Goal: Feedback & Contribution: Contribute content

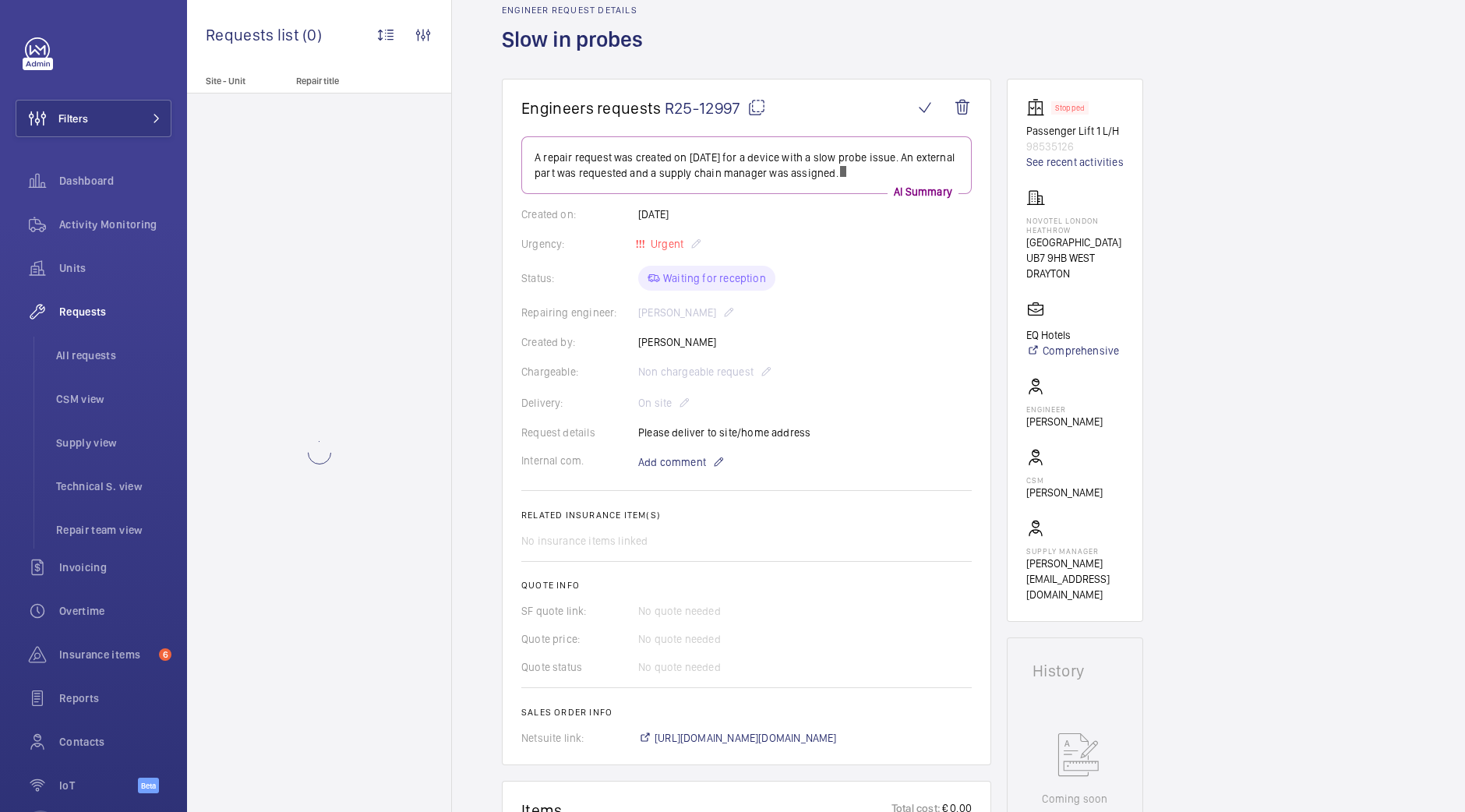
scroll to position [90, 0]
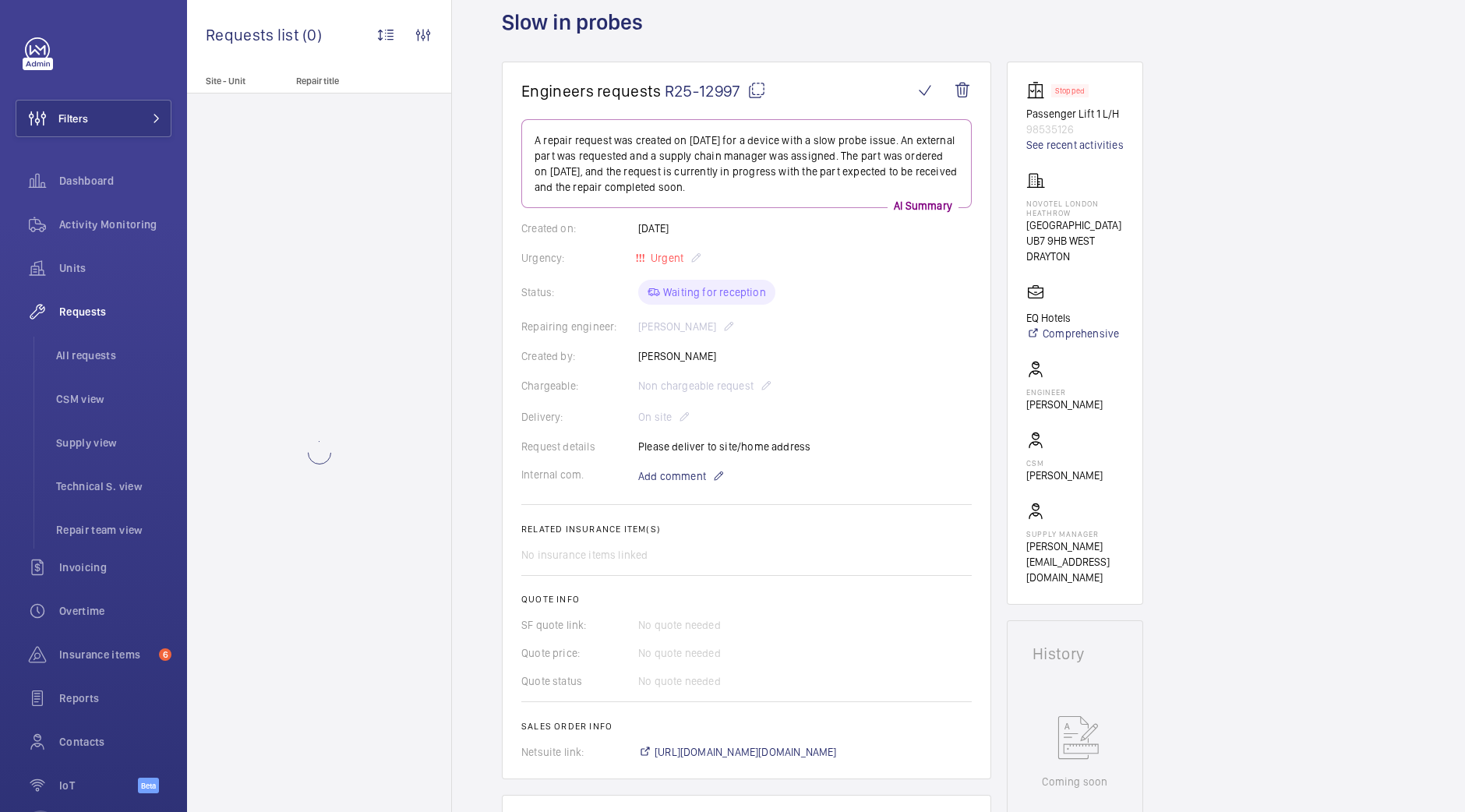
click at [709, 473] on p "Add comment" at bounding box center [696, 476] width 117 height 19
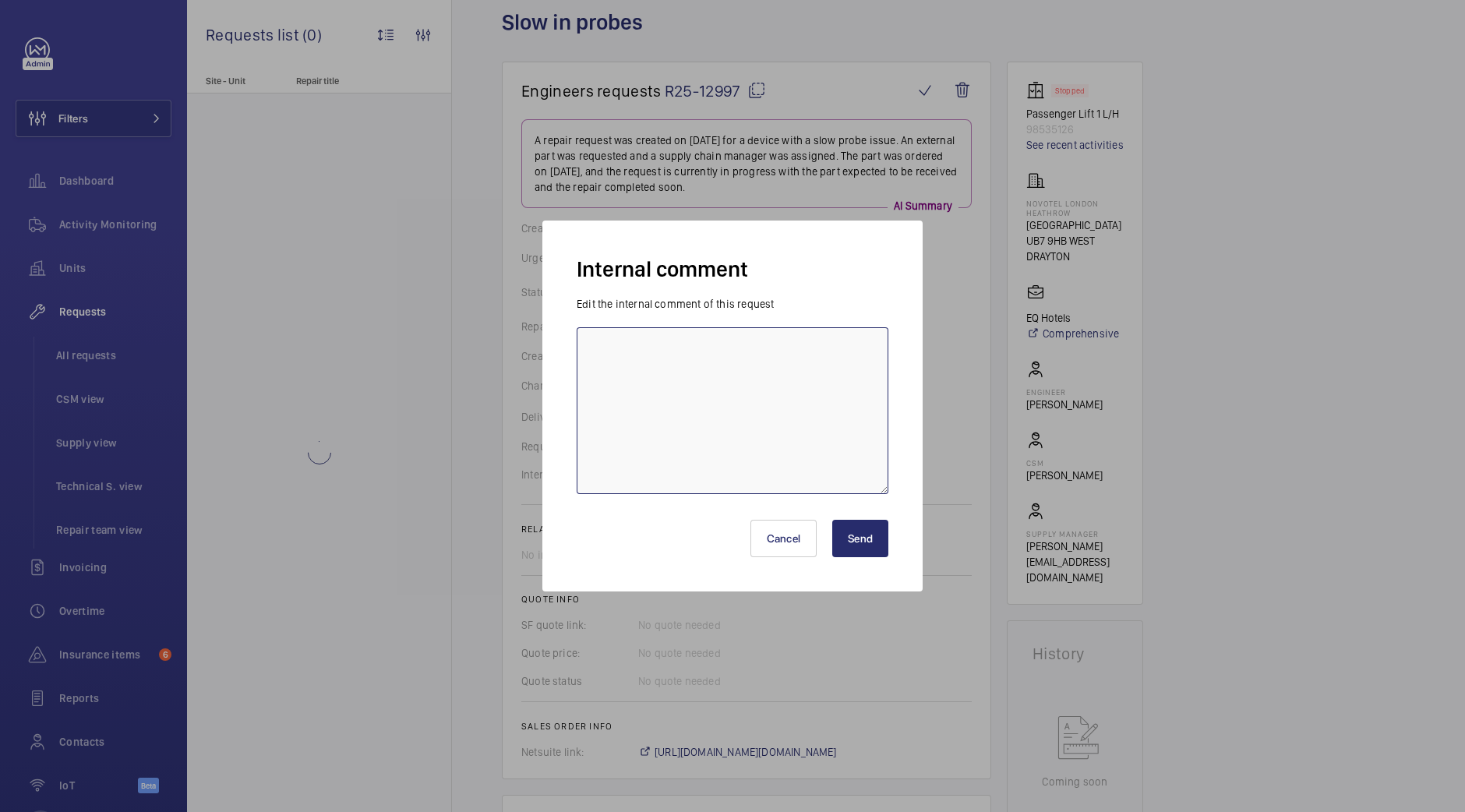
click at [709, 473] on textarea at bounding box center [732, 411] width 312 height 167
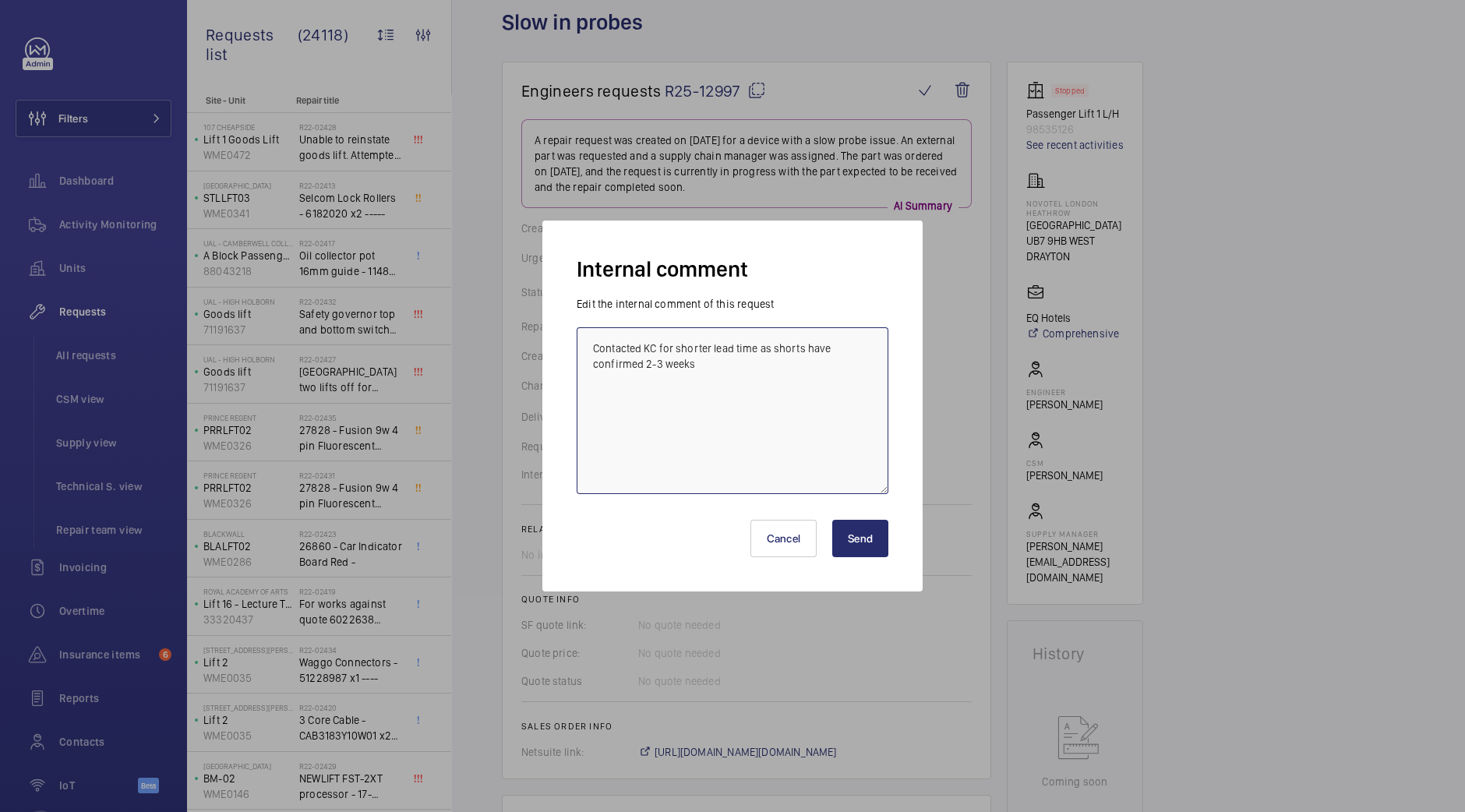
drag, startPoint x: 714, startPoint y: 395, endPoint x: 577, endPoint y: 327, distance: 152.9
click at [577, 327] on div "Contacted KC for shorter lead time as shorts have confirmed 2-3 weeks" at bounding box center [732, 411] width 312 height 167
click at [805, 413] on textarea "Contacted KC for shorter lead time as shorts have confirmed 2-3 weeks" at bounding box center [732, 411] width 312 height 167
drag, startPoint x: 802, startPoint y: 399, endPoint x: 567, endPoint y: 336, distance: 243.3
click at [567, 336] on div "Internal comment Edit the internal comment of this request Contacted KC for sho…" at bounding box center [732, 406] width 381 height 371
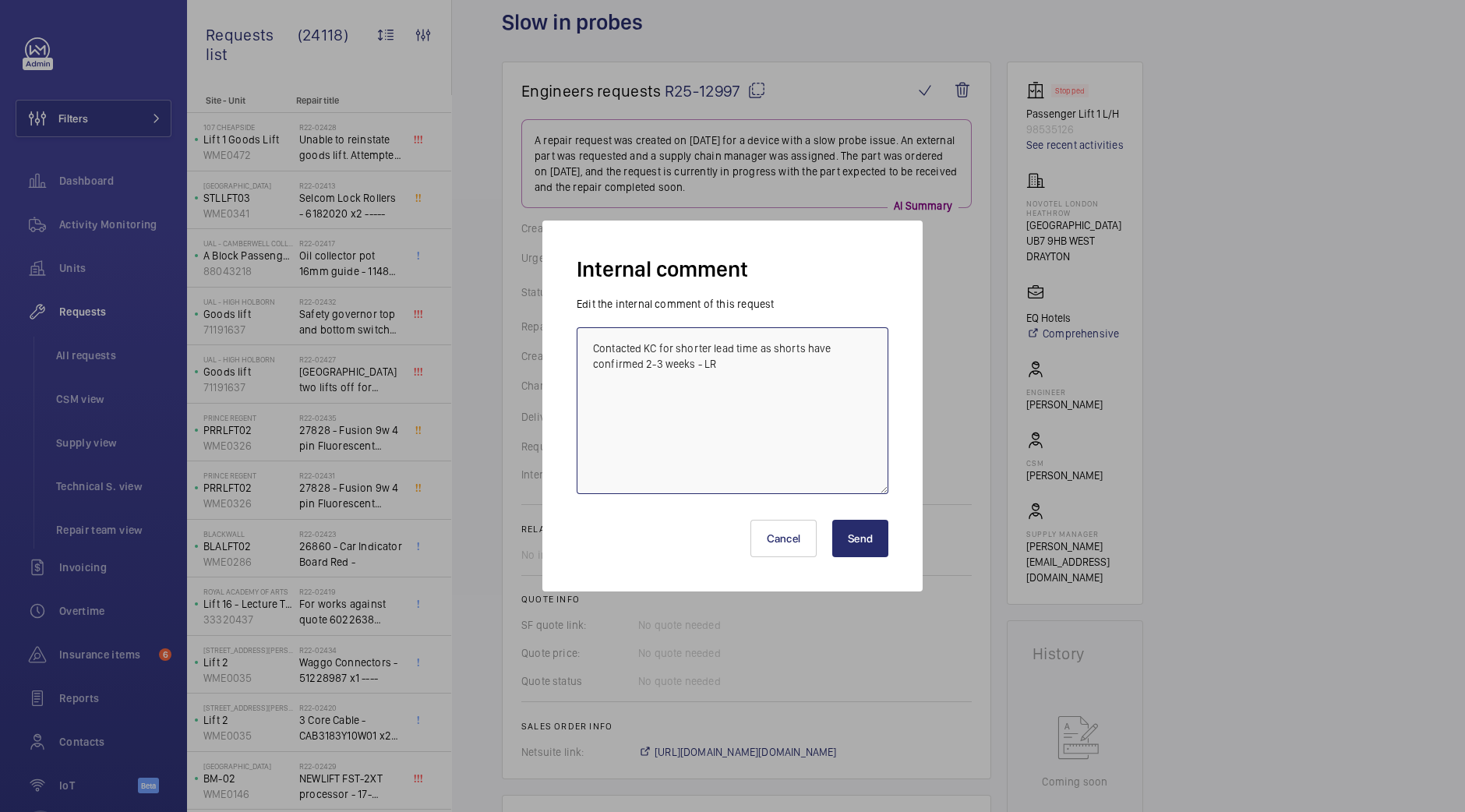
type textarea "Contacted KC for shorter lead time as shorts have confirmed 2-3 weeks - LR"
click at [866, 540] on button "Send" at bounding box center [861, 538] width 56 height 37
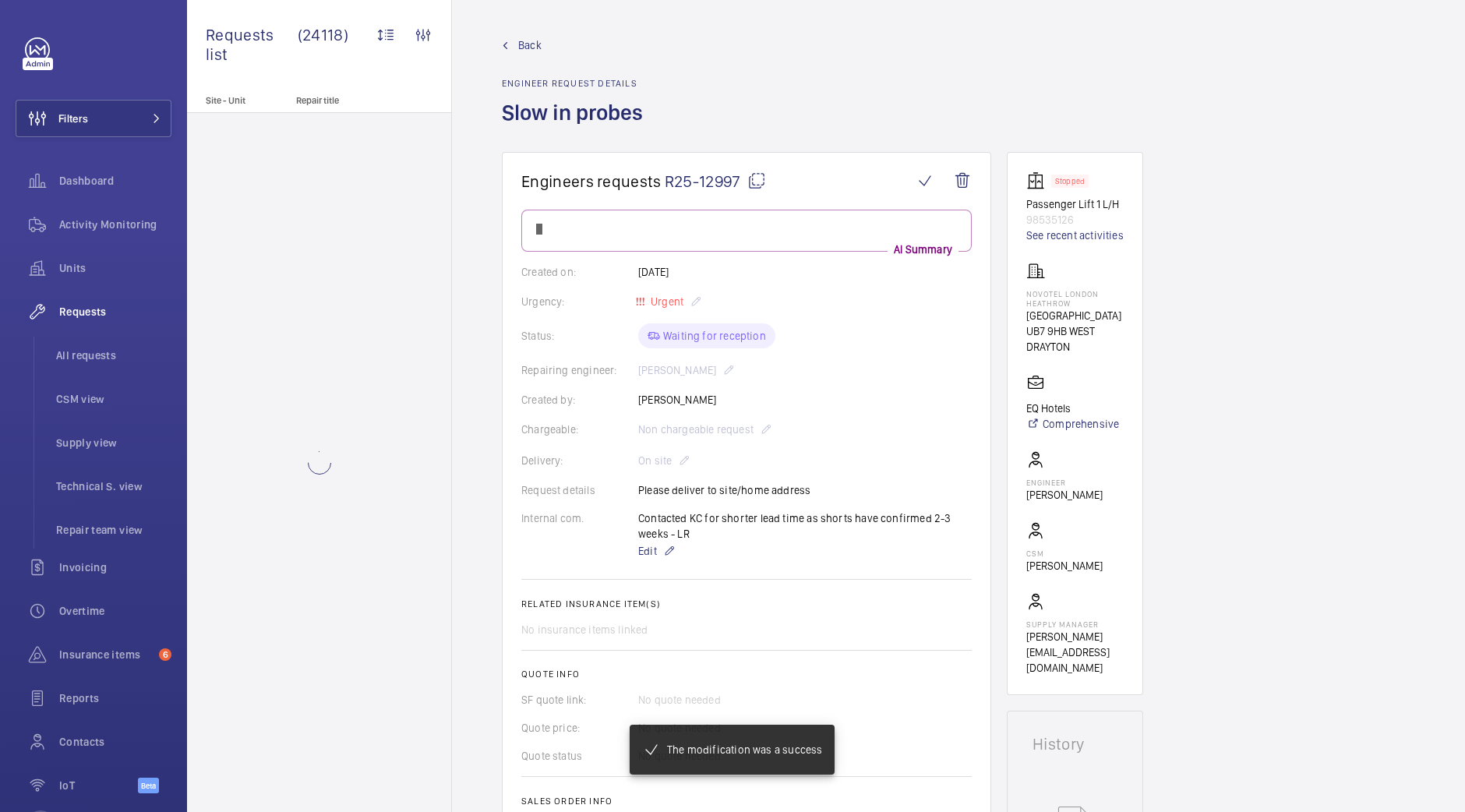
scroll to position [90, 0]
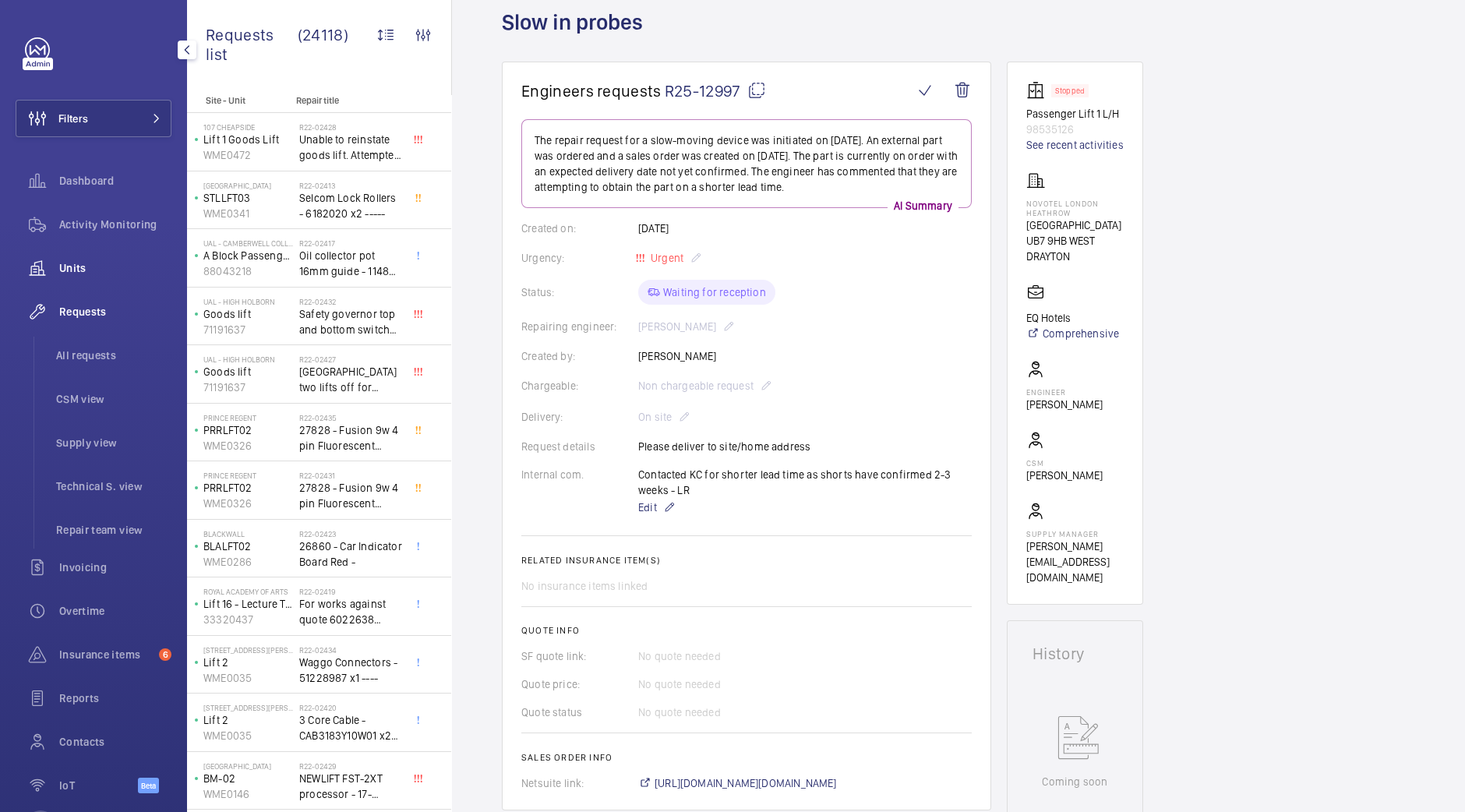
click at [115, 271] on span "Units" at bounding box center [115, 267] width 113 height 15
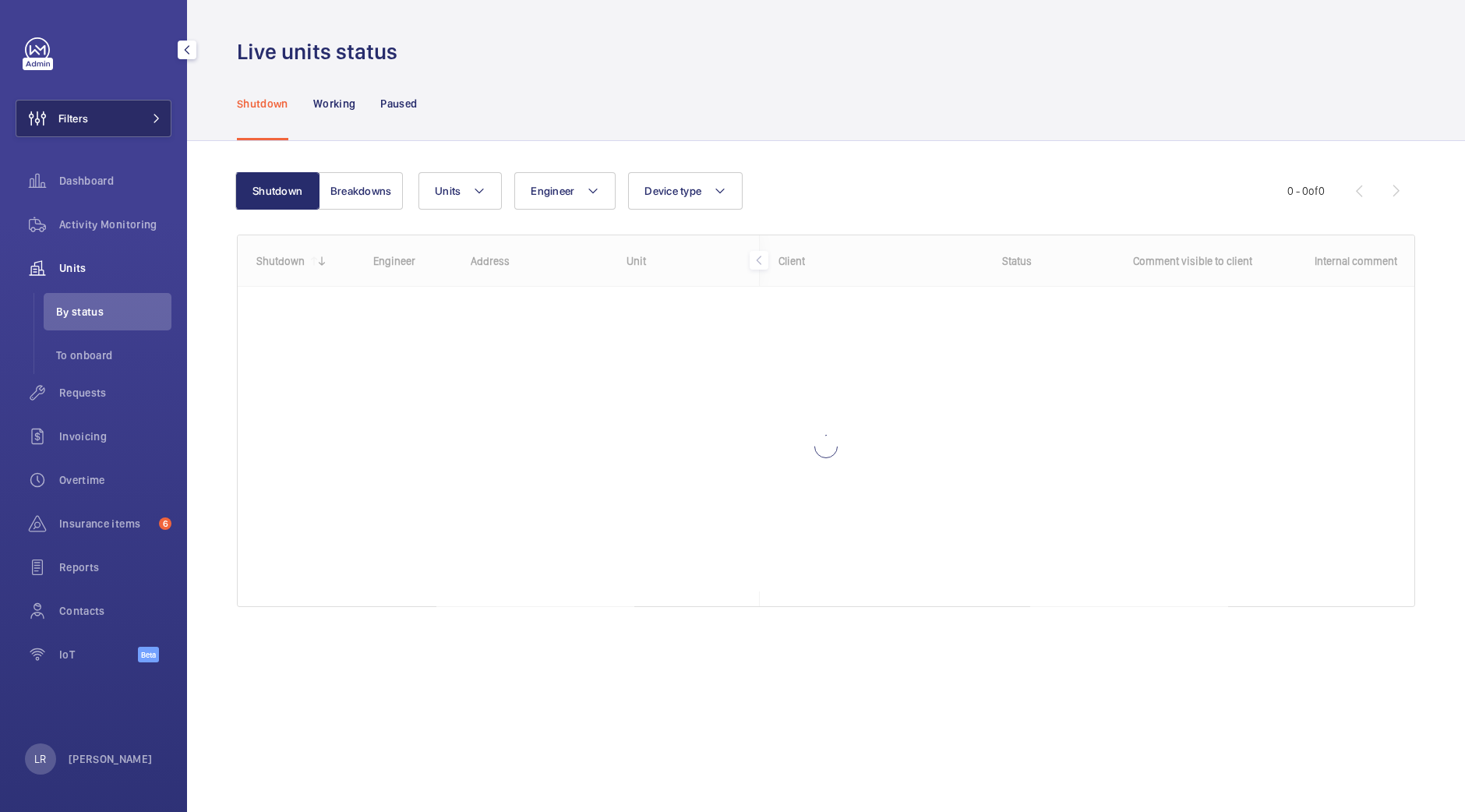
click at [108, 130] on button "Filters" at bounding box center [94, 118] width 156 height 37
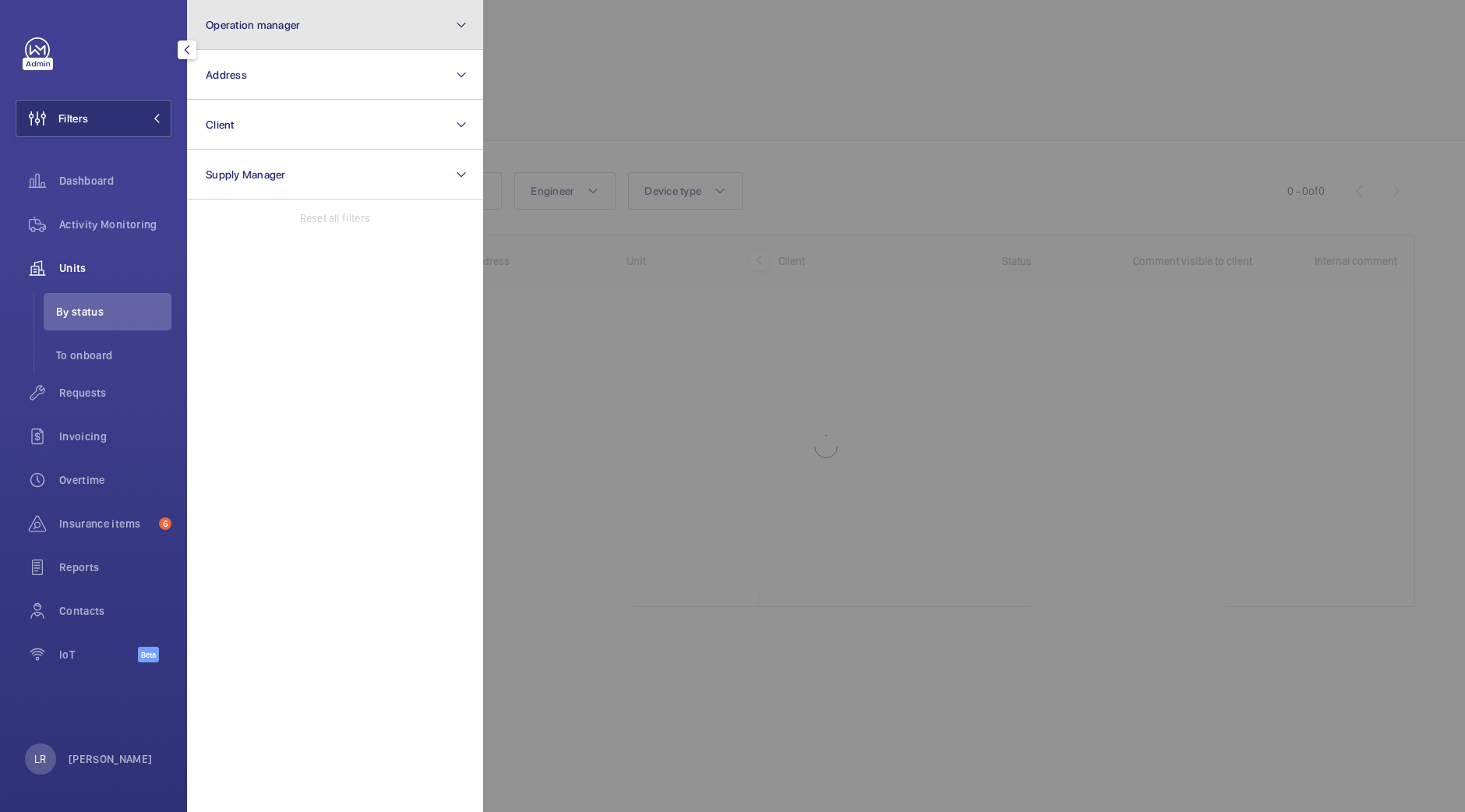
click at [326, 41] on button "Operation manager" at bounding box center [335, 25] width 296 height 50
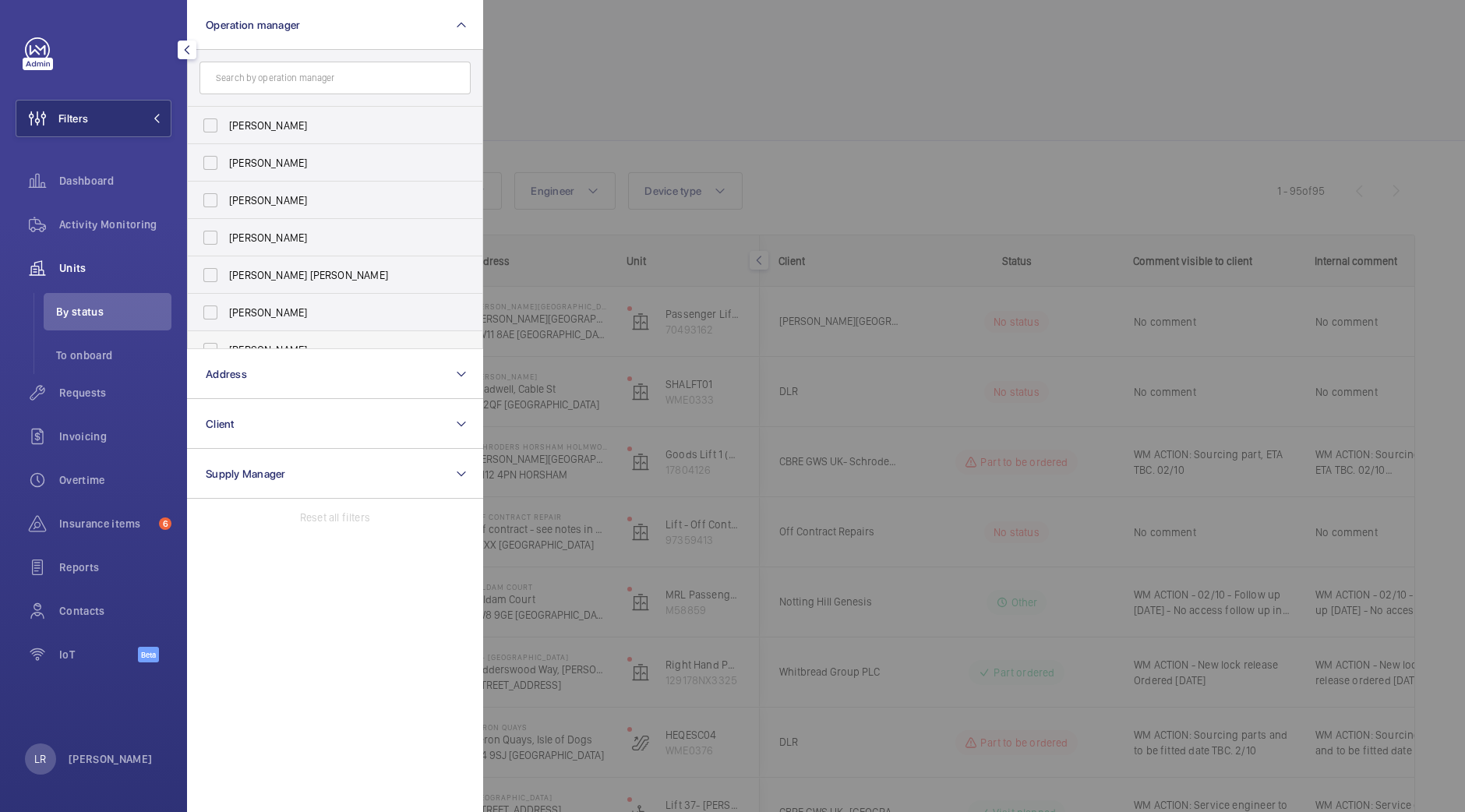
click at [311, 337] on label "Kirsten Kalaher" at bounding box center [324, 350] width 271 height 37
click at [226, 337] on input "Kirsten Kalaher" at bounding box center [210, 350] width 31 height 31
checkbox input "true"
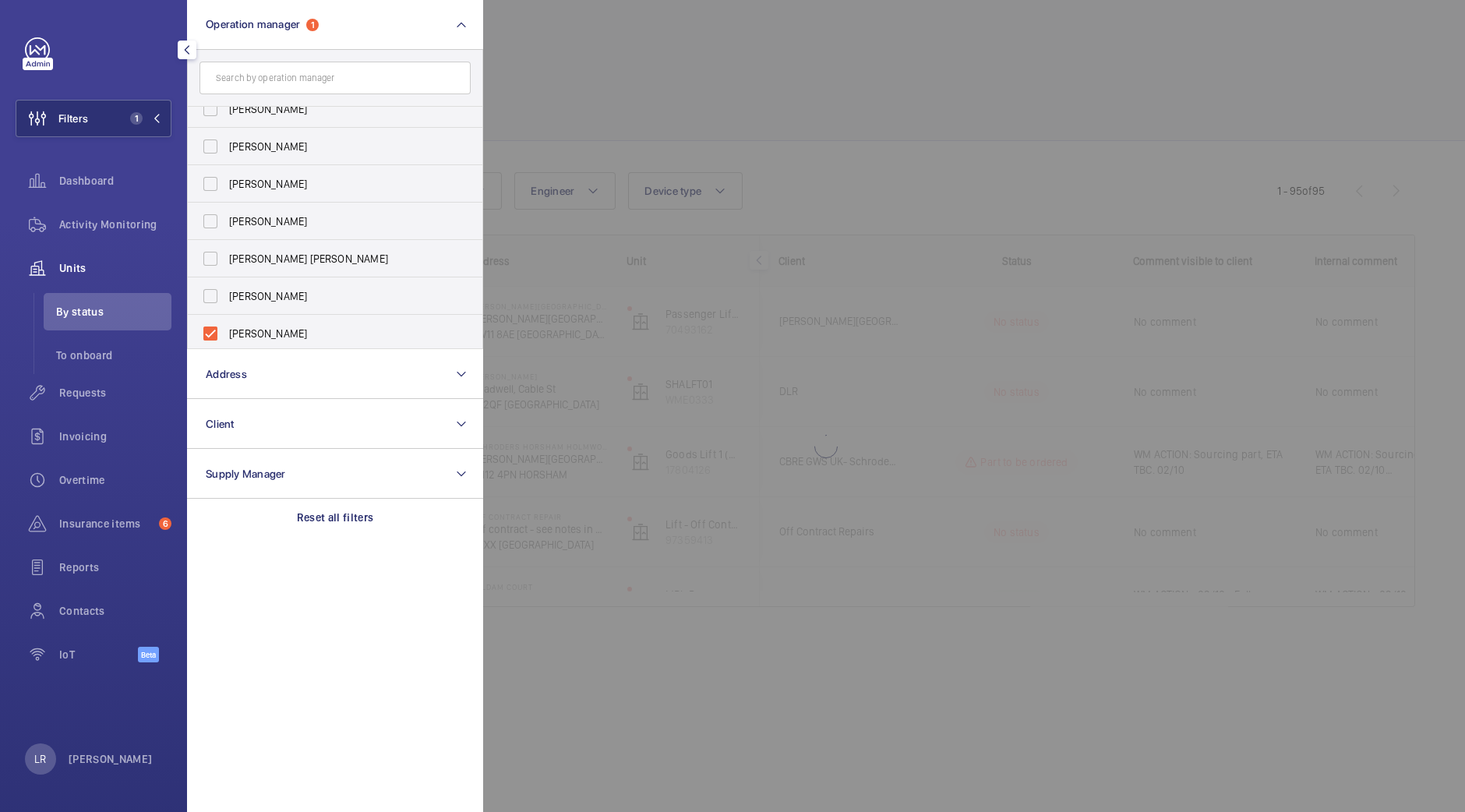
click at [640, 118] on div at bounding box center [1216, 406] width 1465 height 812
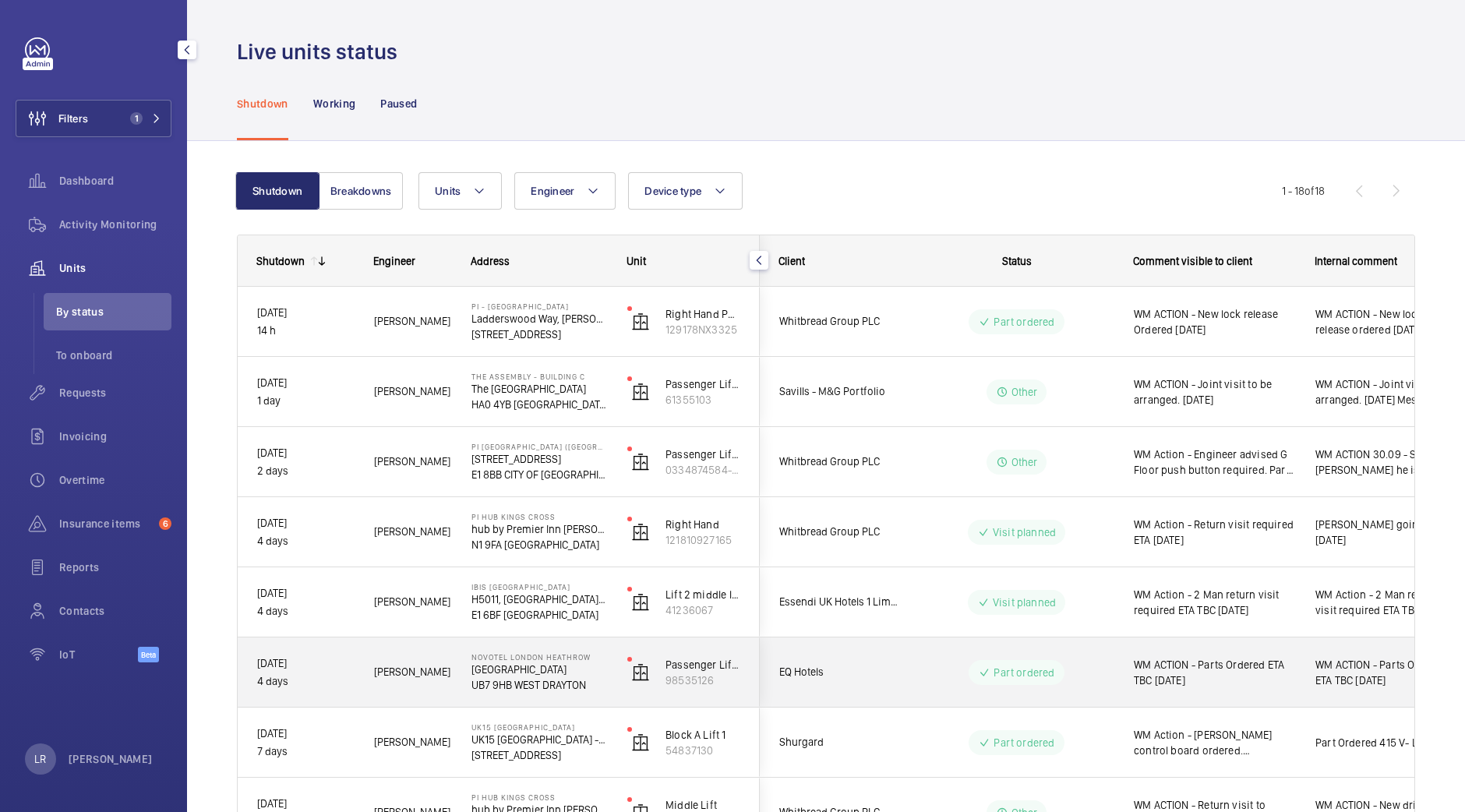
scroll to position [96, 0]
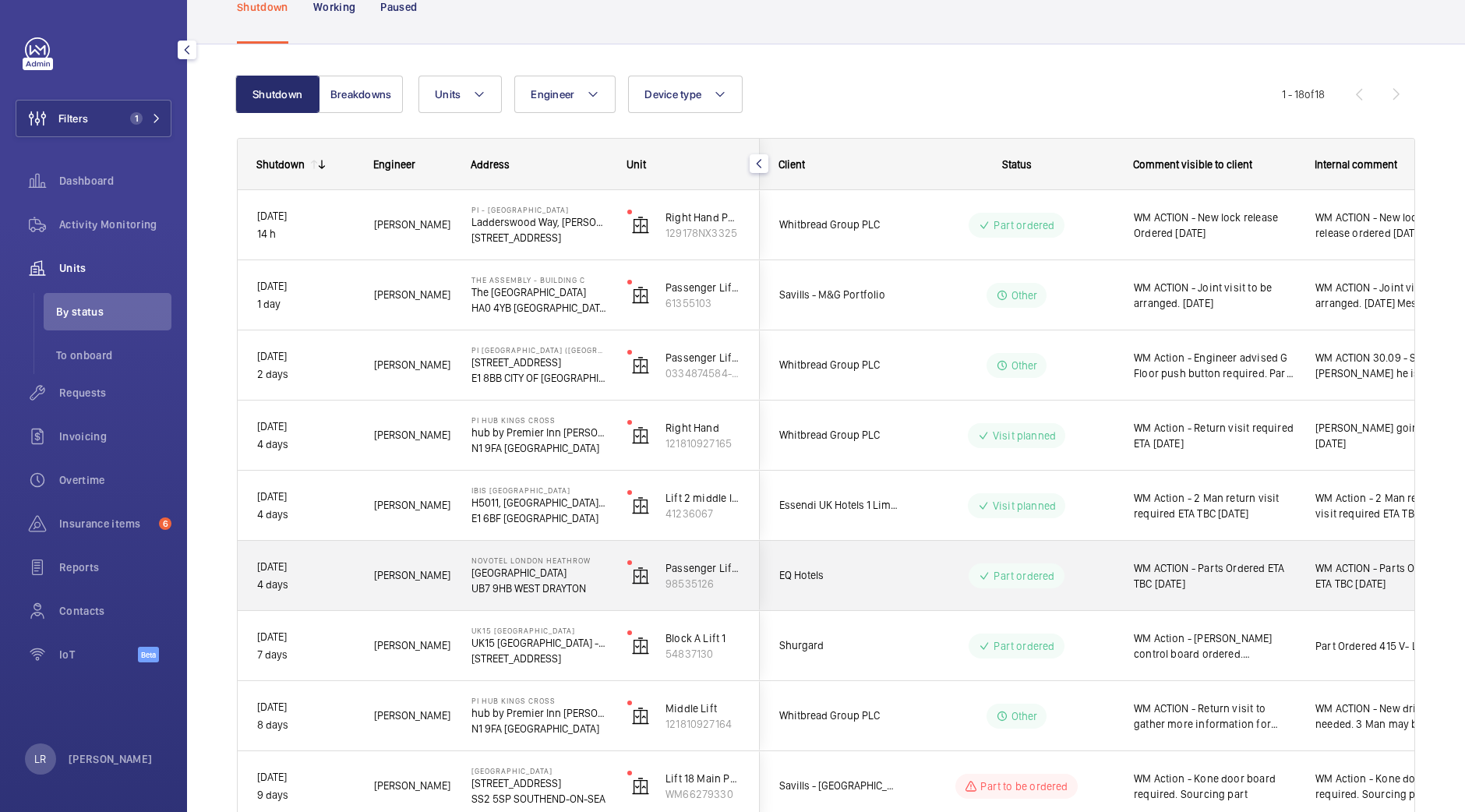
click at [868, 577] on span "EQ Hotels" at bounding box center [840, 576] width 120 height 18
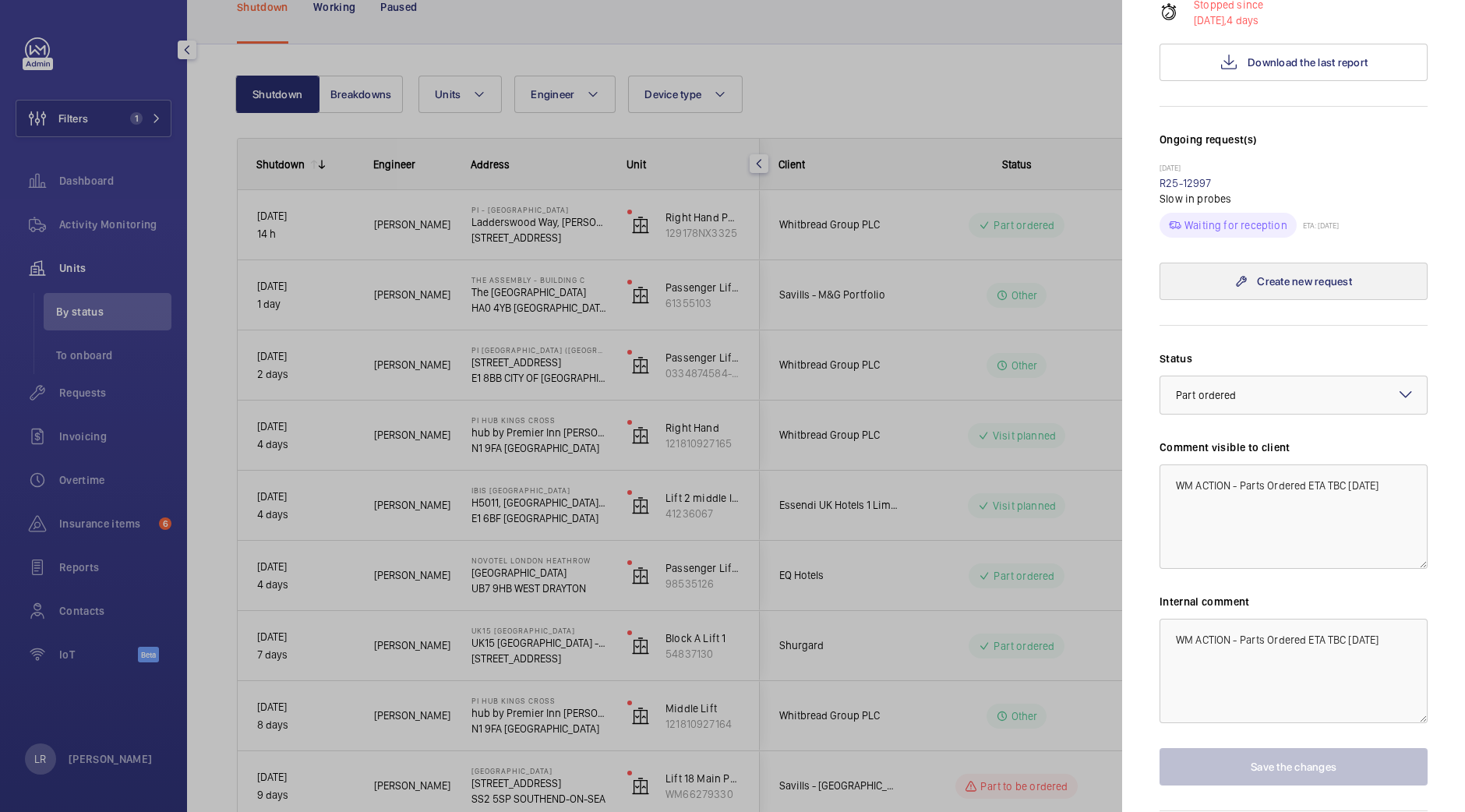
scroll to position [375, 0]
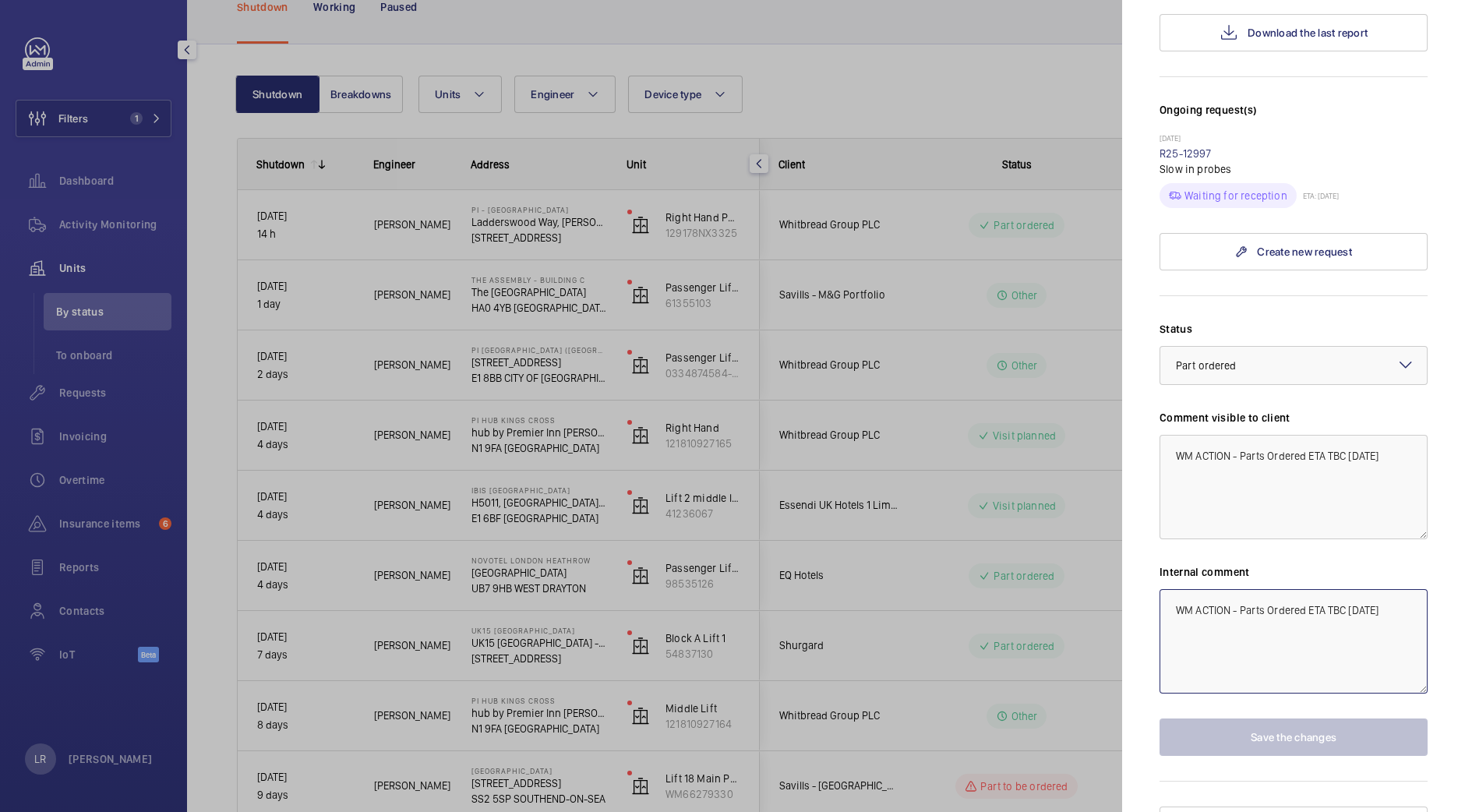
drag, startPoint x: 1394, startPoint y: 617, endPoint x: 1109, endPoint y: 569, distance: 289.0
click at [1109, 569] on mat-sidenav-container "Filters 1 Dashboard Activity Monitoring Units By status To onboard Requests Inv…" at bounding box center [732, 406] width 1465 height 812
paste textarea "Contacted KC for shorter lead time as shorts have confirmed 2-3 weeks - LR"
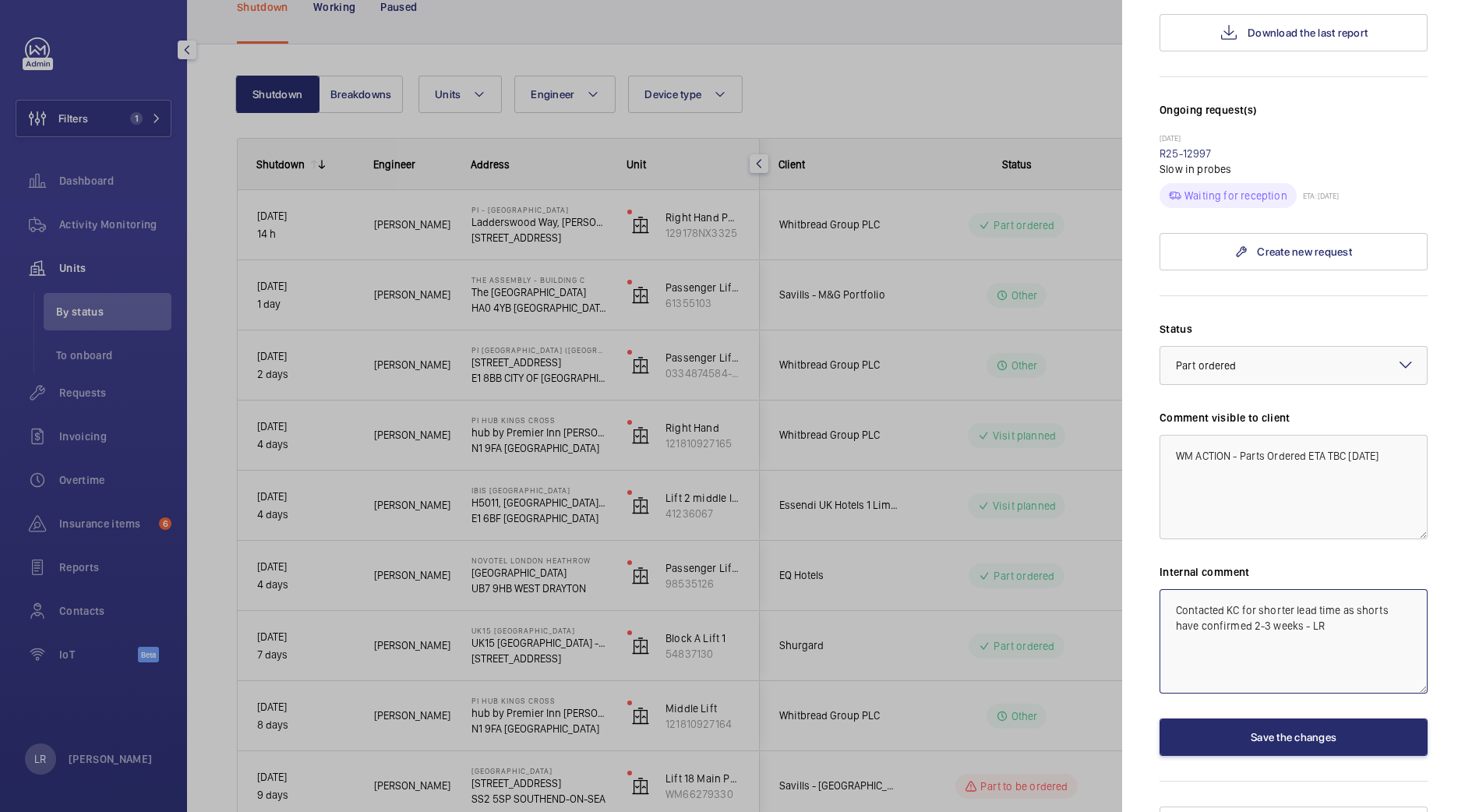
type textarea "Contacted KC for shorter lead time as shorts have confirmed 2-3 weeks - LR"
drag, startPoint x: 1406, startPoint y: 452, endPoint x: 1125, endPoint y: 441, distance: 281.2
click at [1125, 441] on mat-sidenav "Stopped unit NOVOTEL LONDON HEATHROW Cherry Lane UB7 9HB WEST DRAYTON EQ Hotels…" at bounding box center [1293, 406] width 343 height 812
click at [1405, 463] on textarea "WM ACTION - Parts Ordered ETA TBC 1.10.25" at bounding box center [1293, 487] width 268 height 104
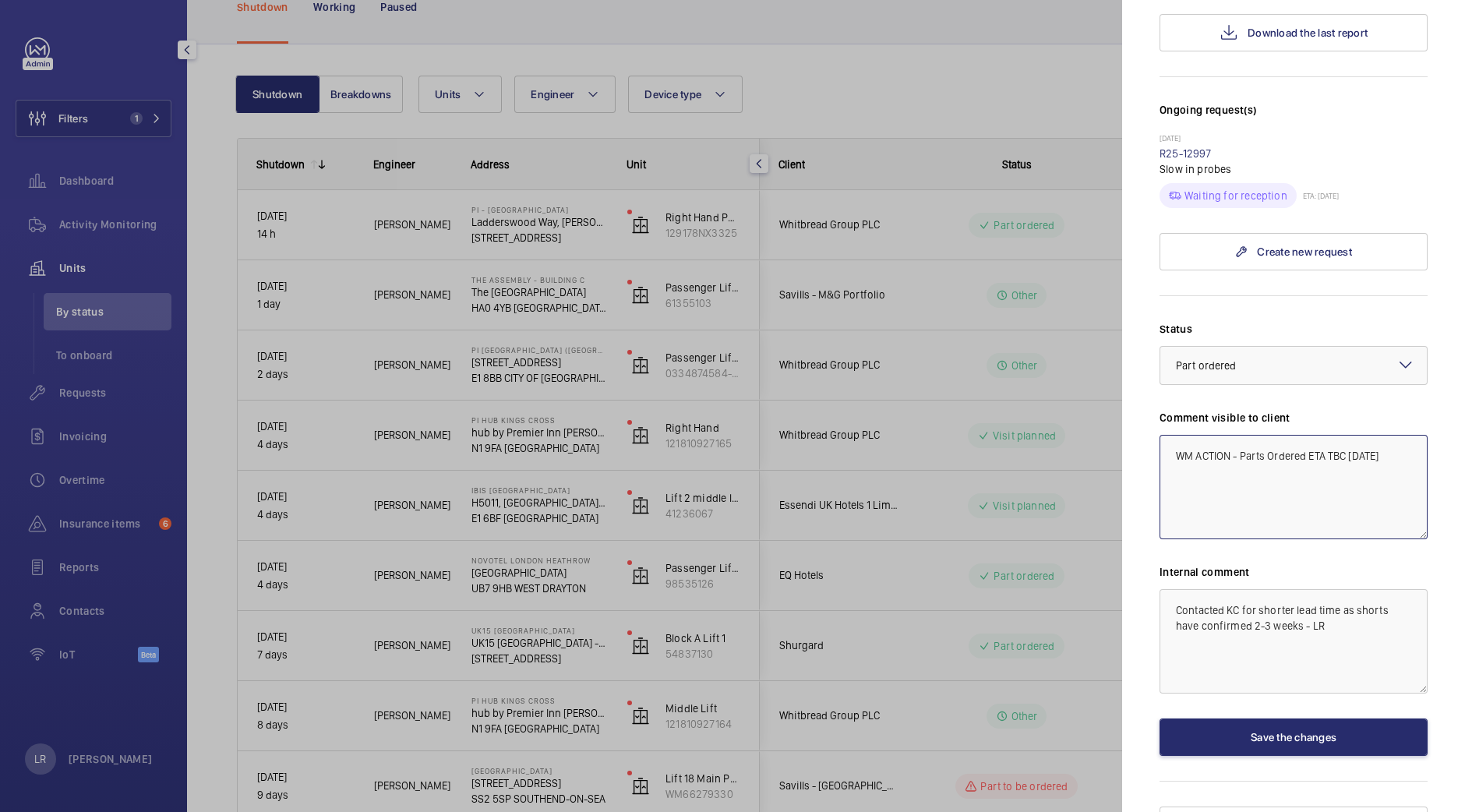
click at [1377, 455] on textarea "WM ACTION - Parts Ordered ETA TBC 1.10.25" at bounding box center [1293, 487] width 268 height 104
drag, startPoint x: 1384, startPoint y: 460, endPoint x: 1241, endPoint y: 455, distance: 143.1
click at [1241, 455] on textarea "WM ACTION - Parts Ordered ETA TBC 1.10.25" at bounding box center [1293, 487] width 268 height 104
click at [1383, 460] on textarea "WM ACTION - Parts Ordered ETA TBC 1.10.25" at bounding box center [1293, 487] width 268 height 104
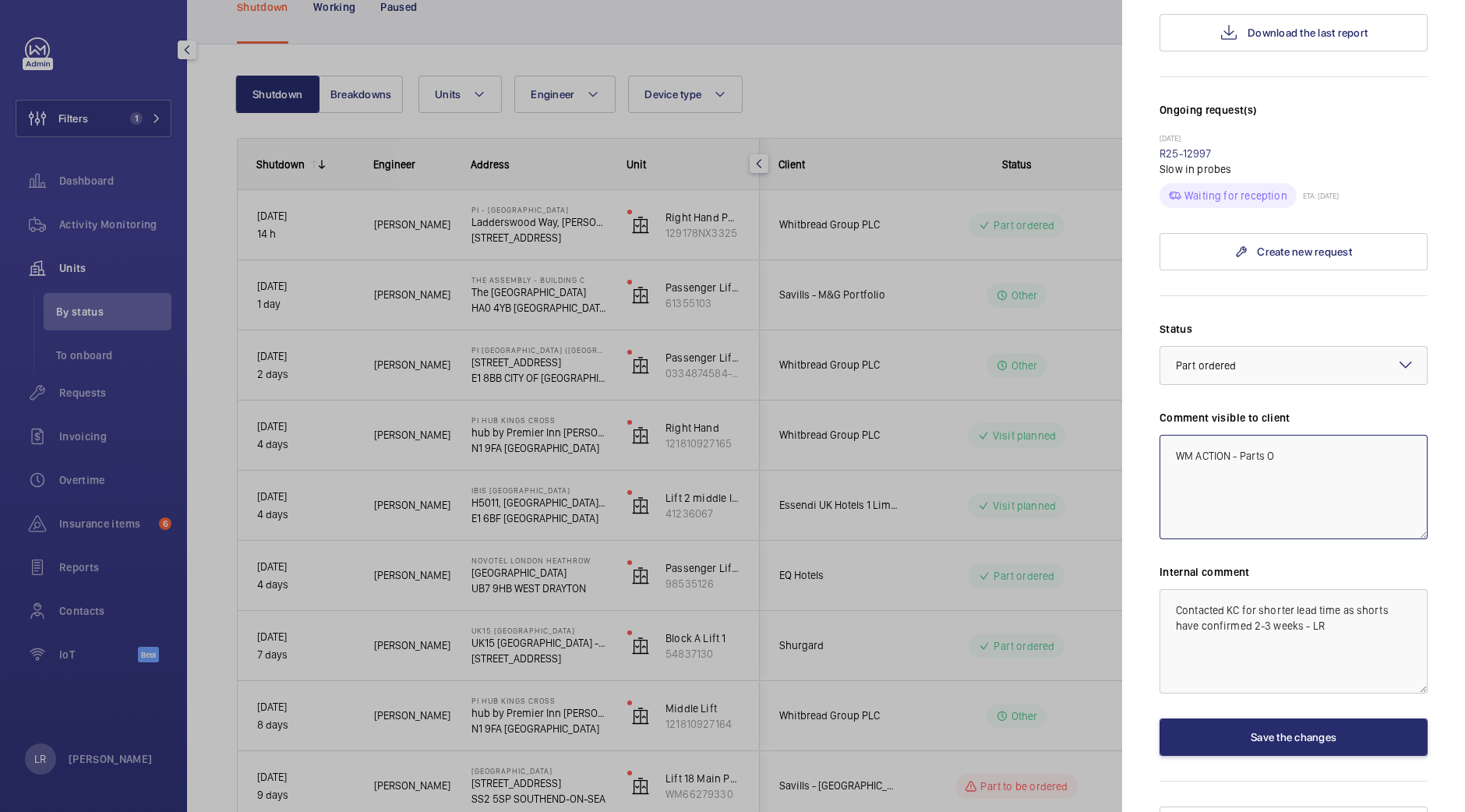
drag, startPoint x: 1236, startPoint y: 506, endPoint x: 1288, endPoint y: 453, distance: 74.2
click at [1288, 453] on textarea "WM ACTION - Parts O" at bounding box center [1293, 487] width 268 height 104
click at [1328, 348] on div at bounding box center [1293, 365] width 266 height 37
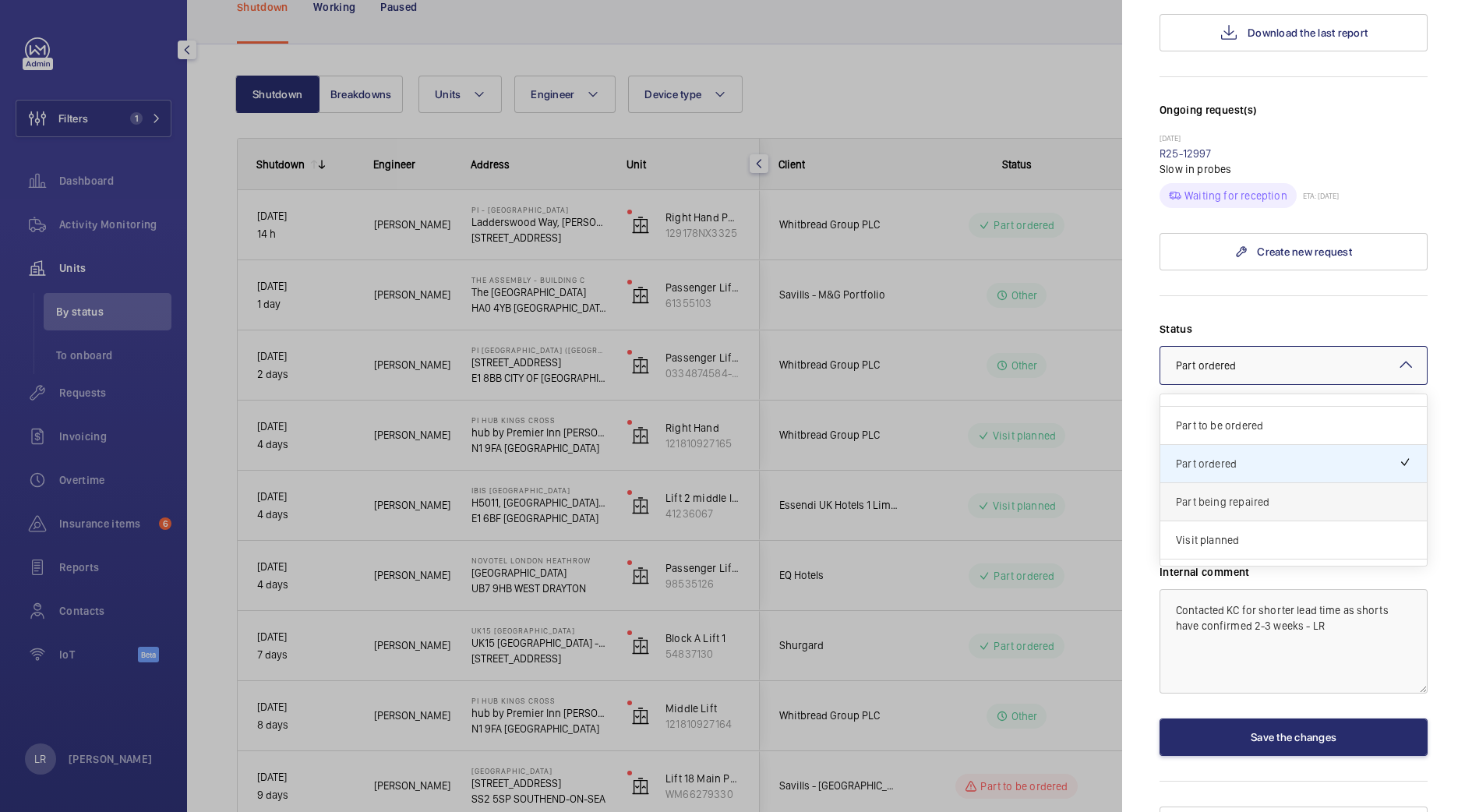
scroll to position [101, 0]
click at [1291, 437] on div "Part to be ordered" at bounding box center [1293, 427] width 266 height 38
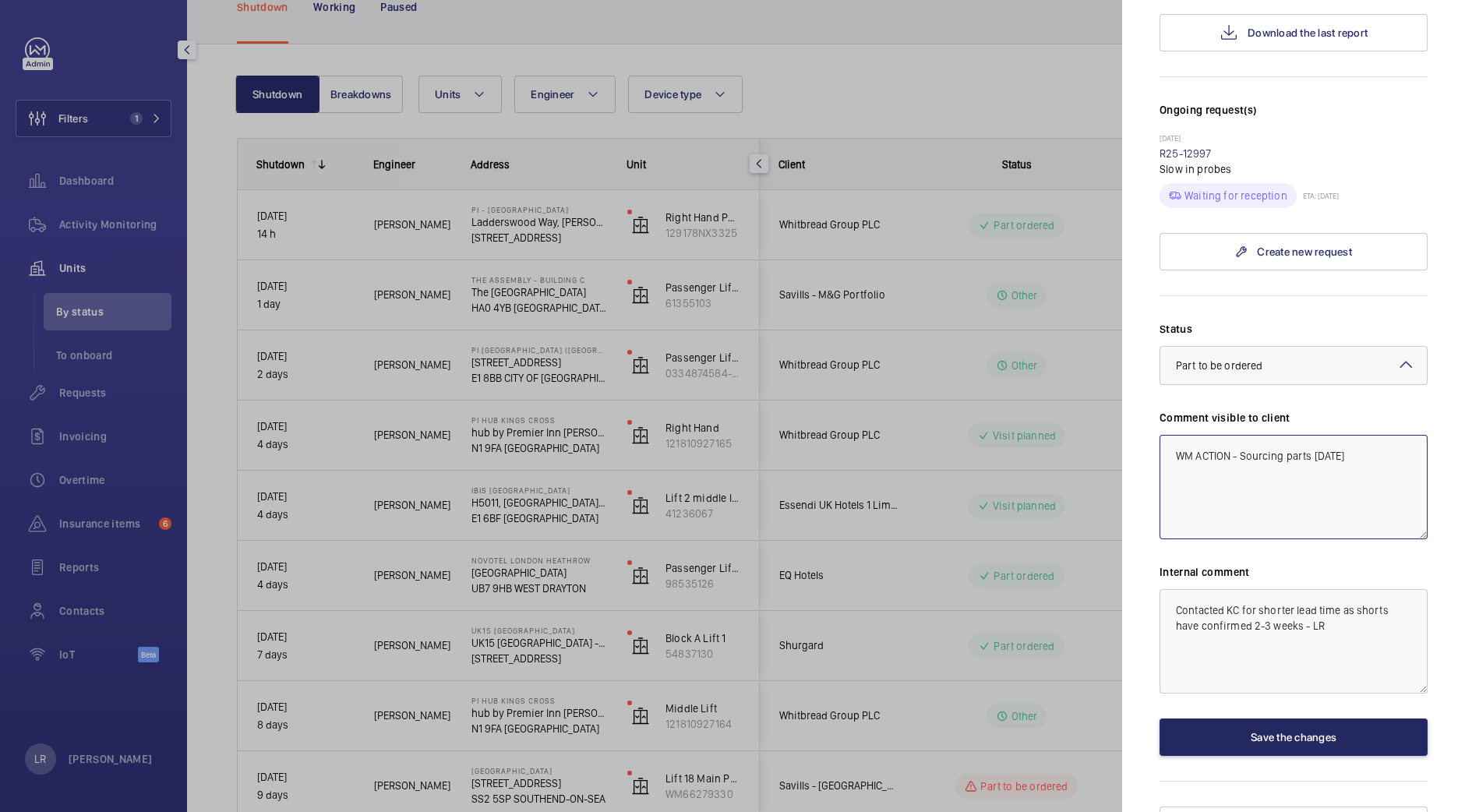
type textarea "WM ACTION - Sourcing parts 2.10.25"
click at [1228, 740] on button "Save the changes" at bounding box center [1293, 737] width 268 height 37
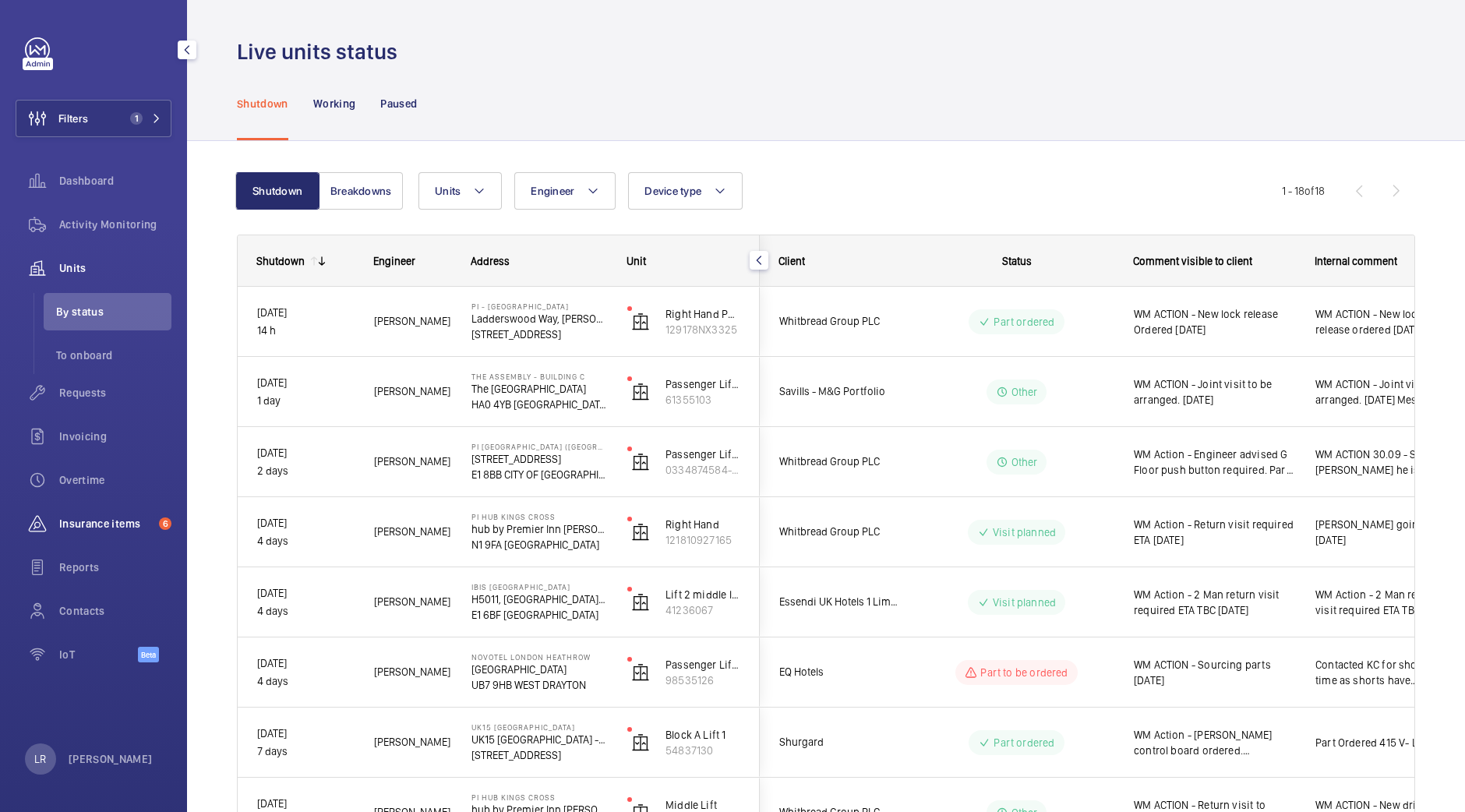
click at [80, 508] on div "Insurance items 6" at bounding box center [94, 523] width 156 height 37
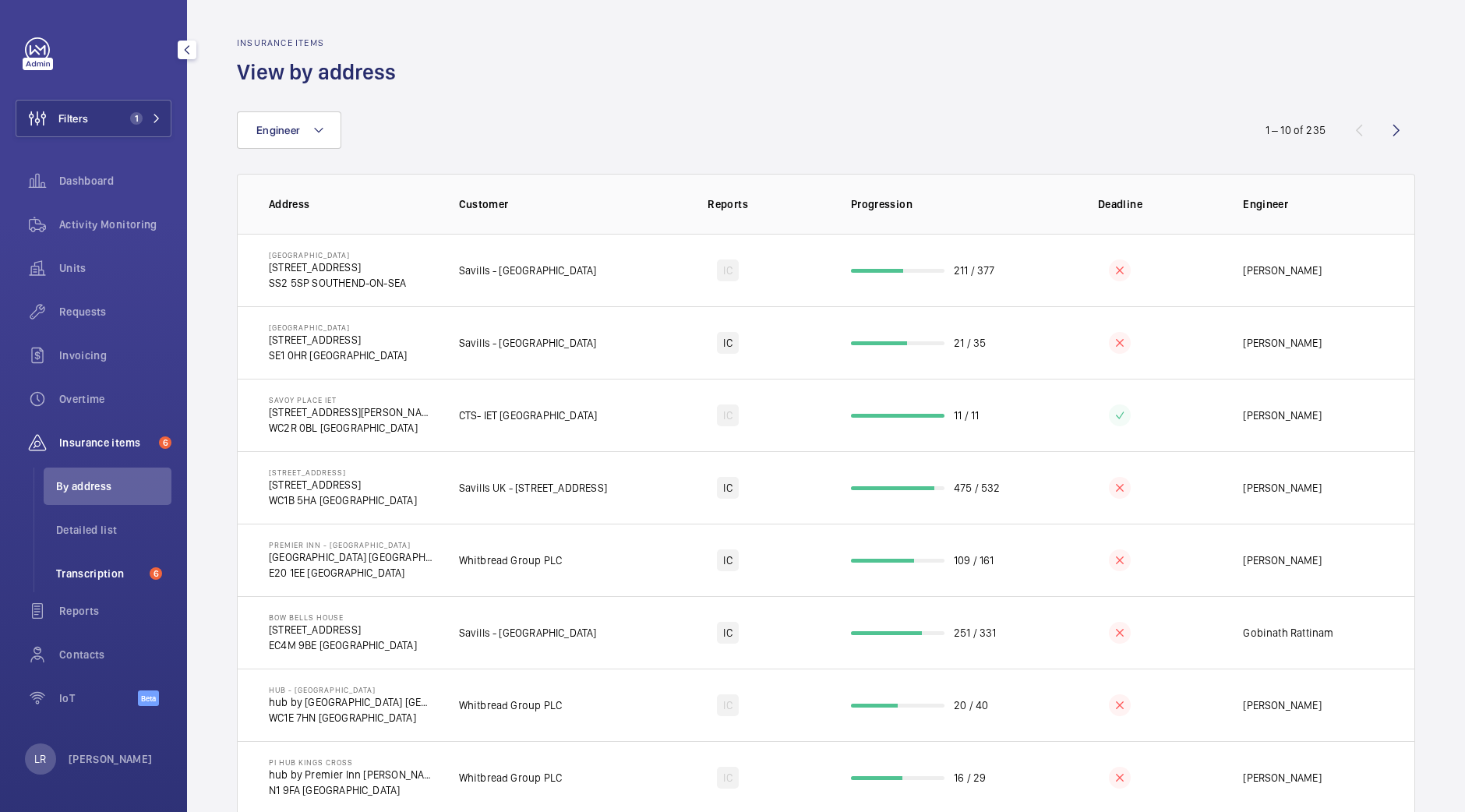
click at [124, 576] on span "Transcription" at bounding box center [100, 573] width 87 height 15
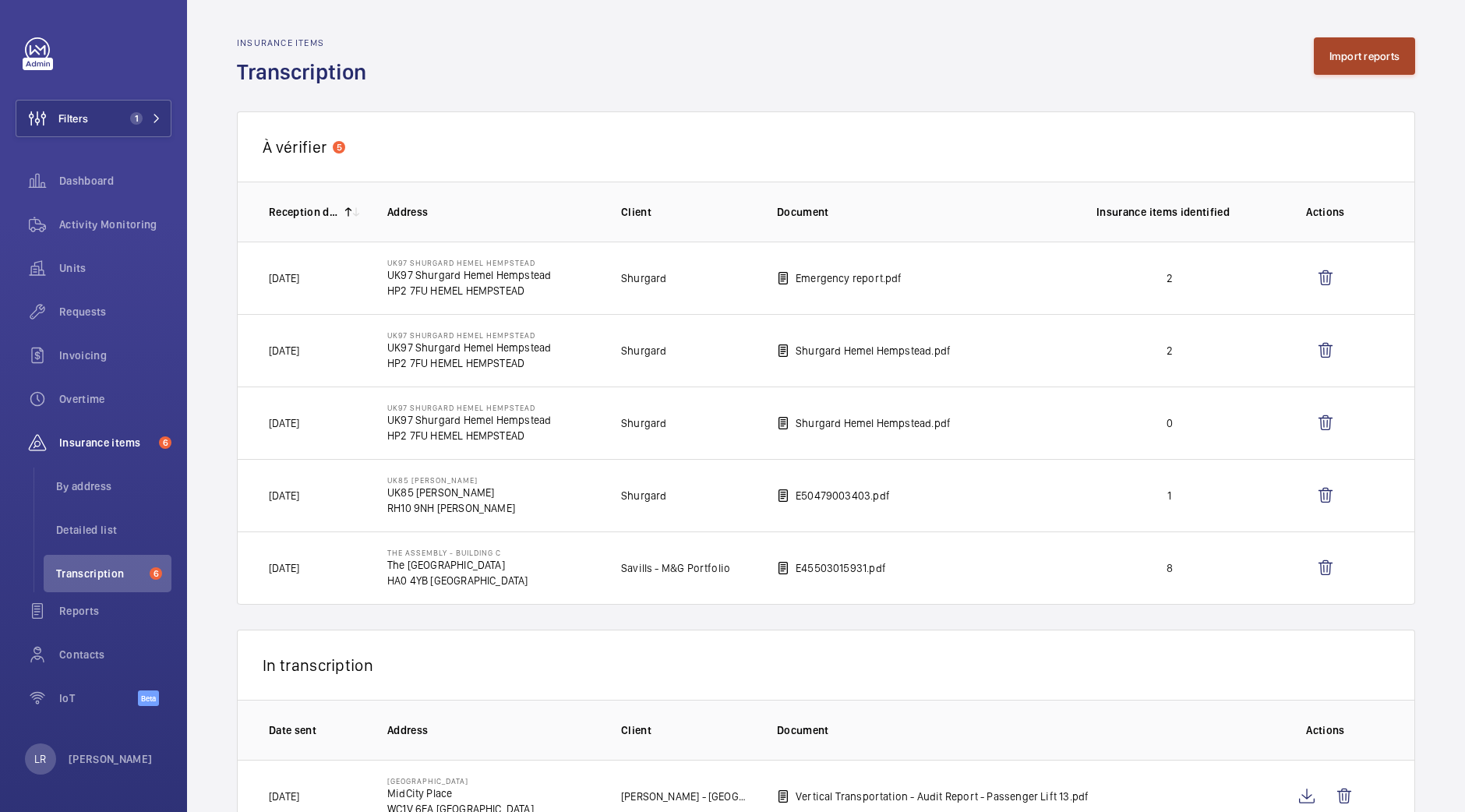
click at [1333, 48] on button "Import reports" at bounding box center [1365, 55] width 102 height 37
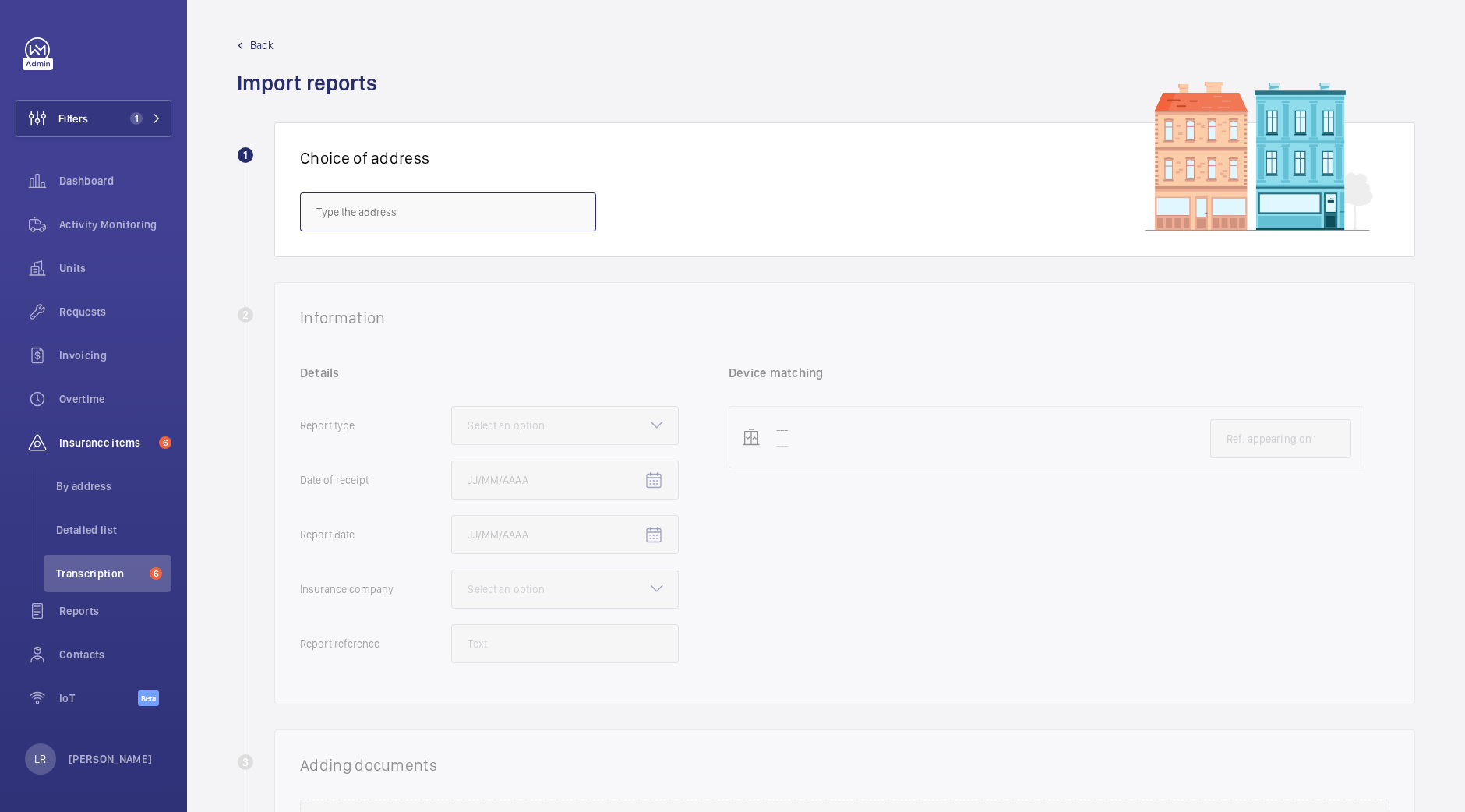
click at [547, 211] on input "text" at bounding box center [448, 212] width 296 height 39
click at [517, 215] on input "text" at bounding box center [448, 212] width 296 height 39
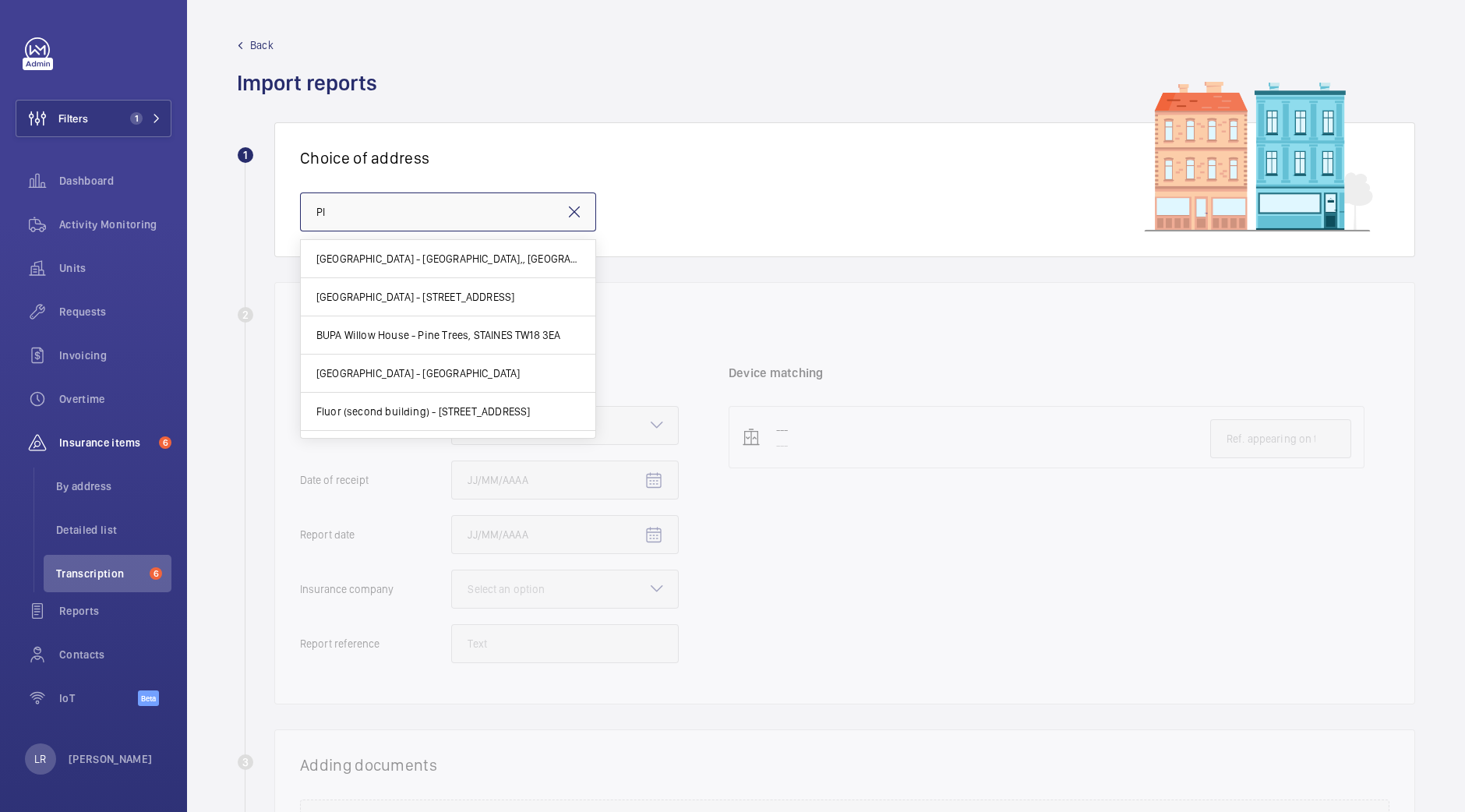
type input "P"
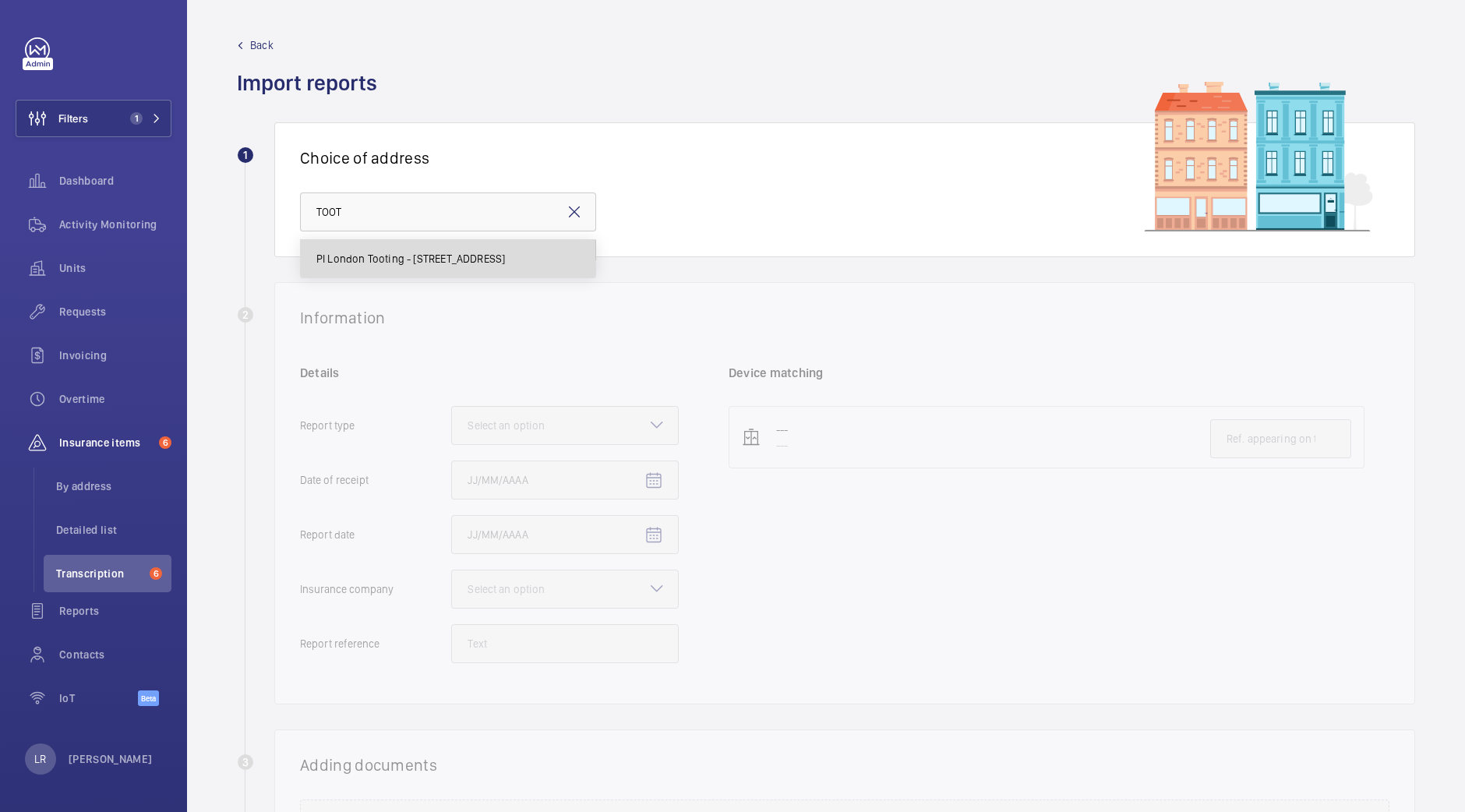
click at [499, 261] on span "PI London Tooting - 180-214 Upper Tooting Road, LONDON SW17 7EW" at bounding box center [411, 258] width 189 height 15
type input "PI London Tooting - 180-214 Upper Tooting Road, LONDON SW17 7EW"
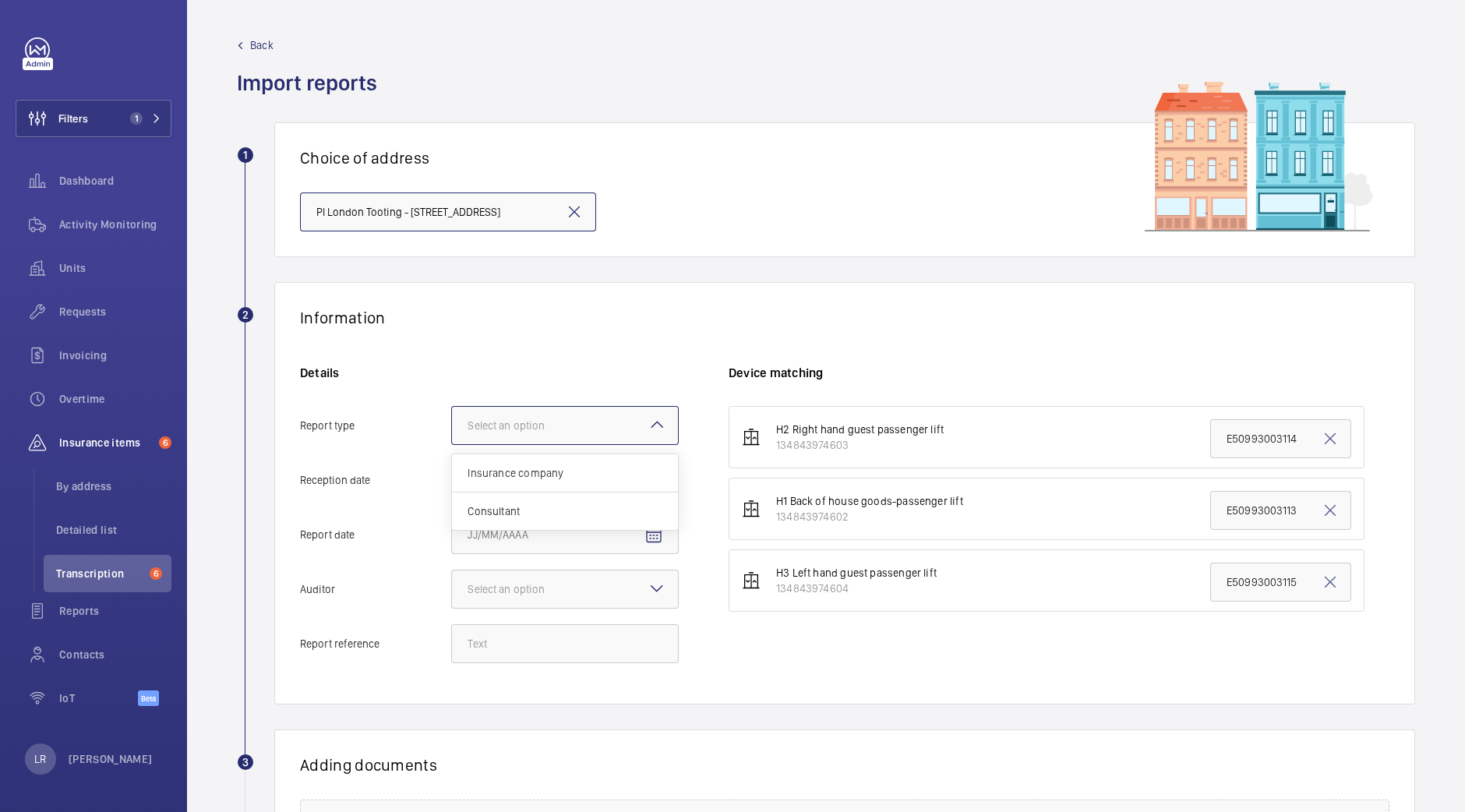
click at [599, 424] on div at bounding box center [564, 425] width 226 height 37
click at [452, 424] on input "Report type Select an option Insurance company Consultant" at bounding box center [452, 425] width 0 height 37
click at [608, 470] on span "Insurance company" at bounding box center [565, 472] width 194 height 15
click at [452, 444] on input "Report type Select an option Insurance company Consultant" at bounding box center [452, 425] width 0 height 37
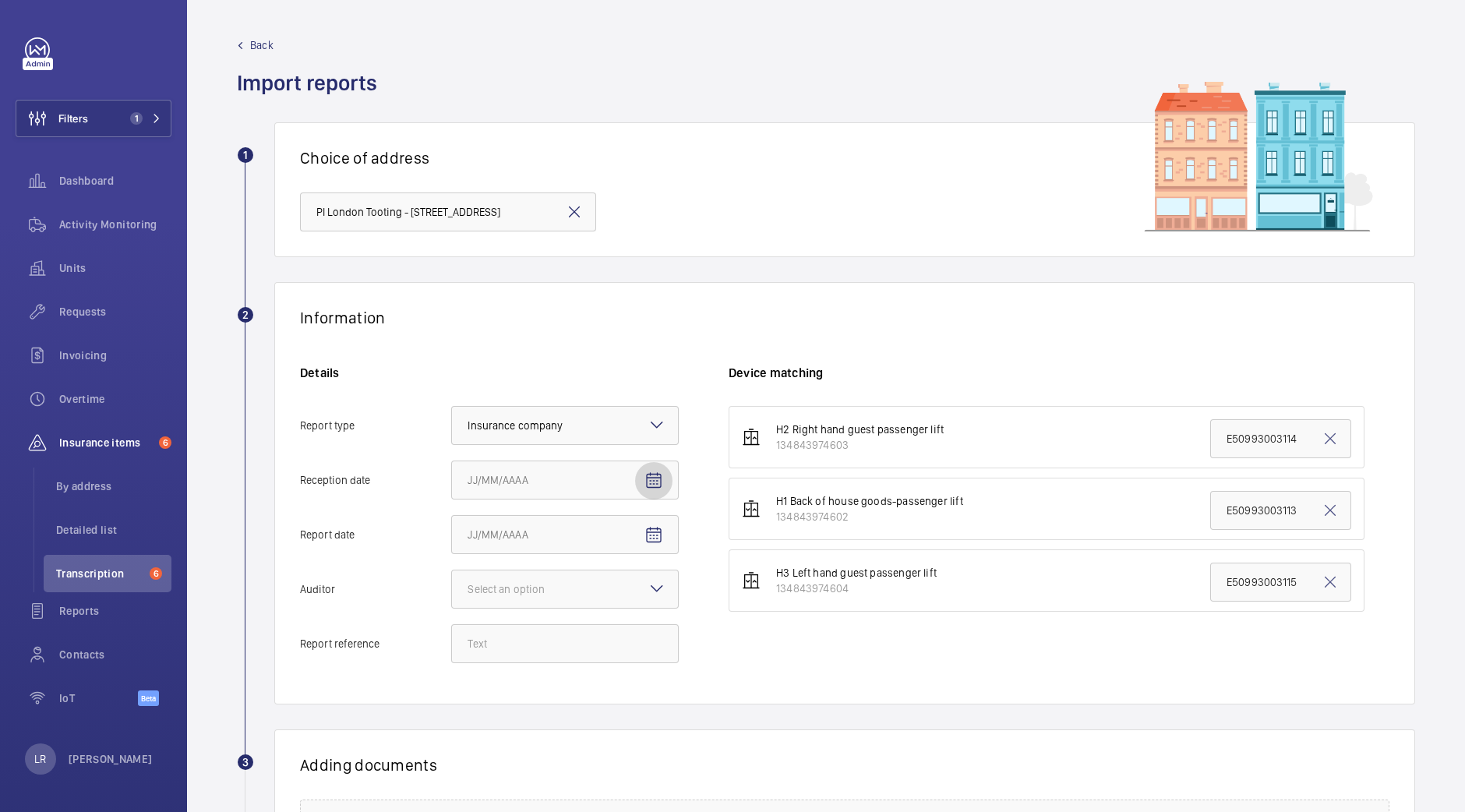
click at [644, 475] on mat-icon "Open calendar" at bounding box center [653, 480] width 19 height 19
click at [593, 601] on span "2" at bounding box center [598, 606] width 28 height 28
type input "10/2/2025"
click at [654, 528] on mat-icon "Open calendar" at bounding box center [653, 535] width 19 height 19
click at [640, 605] on span "Previous month" at bounding box center [632, 596] width 31 height 31
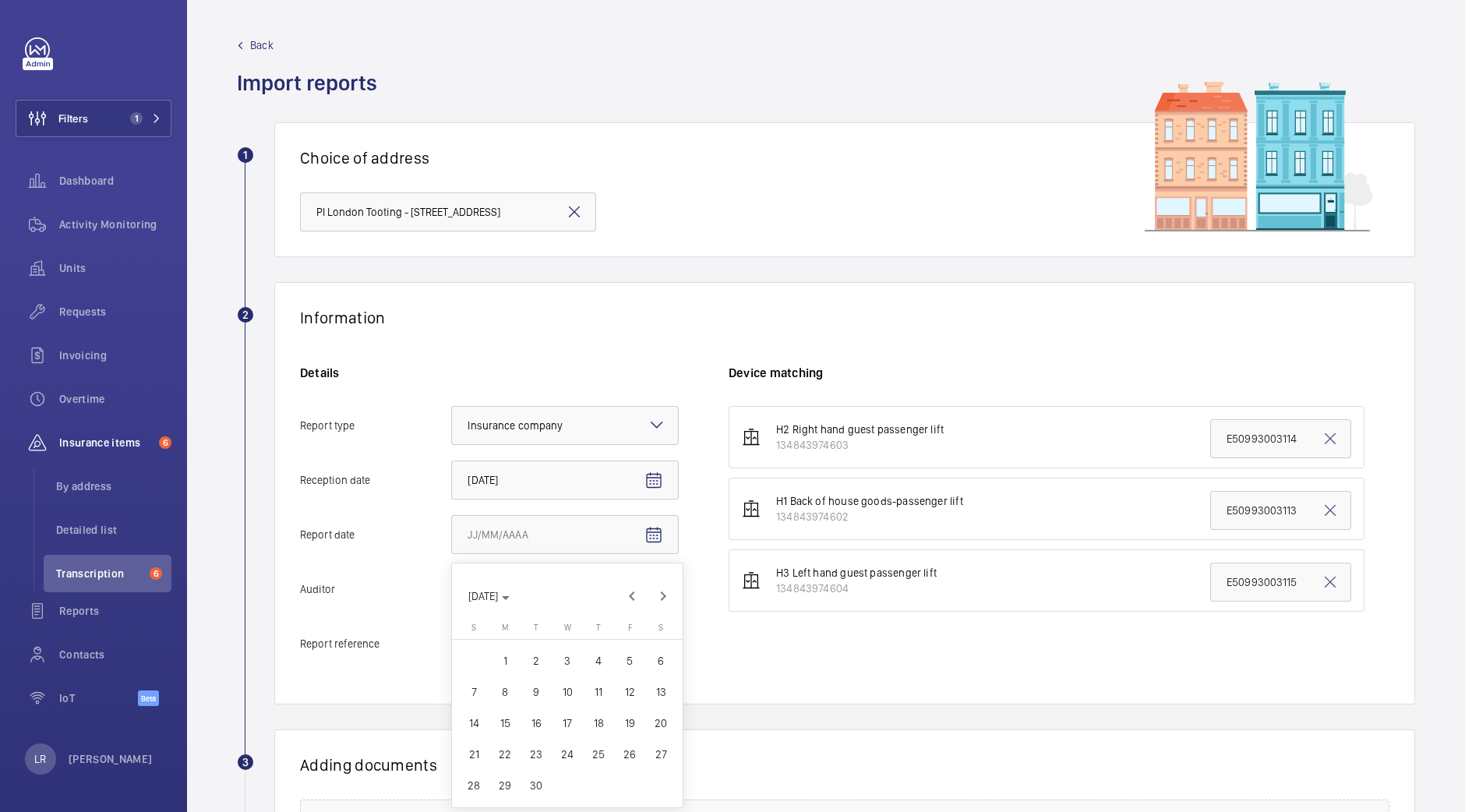
click at [532, 791] on span "30" at bounding box center [536, 785] width 28 height 28
type input "9/30/2025"
click at [600, 597] on div at bounding box center [564, 589] width 226 height 37
click at [452, 597] on input "Auditor Select an option Veritas Zurich British Engineering Allianz Other" at bounding box center [452, 589] width 0 height 37
click at [556, 748] on span "Allianz" at bounding box center [565, 750] width 194 height 15
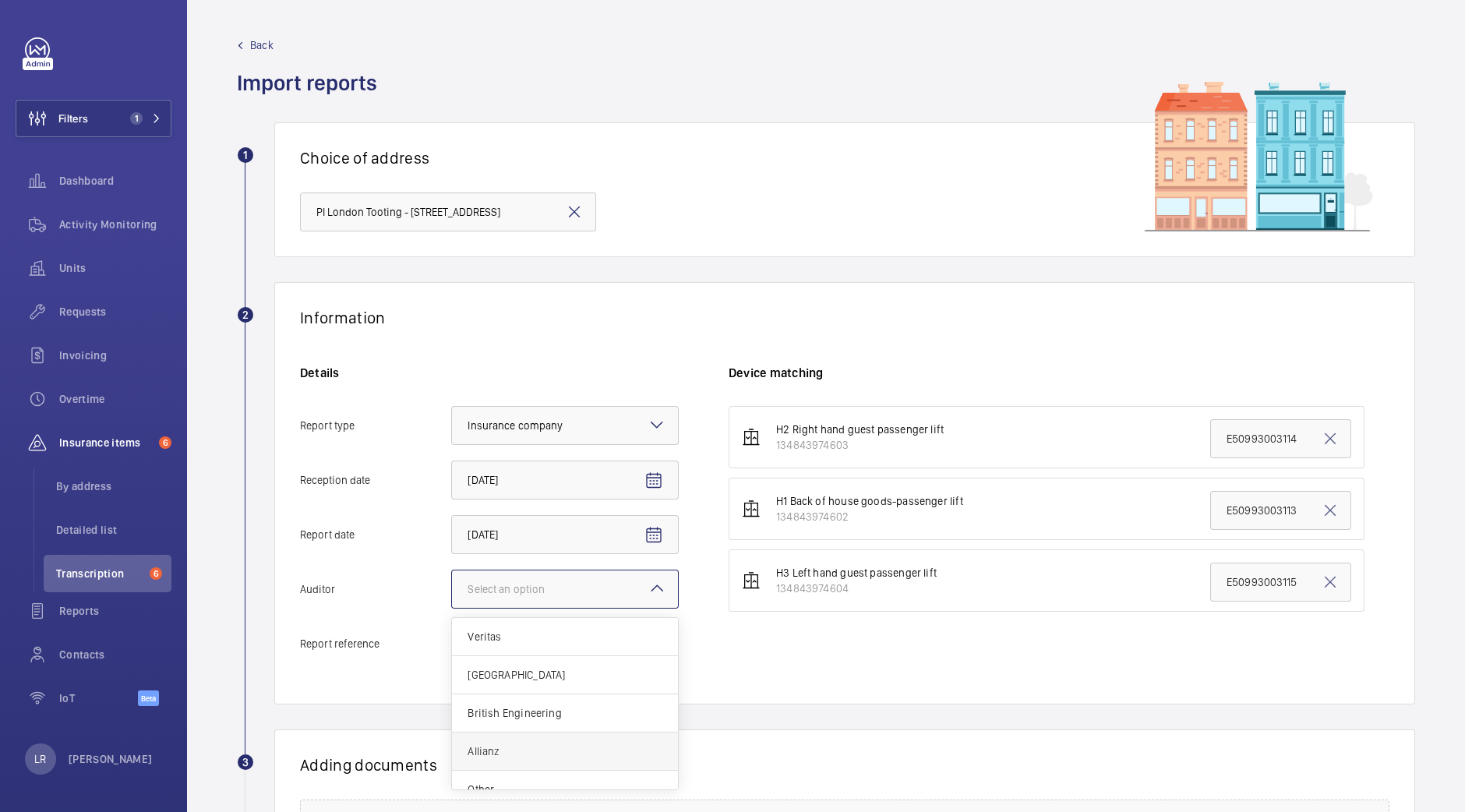
click at [452, 608] on input "Auditor Select an option Veritas Zurich British Engineering Allianz Other" at bounding box center [452, 589] width 0 height 37
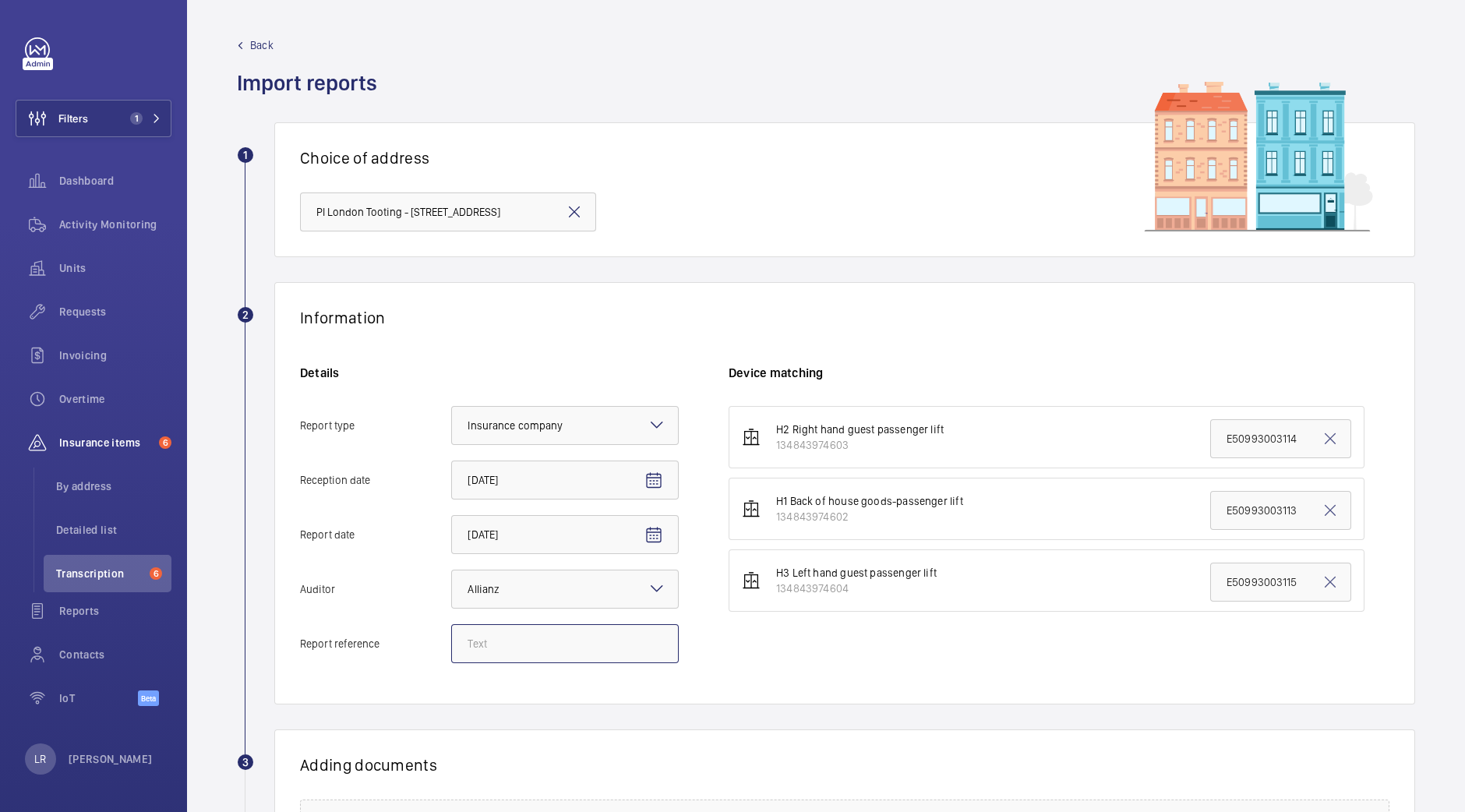
click at [543, 630] on input "Report reference" at bounding box center [565, 643] width 227 height 39
paste input "E50993005359"
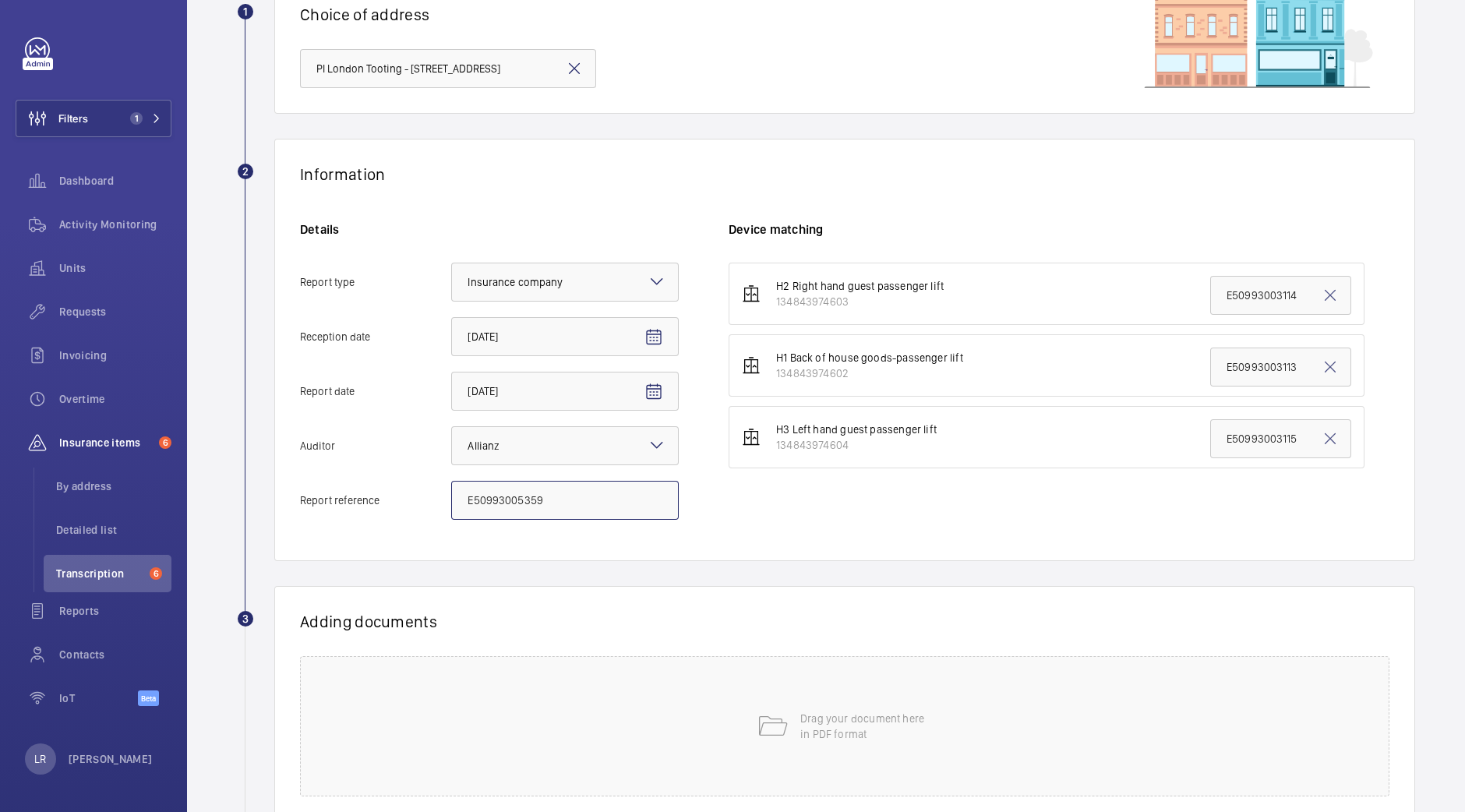
scroll to position [144, 0]
type input "E50993005359"
drag, startPoint x: 1213, startPoint y: 436, endPoint x: 1341, endPoint y: 441, distance: 128.1
click at [1341, 441] on li "H3 Left hand guest passenger lift 134843974604 E50993003115" at bounding box center [1047, 436] width 636 height 63
paste input "5359"
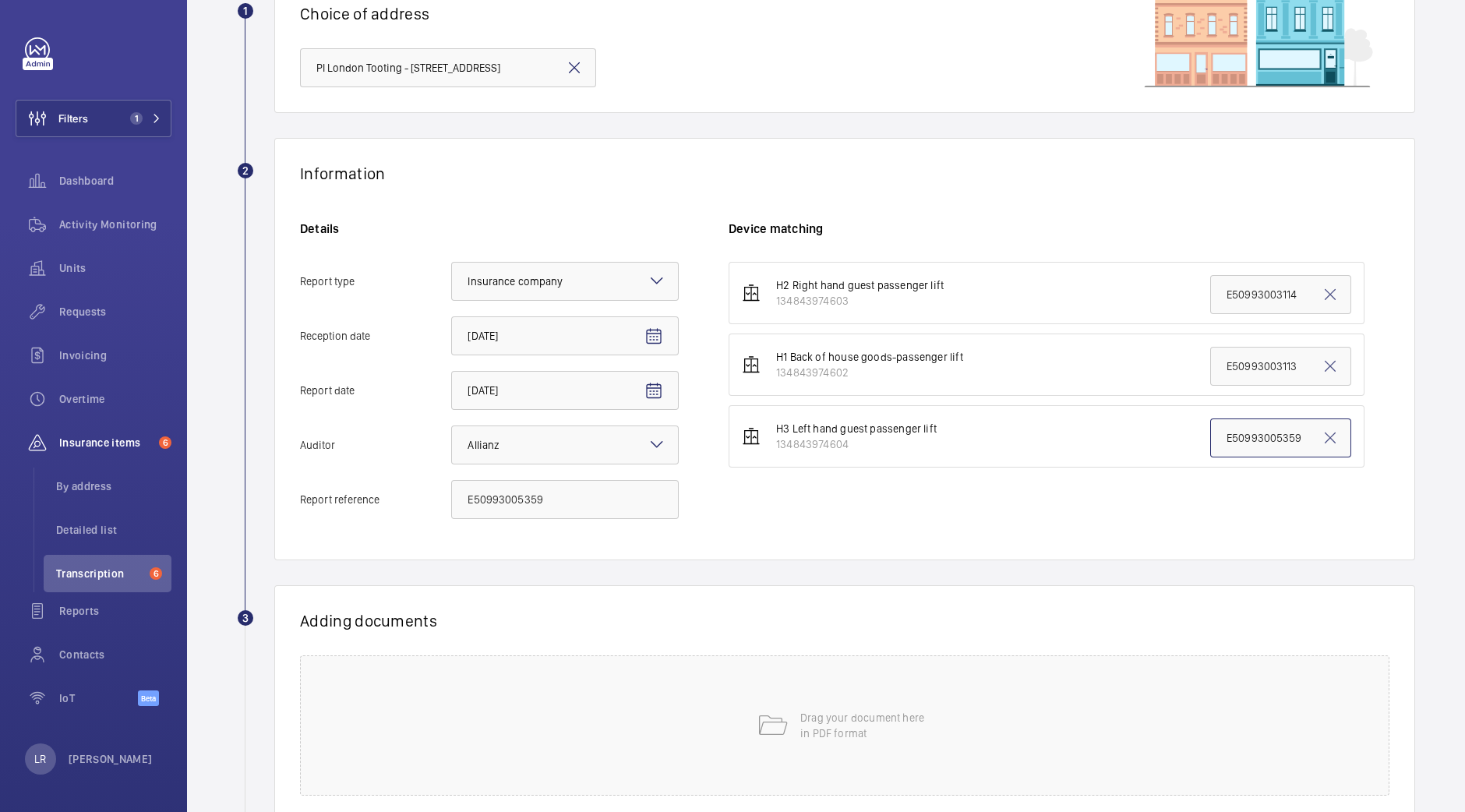
scroll to position [230, 0]
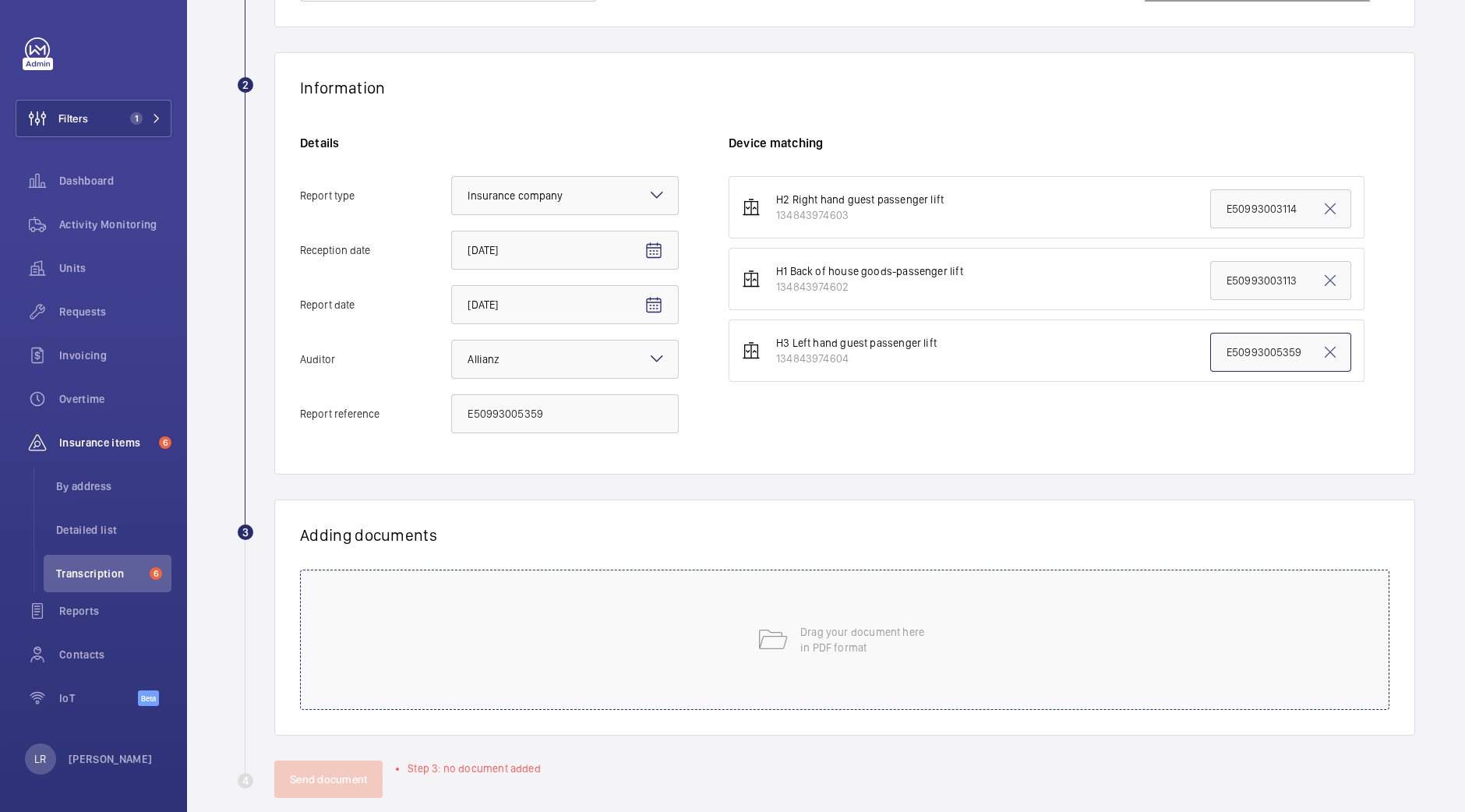
type input "E50993005359"
click at [740, 614] on div "Drag your document here in PDF format" at bounding box center [844, 639] width 1090 height 140
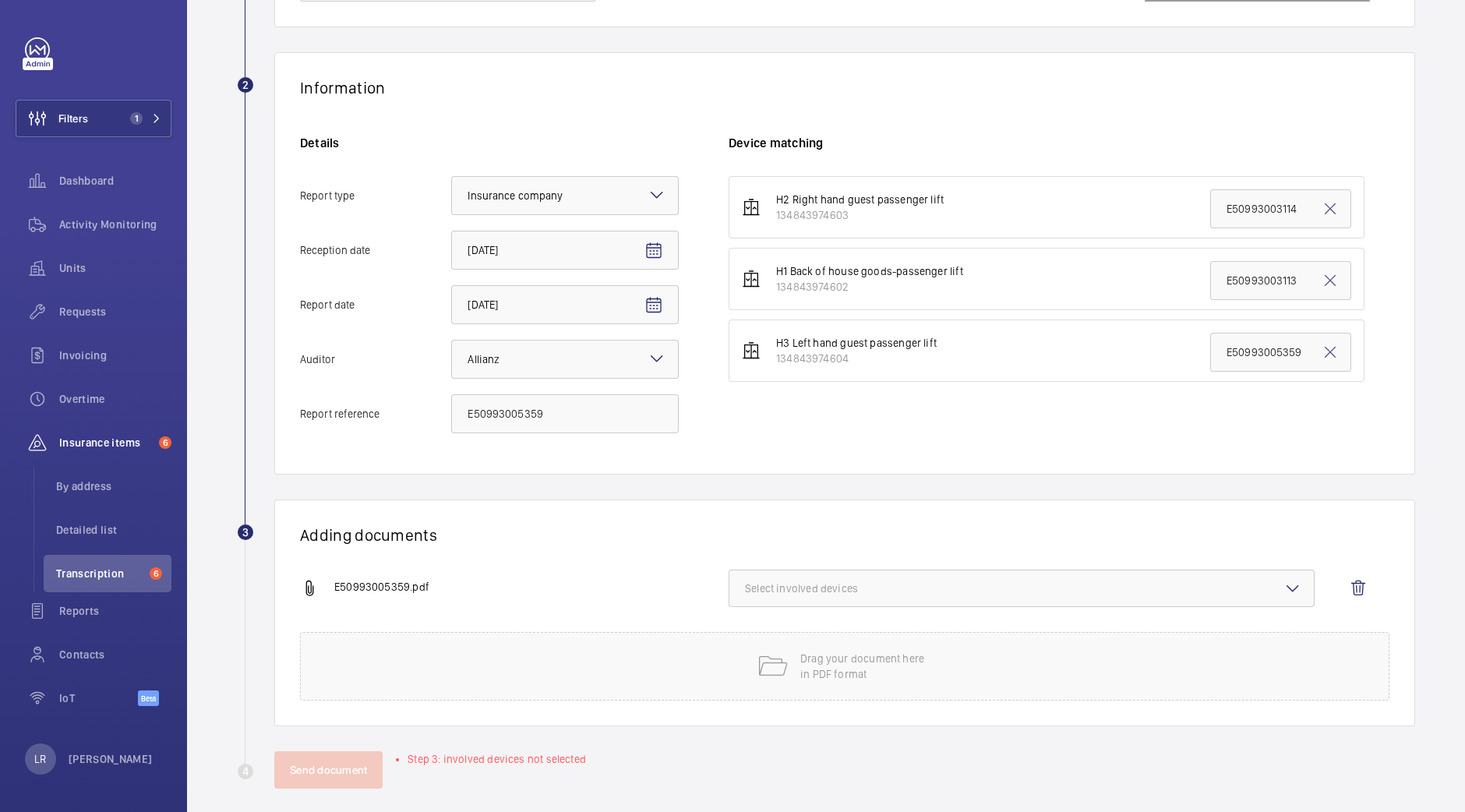
click at [972, 597] on button "Select involved devices" at bounding box center [1022, 588] width 586 height 37
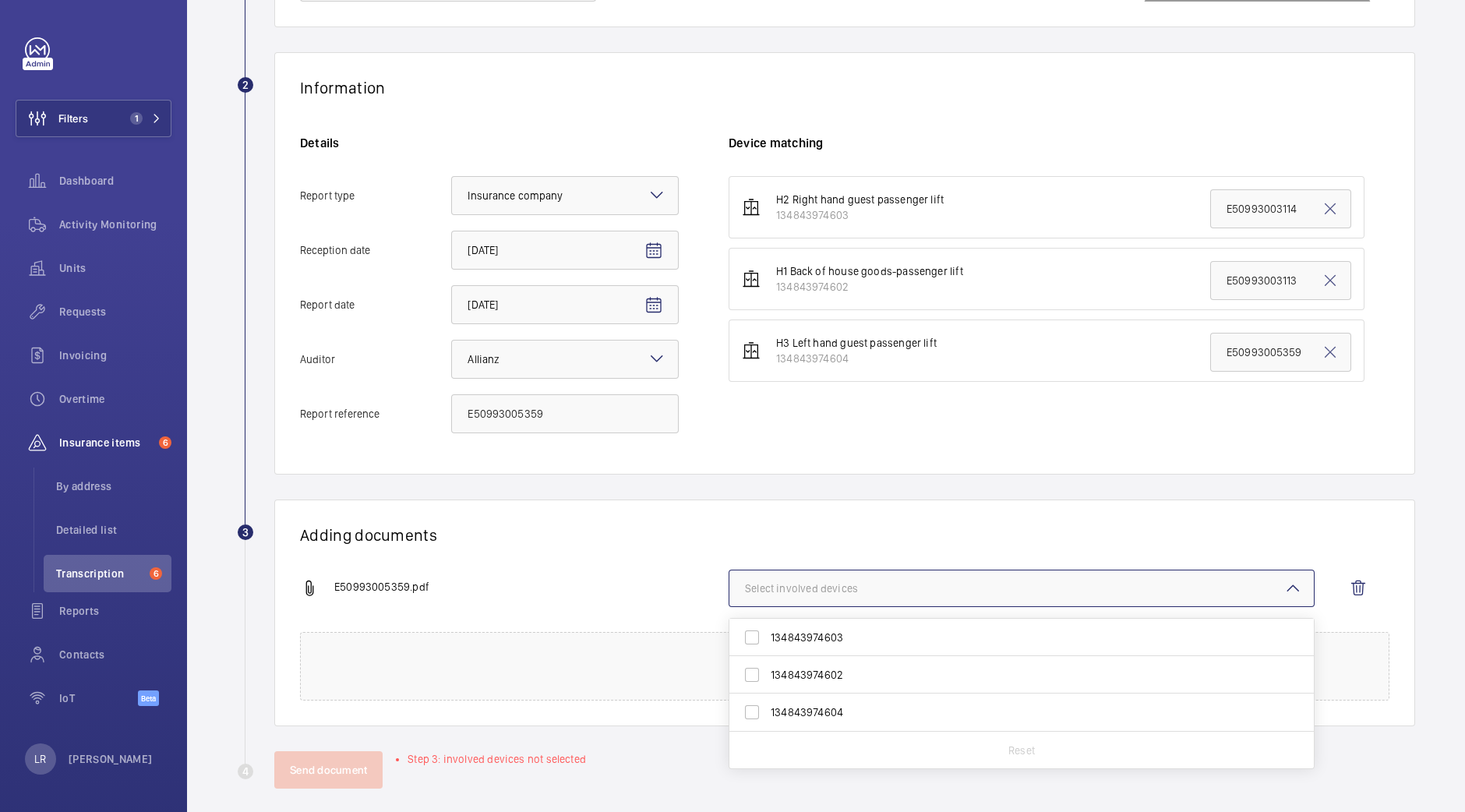
click at [893, 712] on span "134843974604" at bounding box center [1022, 711] width 504 height 15
click at [768, 712] on input "134843974604" at bounding box center [752, 712] width 31 height 31
checkbox input "true"
click at [830, 537] on h1 "Adding documents" at bounding box center [844, 534] width 1090 height 19
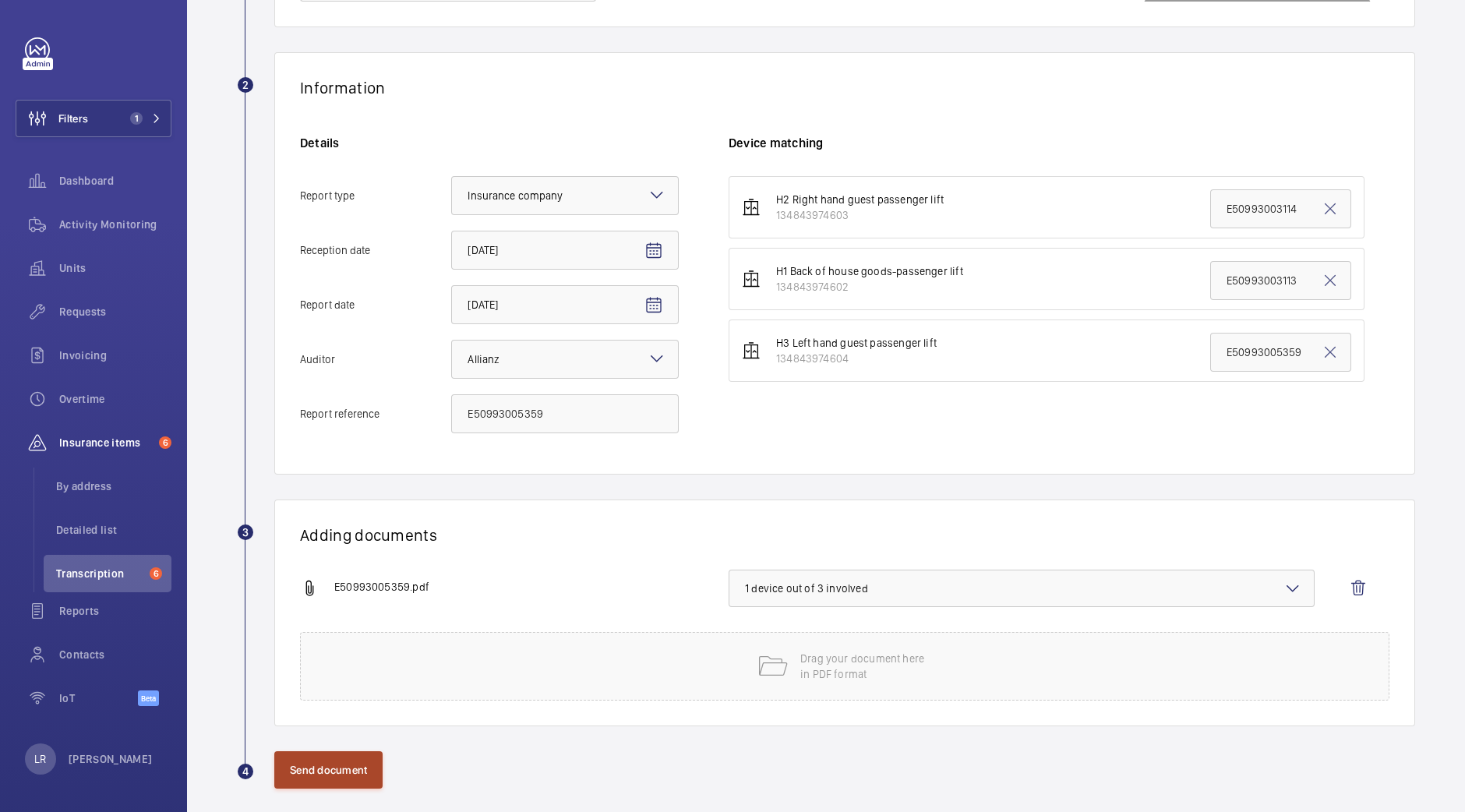
click at [345, 766] on button "Send document" at bounding box center [328, 769] width 108 height 37
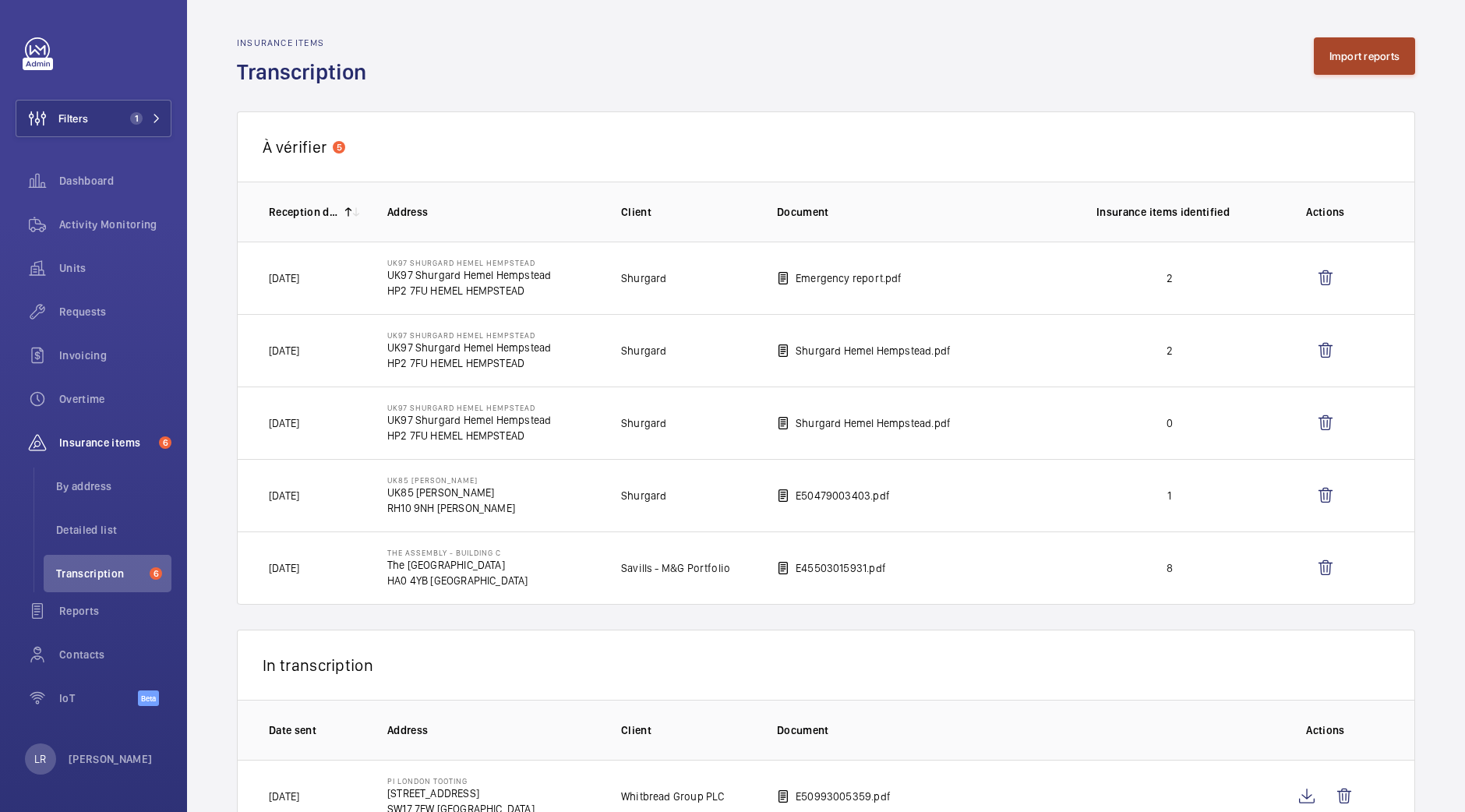
click at [1340, 63] on button "Import reports" at bounding box center [1365, 55] width 102 height 37
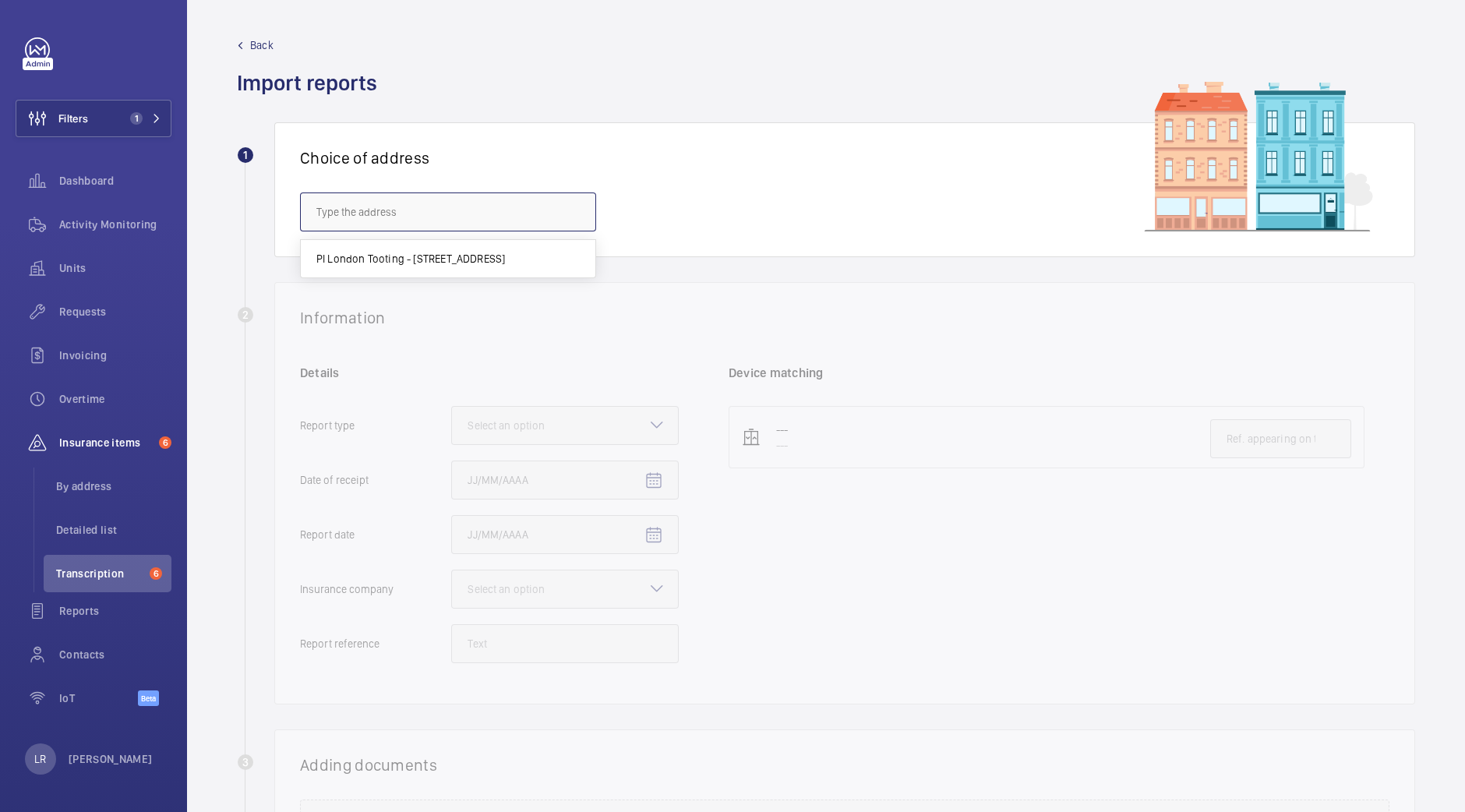
click at [526, 217] on input "text" at bounding box center [448, 212] width 296 height 39
click at [526, 269] on mat-option "PI London Tooting - 180-214 Upper Tooting Road, LONDON SW17 7EW" at bounding box center [448, 258] width 294 height 37
type input "PI London Tooting - 180-214 Upper Tooting Road, LONDON SW17 7EW"
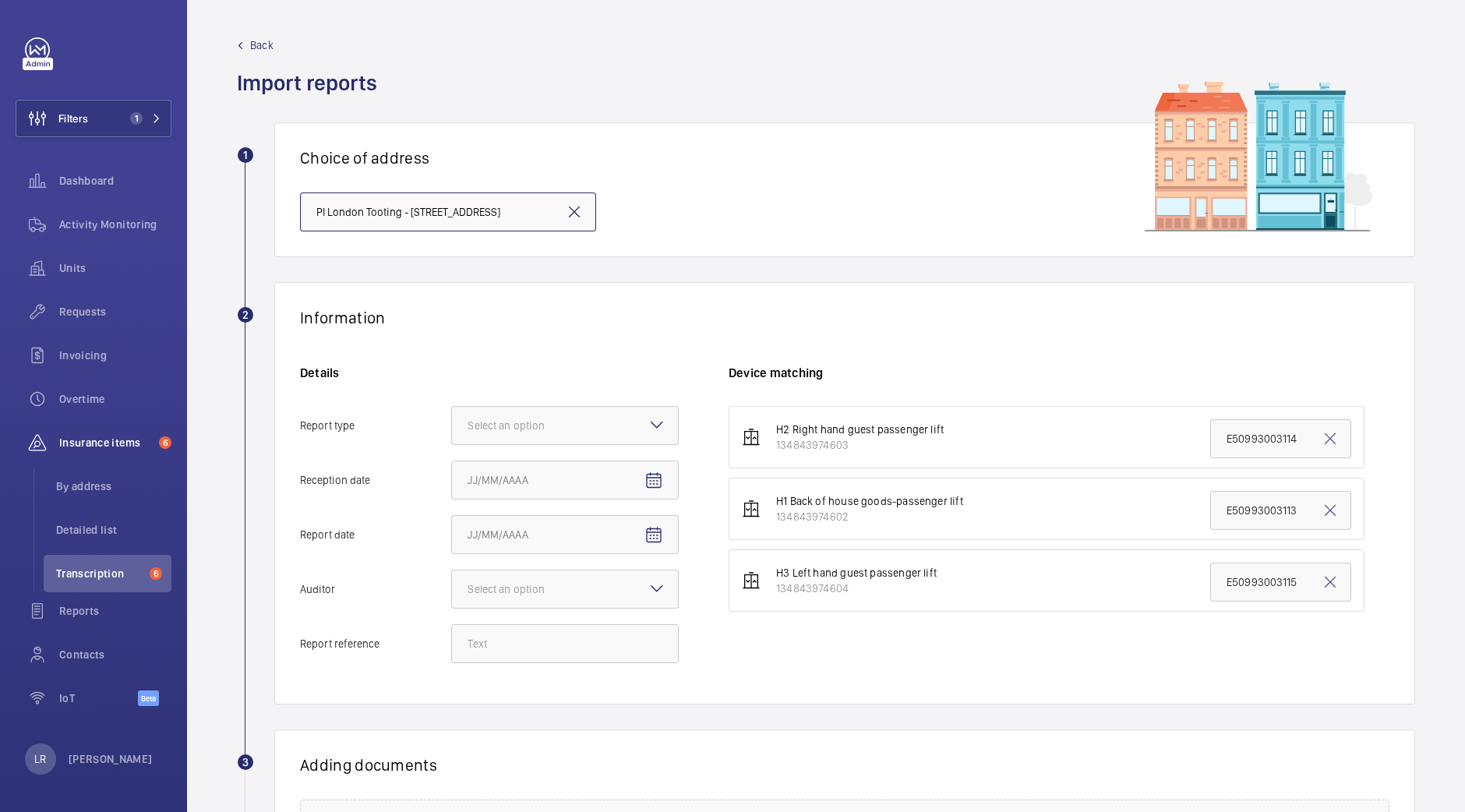
scroll to position [0, 73]
drag, startPoint x: 561, startPoint y: 430, endPoint x: 559, endPoint y: 491, distance: 61.0
click at [559, 445] on ng-select "Select an option Insurance company Consultant" at bounding box center [565, 425] width 227 height 39
click at [452, 444] on input "Report type Select an option Insurance company Consultant" at bounding box center [452, 425] width 0 height 37
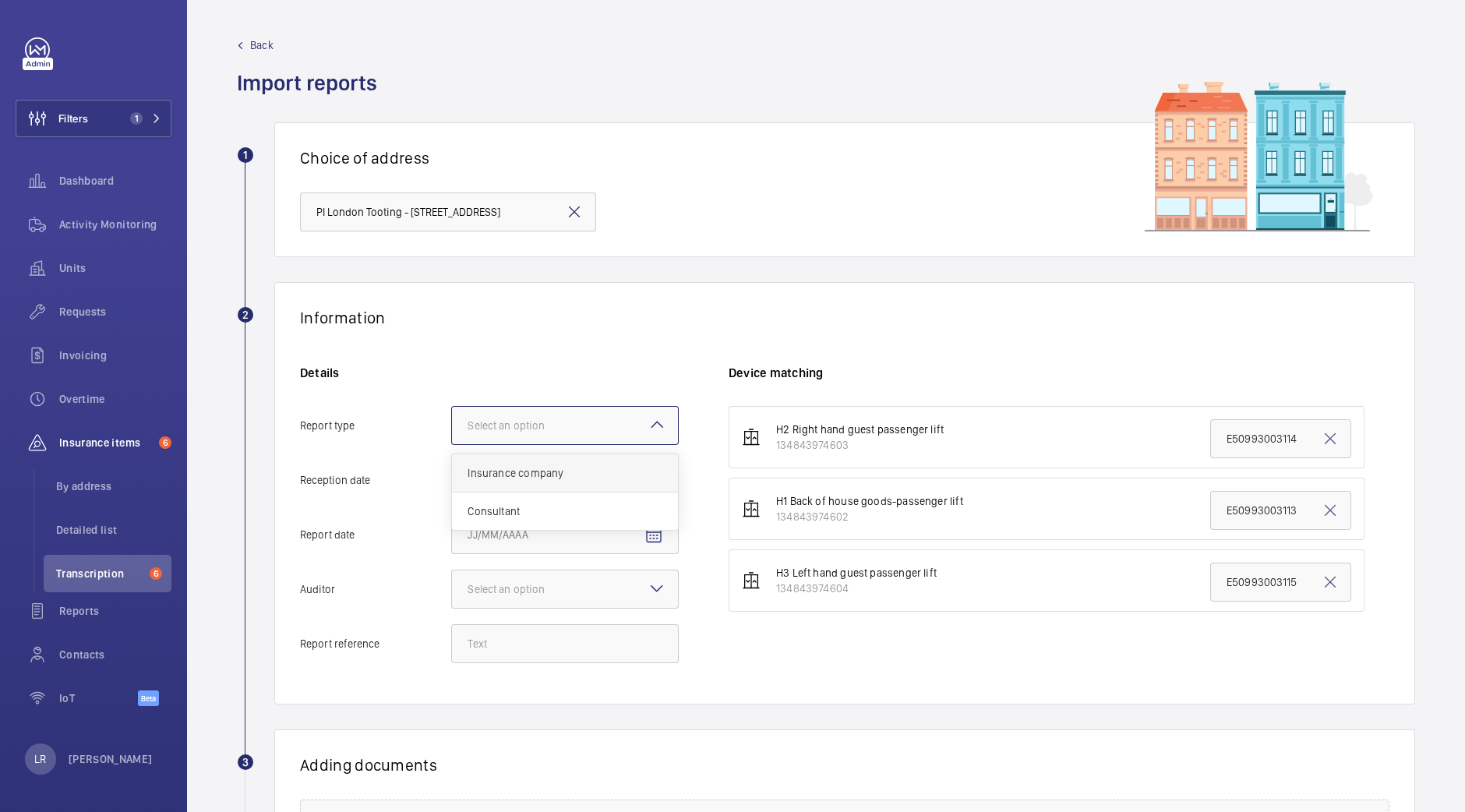
click at [579, 484] on div "Insurance company" at bounding box center [564, 473] width 226 height 38
click at [452, 444] on input "Report type Select an option Insurance company Consultant" at bounding box center [452, 425] width 0 height 37
drag, startPoint x: 649, startPoint y: 489, endPoint x: 646, endPoint y: 499, distance: 10.4
click at [646, 499] on button "Reception date" at bounding box center [653, 480] width 37 height 37
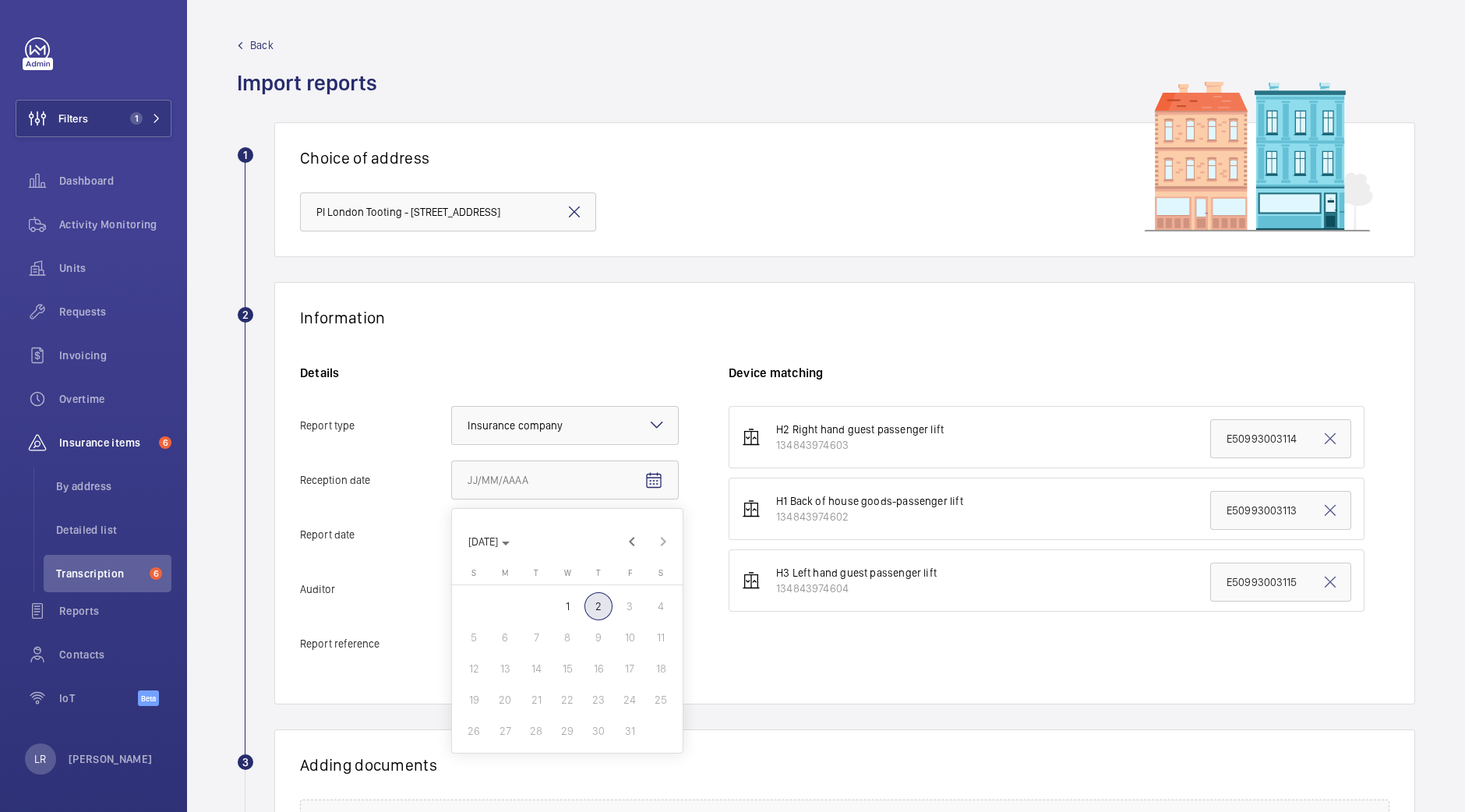
click at [594, 607] on span "2" at bounding box center [598, 606] width 28 height 28
type input "10/2/2025"
click at [636, 530] on span "Open calendar" at bounding box center [653, 535] width 37 height 37
click at [633, 593] on span "Previous month" at bounding box center [632, 596] width 31 height 31
click at [535, 787] on span "30" at bounding box center [536, 785] width 28 height 28
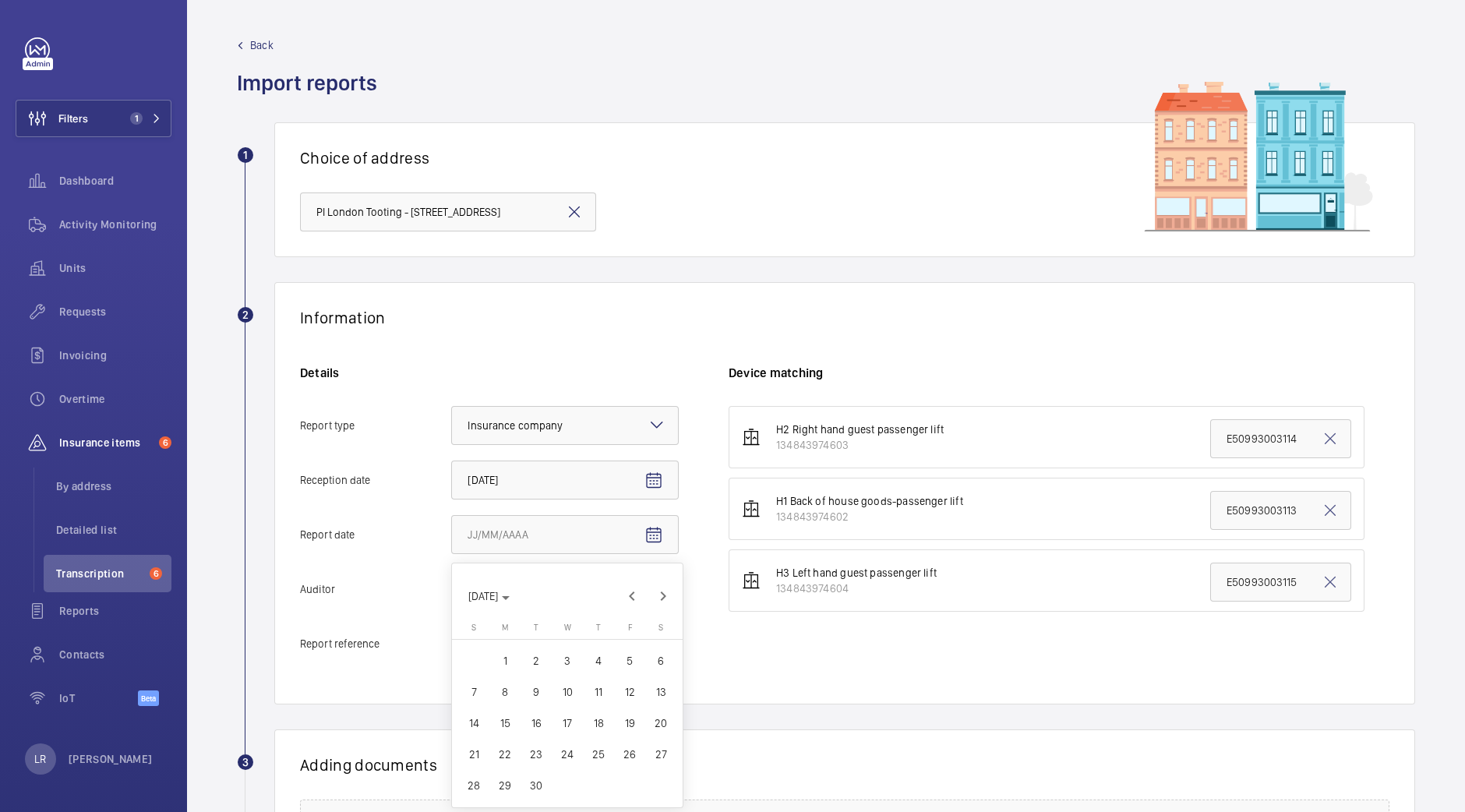
type input "9/30/2025"
drag, startPoint x: 621, startPoint y: 588, endPoint x: 564, endPoint y: 760, distance: 181.2
click at [564, 609] on ng-select "Select an option Veritas Zurich British Engineering Allianz Other" at bounding box center [565, 589] width 227 height 39
click at [452, 608] on input "Auditor Select an option Veritas Zurich British Engineering Allianz Other" at bounding box center [452, 589] width 0 height 37
drag, startPoint x: 564, startPoint y: 760, endPoint x: 580, endPoint y: 767, distance: 17.5
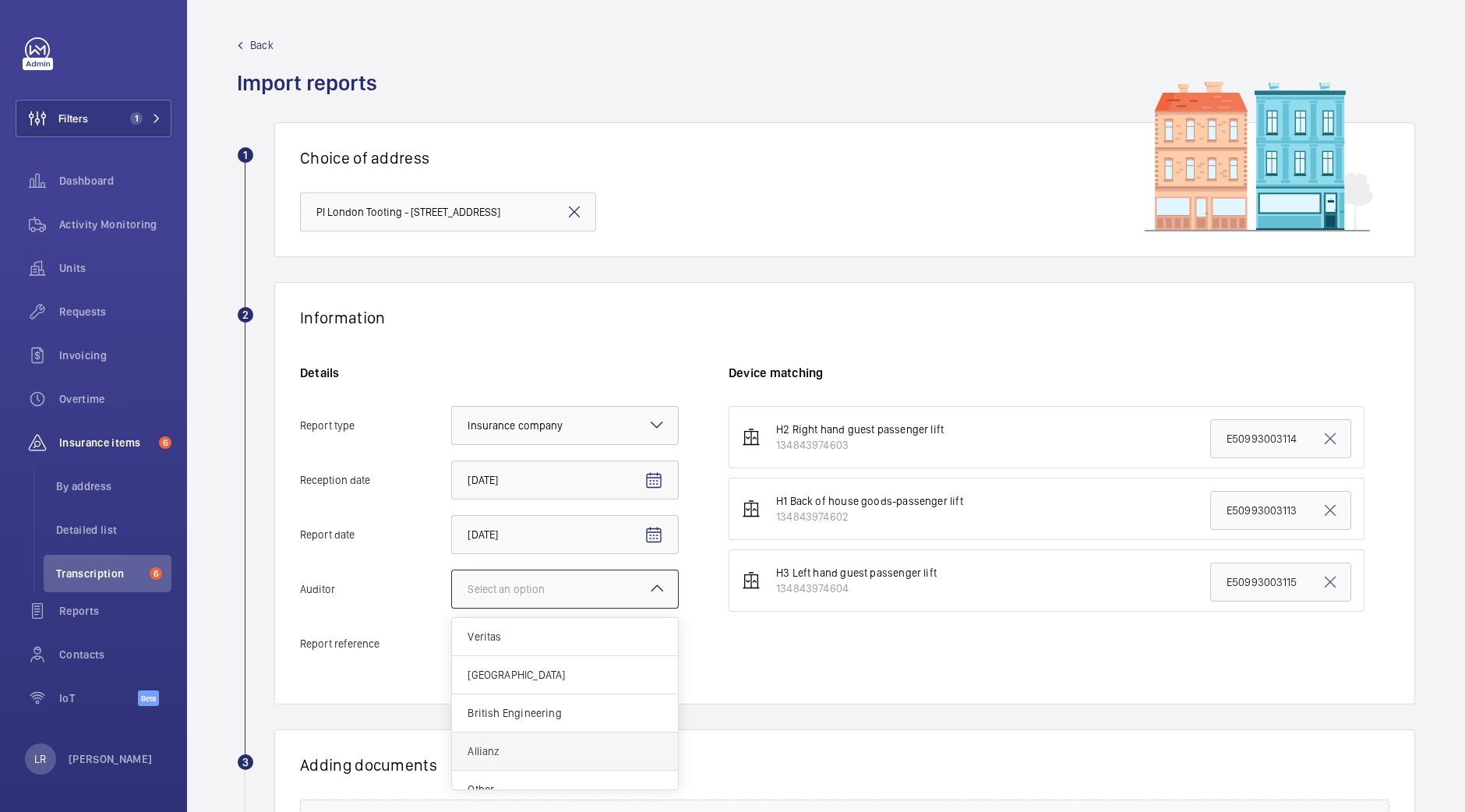
click at [580, 767] on div "Allianz" at bounding box center [564, 751] width 226 height 38
click at [452, 608] on input "Auditor Select an option Veritas Zurich British Engineering Allianz Other" at bounding box center [452, 589] width 0 height 37
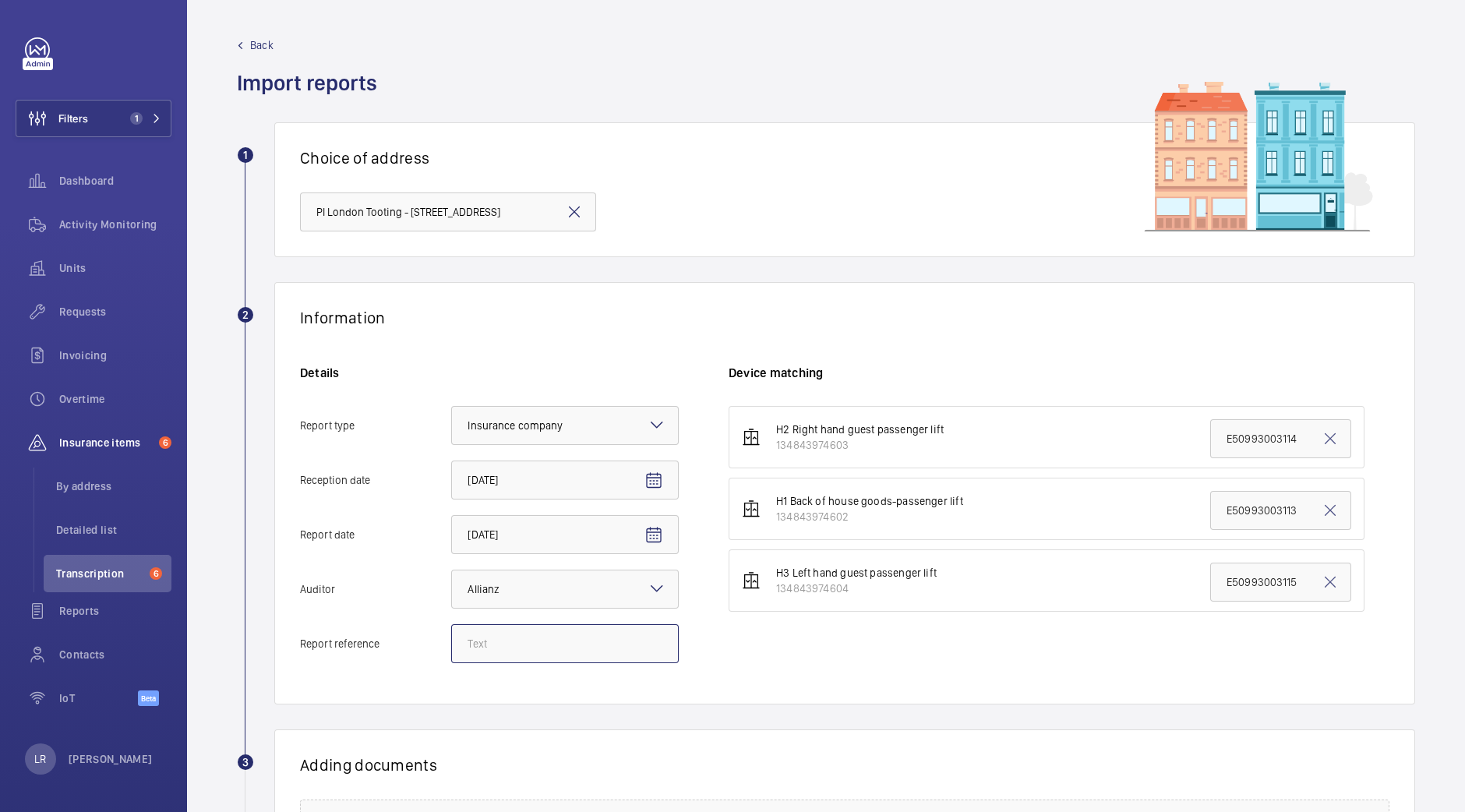
click at [602, 645] on input "Report reference" at bounding box center [565, 643] width 227 height 39
paste input "E50993005360"
type input "E50993005360"
drag, startPoint x: 1208, startPoint y: 511, endPoint x: 1391, endPoint y: 511, distance: 183.0
click at [1391, 511] on div "Information Details Report type Select an option × Insurance company × Receptio…" at bounding box center [845, 492] width 1141 height 422
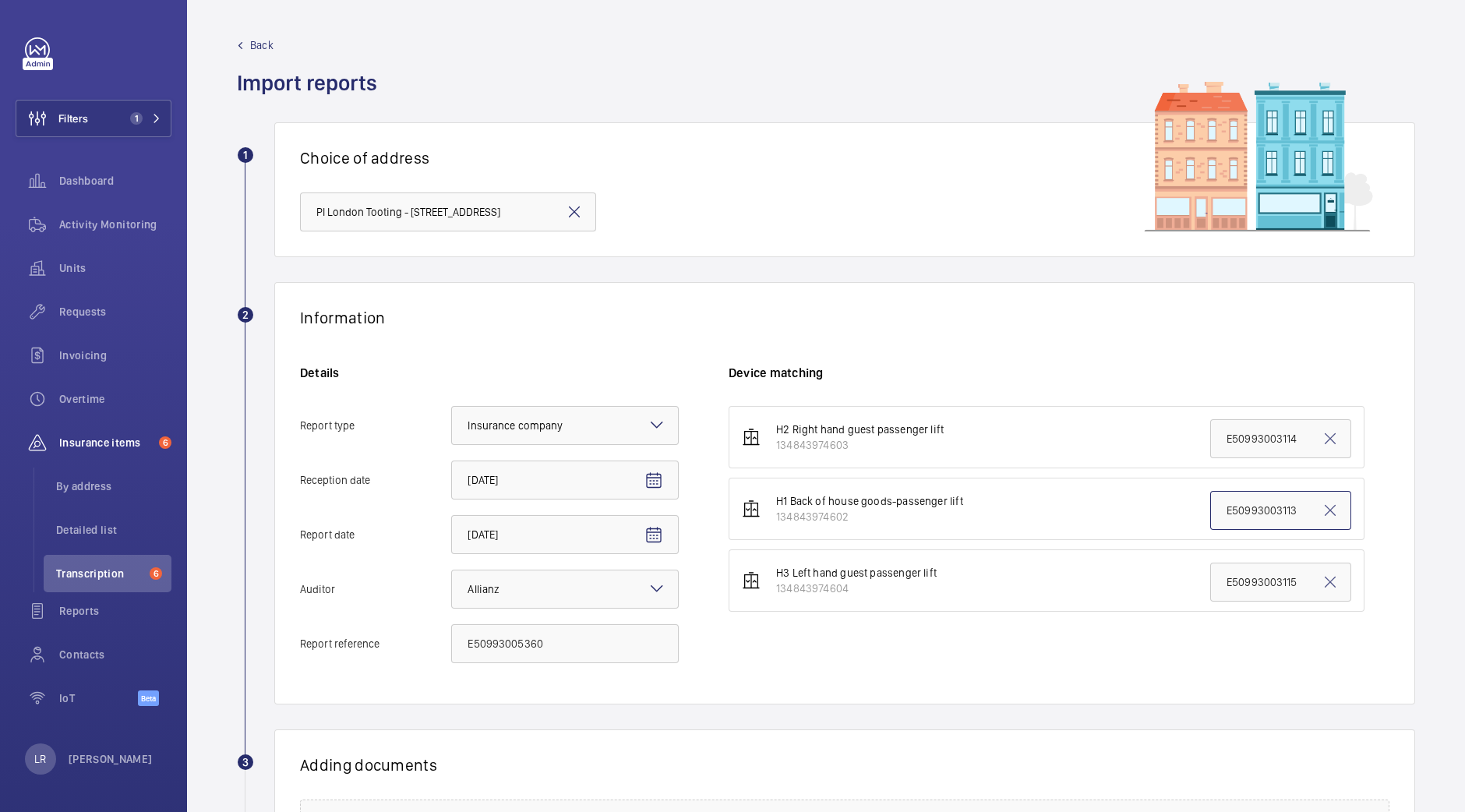
paste input "5360"
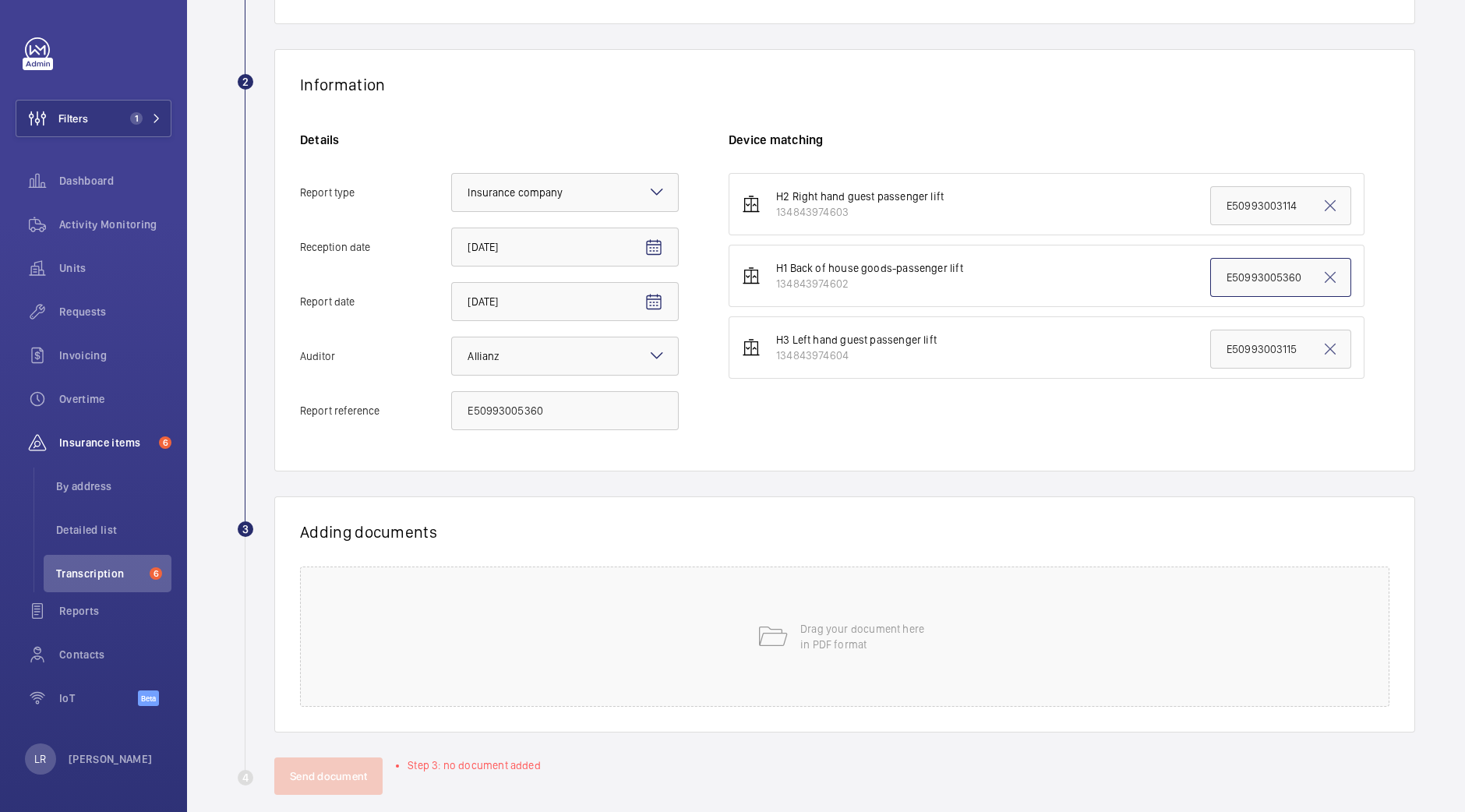
scroll to position [244, 0]
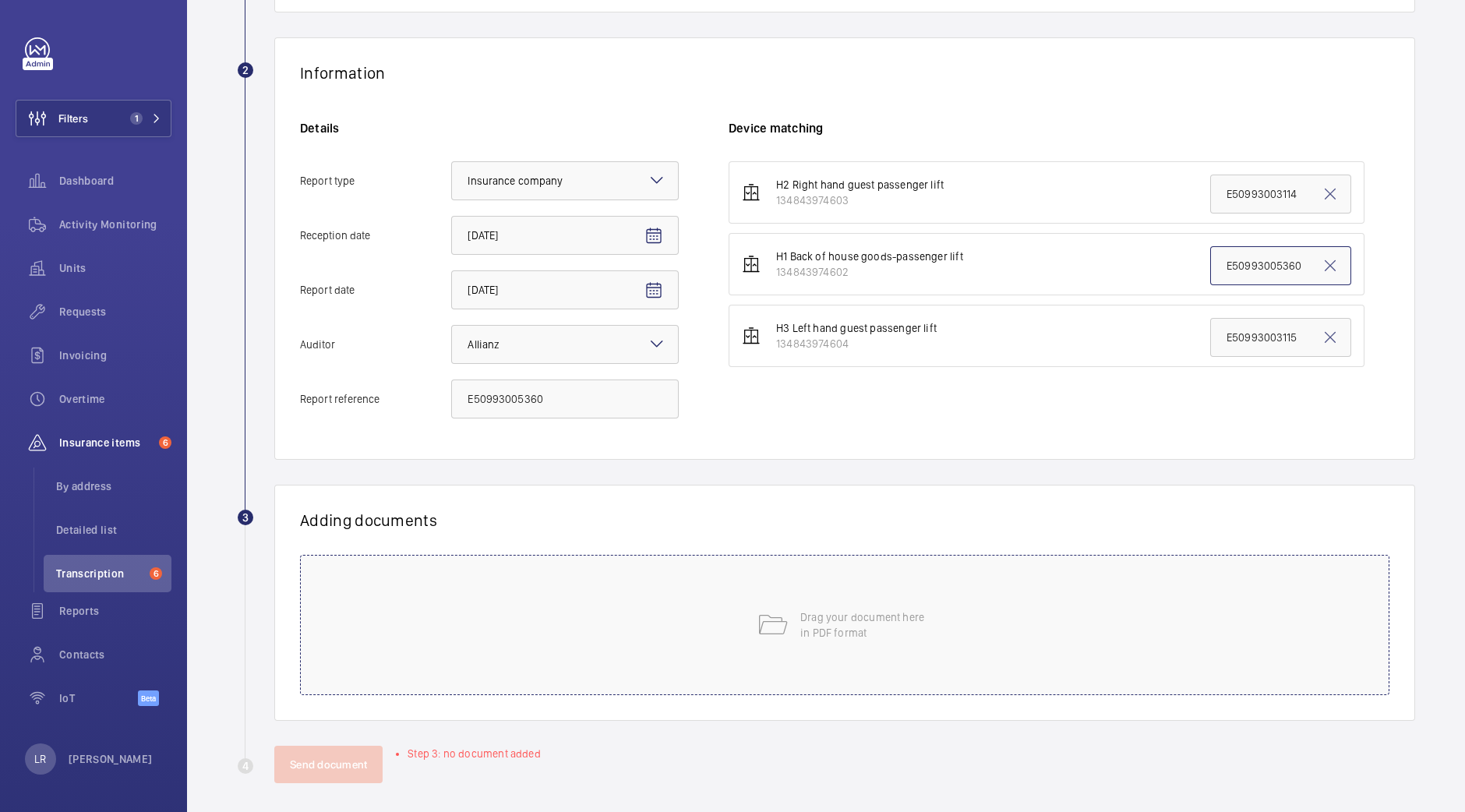
type input "E50993005360"
click at [906, 587] on div "Drag your document here in PDF format" at bounding box center [844, 625] width 1090 height 140
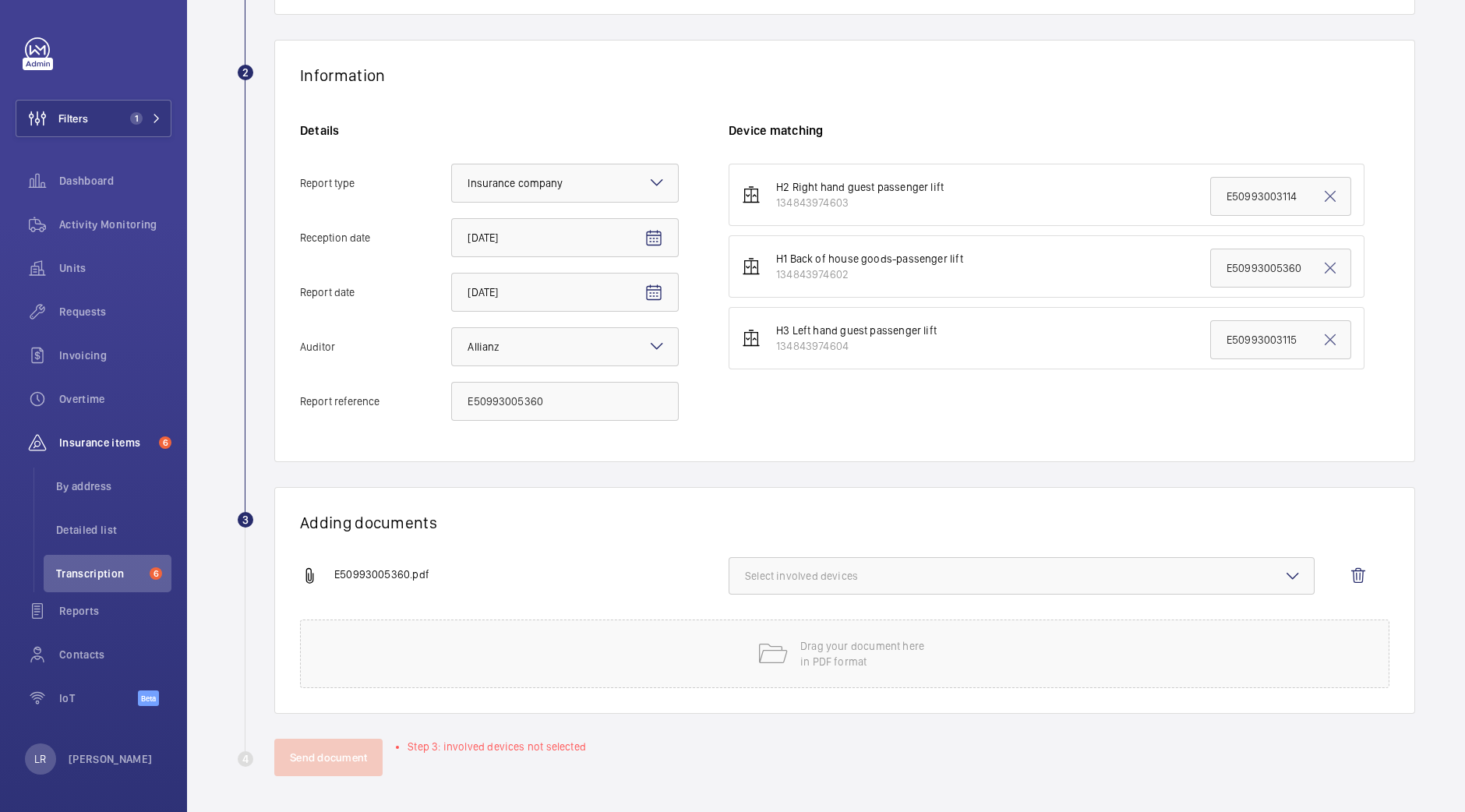
drag, startPoint x: 967, startPoint y: 566, endPoint x: 937, endPoint y: 563, distance: 30.1
click at [937, 563] on button "Select involved devices" at bounding box center [1022, 575] width 586 height 37
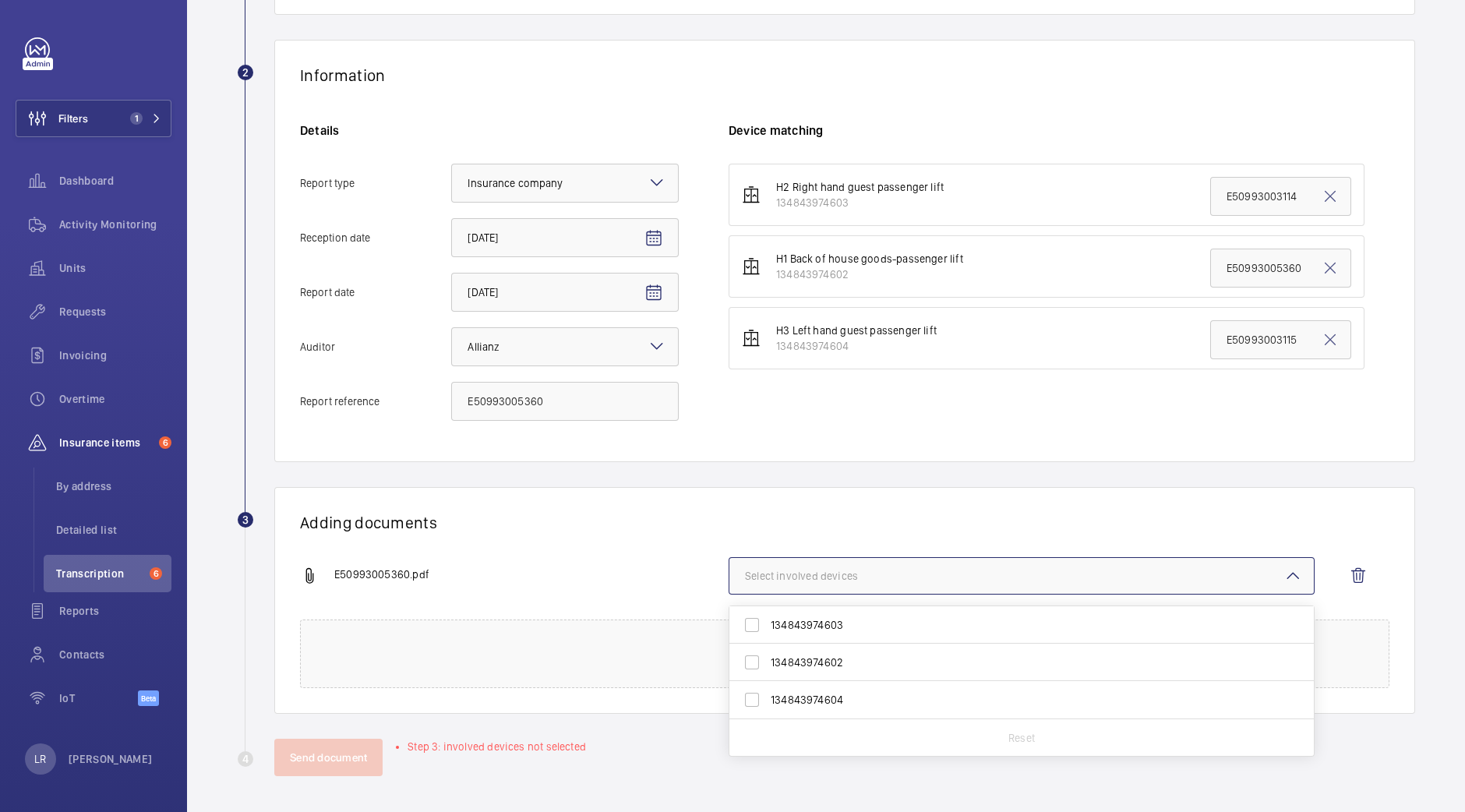
click at [937, 563] on button "Select involved devices" at bounding box center [1022, 575] width 586 height 37
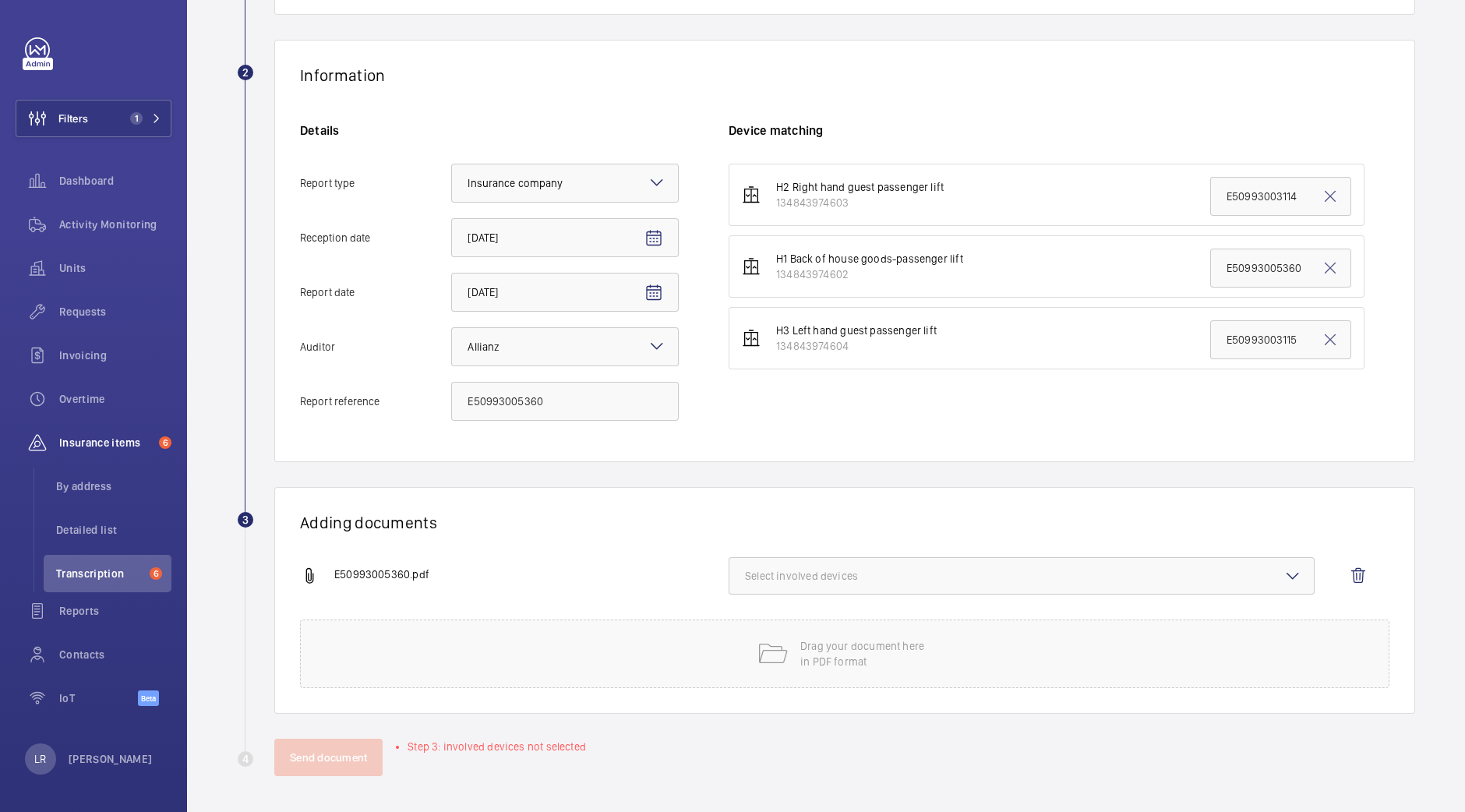
click at [929, 571] on span "Select involved devices" at bounding box center [1022, 575] width 553 height 15
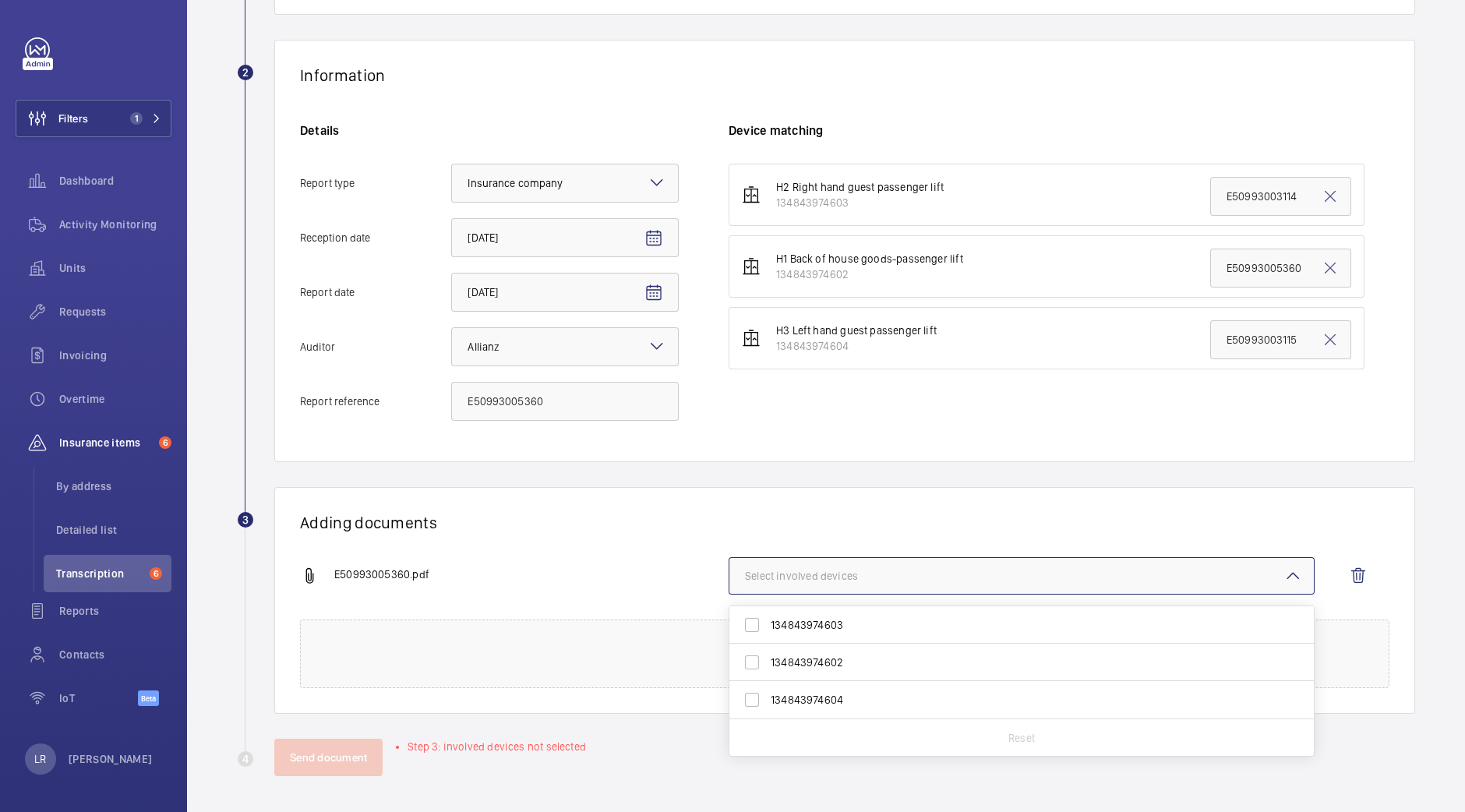
click at [872, 674] on label "134843974602" at bounding box center [1011, 661] width 562 height 37
click at [768, 674] on input "134843974602" at bounding box center [752, 662] width 31 height 31
checkbox input "true"
click at [558, 598] on div "E50993005360.pdf 1 device out of 3 involved 134843974603 134843974602 134843974…" at bounding box center [838, 588] width 1077 height 63
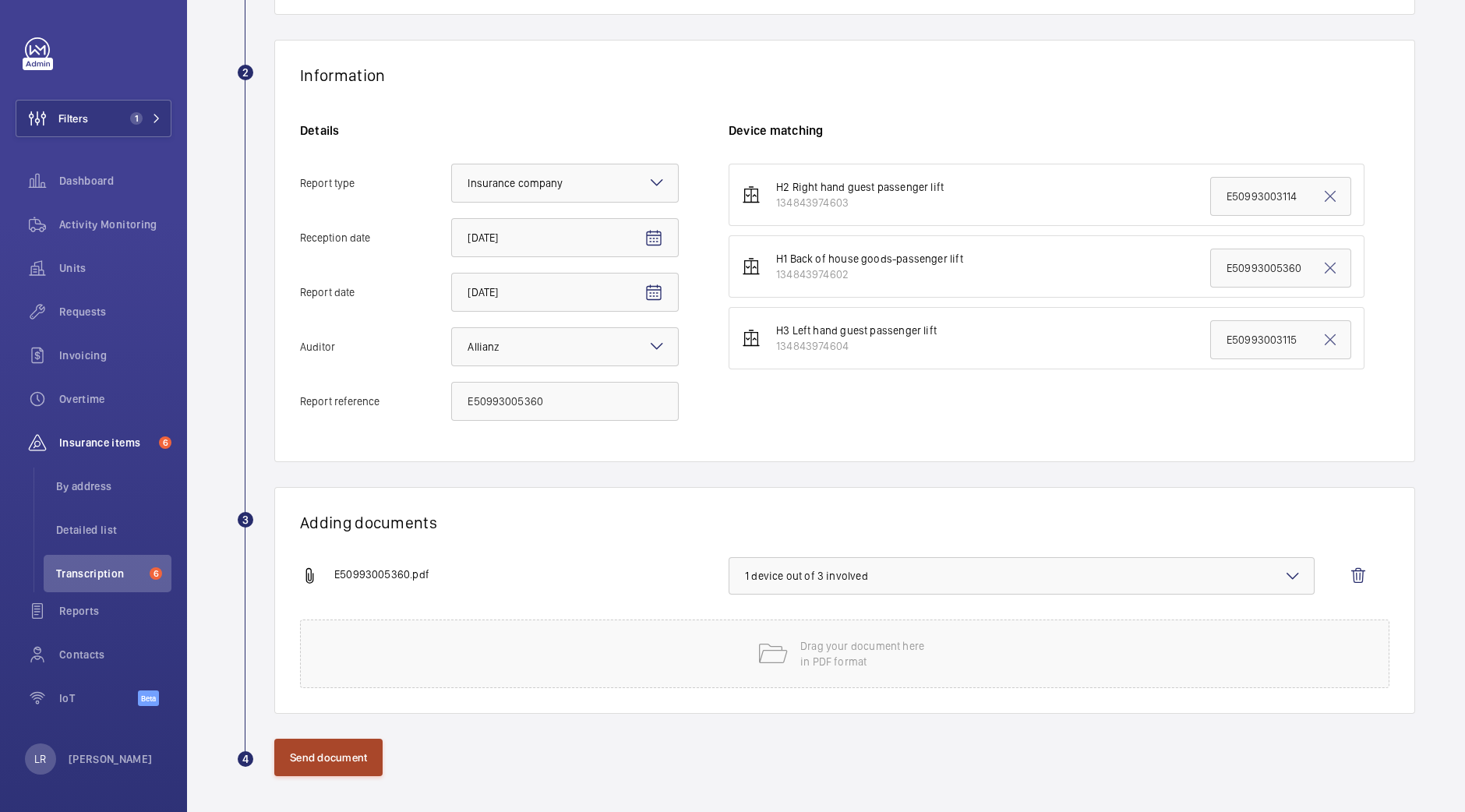
click at [316, 749] on button "Send document" at bounding box center [328, 757] width 108 height 37
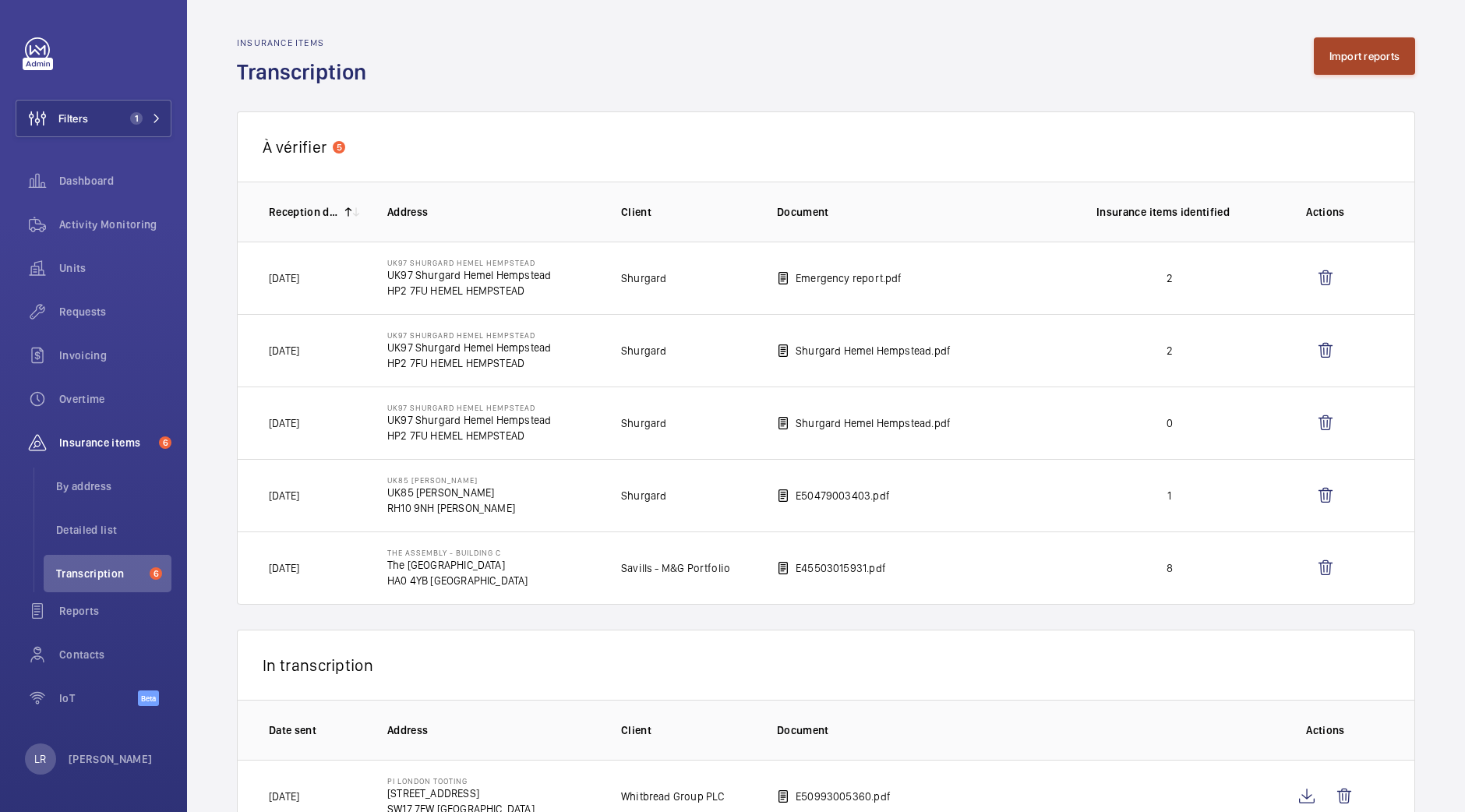
click at [1341, 58] on button "Import reports" at bounding box center [1365, 55] width 102 height 37
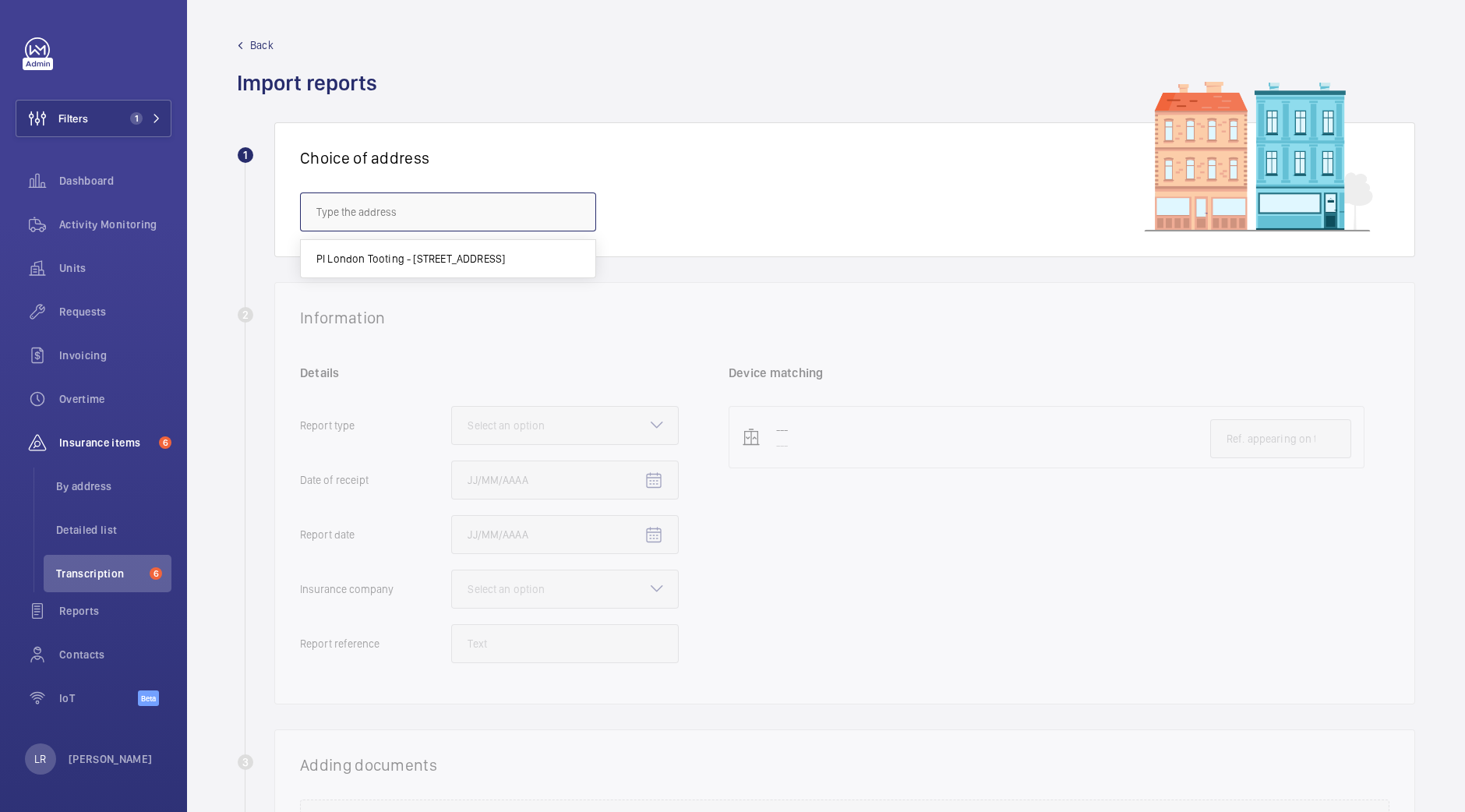
click at [569, 227] on input "text" at bounding box center [448, 212] width 296 height 39
click at [506, 253] on span "PI London Tooting - 180-214 Upper Tooting Road, LONDON SW17 7EW" at bounding box center [411, 258] width 189 height 15
type input "PI London Tooting - 180-214 Upper Tooting Road, LONDON SW17 7EW"
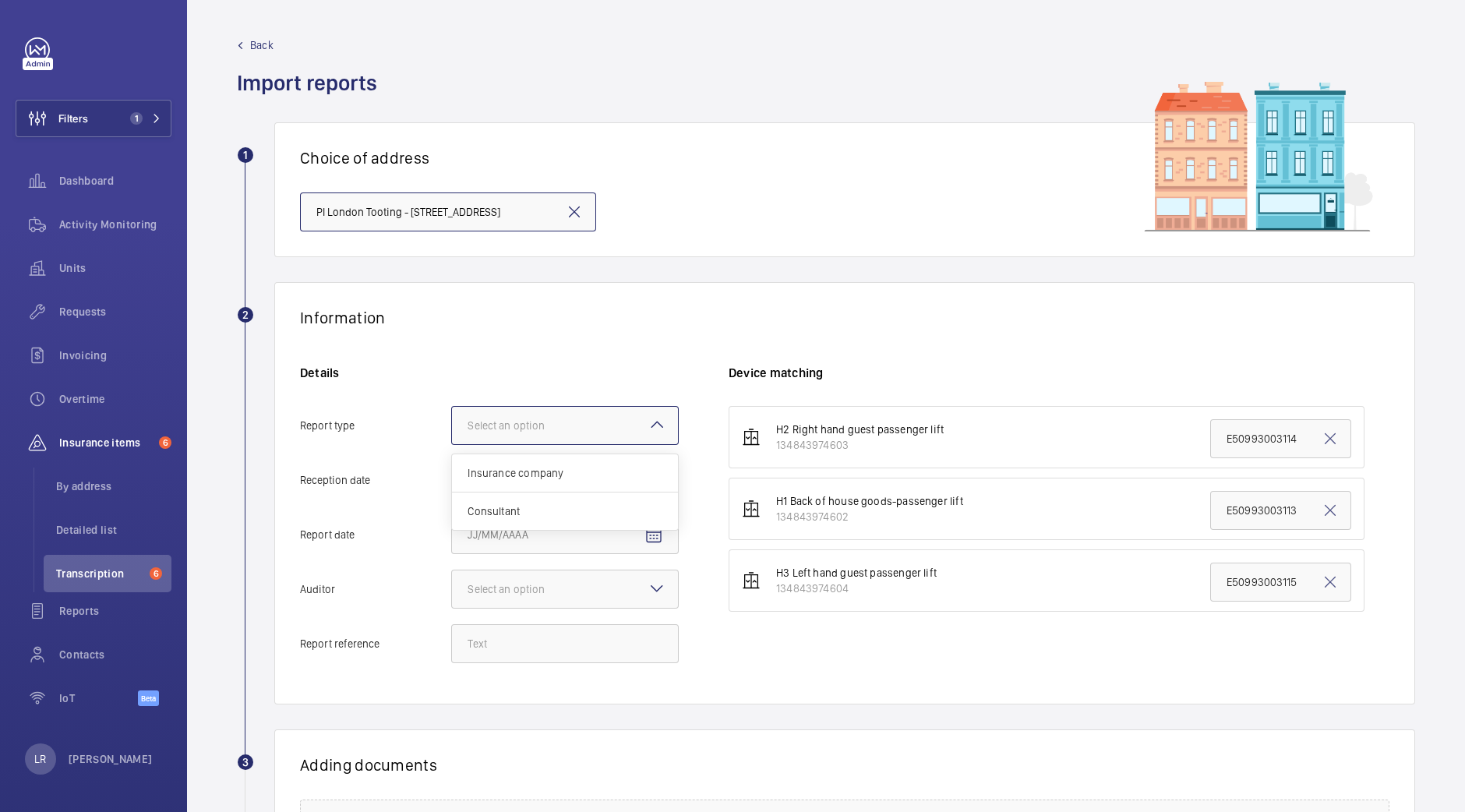
click at [563, 407] on div at bounding box center [564, 425] width 226 height 37
click at [452, 407] on input "Report type Select an option Insurance company Consultant" at bounding box center [452, 425] width 0 height 37
click at [563, 407] on div at bounding box center [564, 425] width 226 height 37
click at [452, 407] on input "Report type Select an option" at bounding box center [452, 425] width 0 height 37
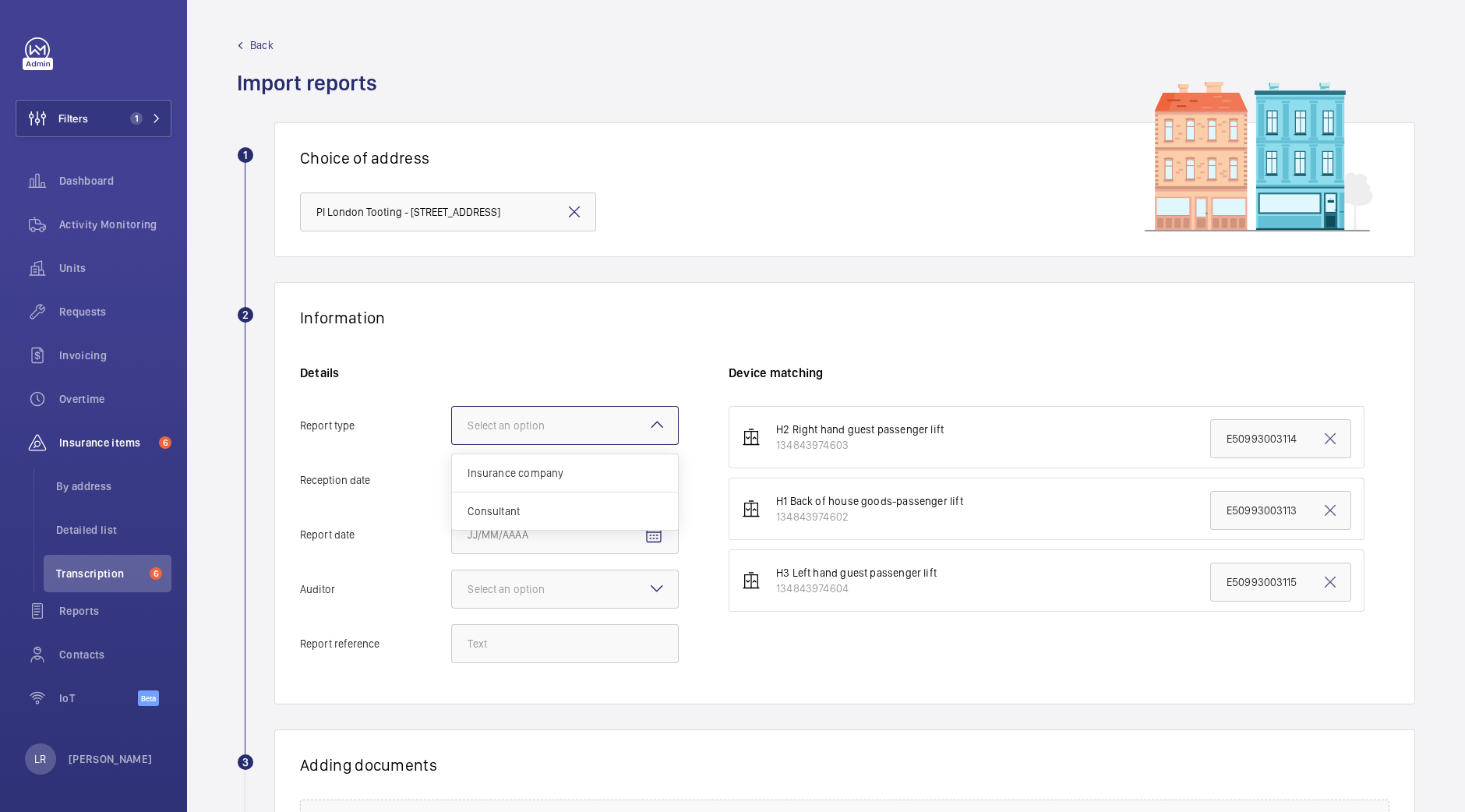
drag, startPoint x: 563, startPoint y: 407, endPoint x: 555, endPoint y: 449, distance: 42.8
click at [555, 449] on div "Details Report type Select an option Insurance company Consultant Reception dat…" at bounding box center [514, 521] width 429 height 314
click at [553, 462] on div "Insurance company" at bounding box center [564, 473] width 226 height 38
click at [452, 444] on input "Report type Select an option Insurance company Consultant" at bounding box center [452, 425] width 0 height 37
click at [663, 490] on span "Open calendar" at bounding box center [653, 480] width 37 height 37
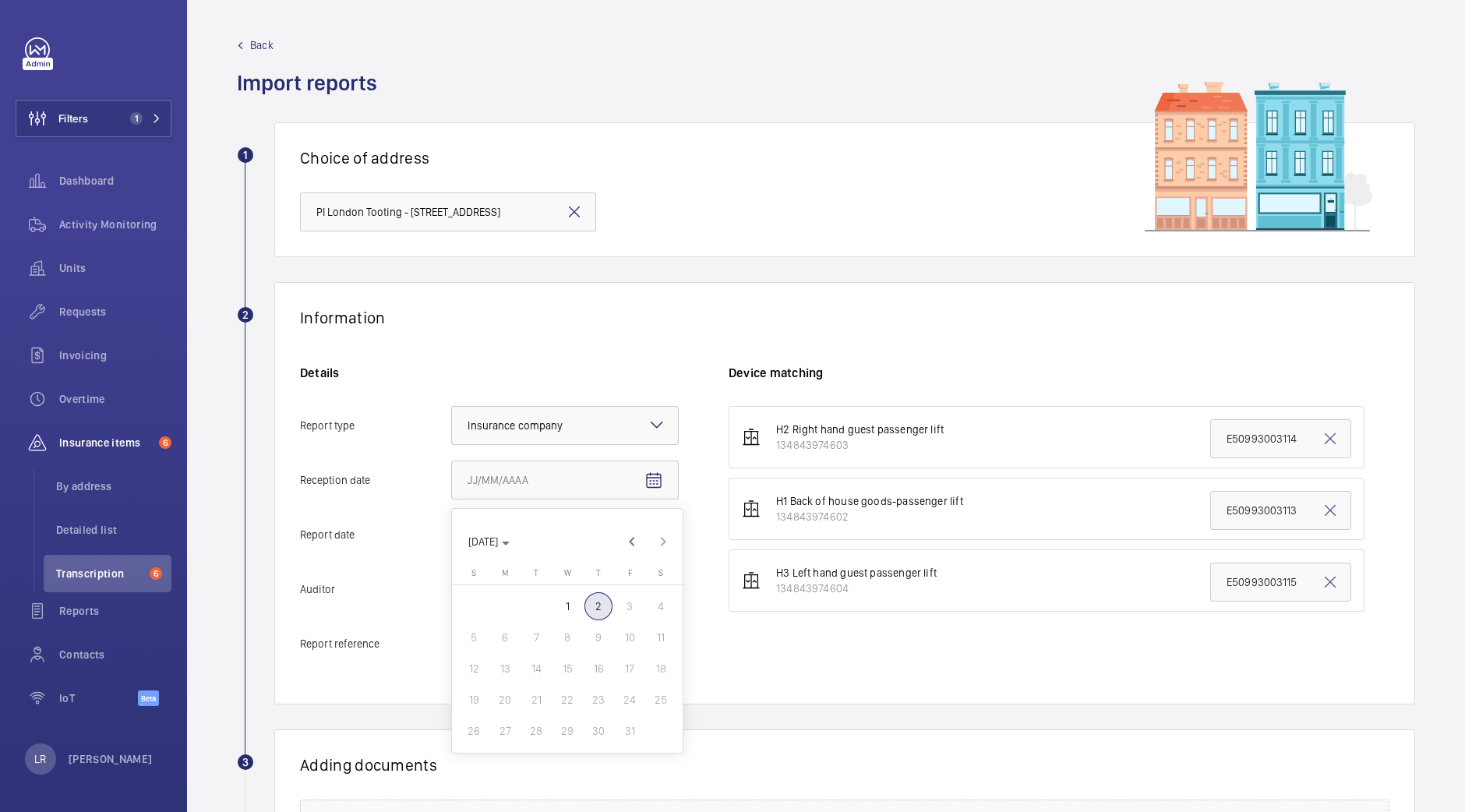
click at [601, 592] on span "2" at bounding box center [598, 606] width 28 height 28
type input "10/2/2025"
click at [649, 535] on mat-icon "Open calendar" at bounding box center [653, 535] width 19 height 19
click at [623, 601] on span "Previous month" at bounding box center [632, 596] width 31 height 31
click at [531, 777] on span "30" at bounding box center [536, 785] width 28 height 28
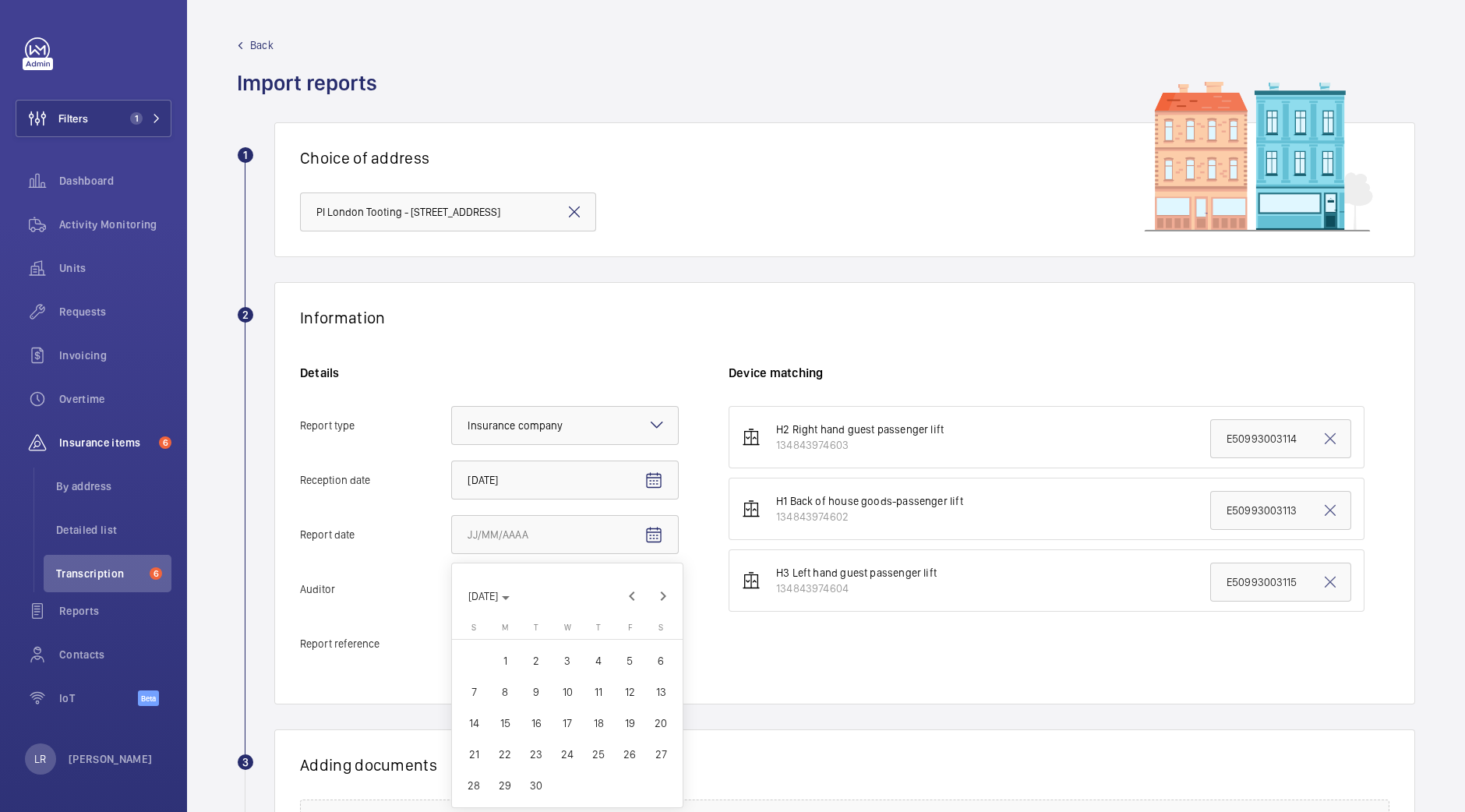
type input "9/30/2025"
drag, startPoint x: 593, startPoint y: 586, endPoint x: 542, endPoint y: 745, distance: 167.0
click at [542, 609] on ng-select "Select an option Veritas Zurich British Engineering Allianz Other" at bounding box center [565, 589] width 227 height 39
click at [452, 608] on input "Auditor Select an option Veritas Zurich British Engineering Allianz Other" at bounding box center [452, 589] width 0 height 37
click at [542, 745] on span "Allianz" at bounding box center [565, 750] width 194 height 15
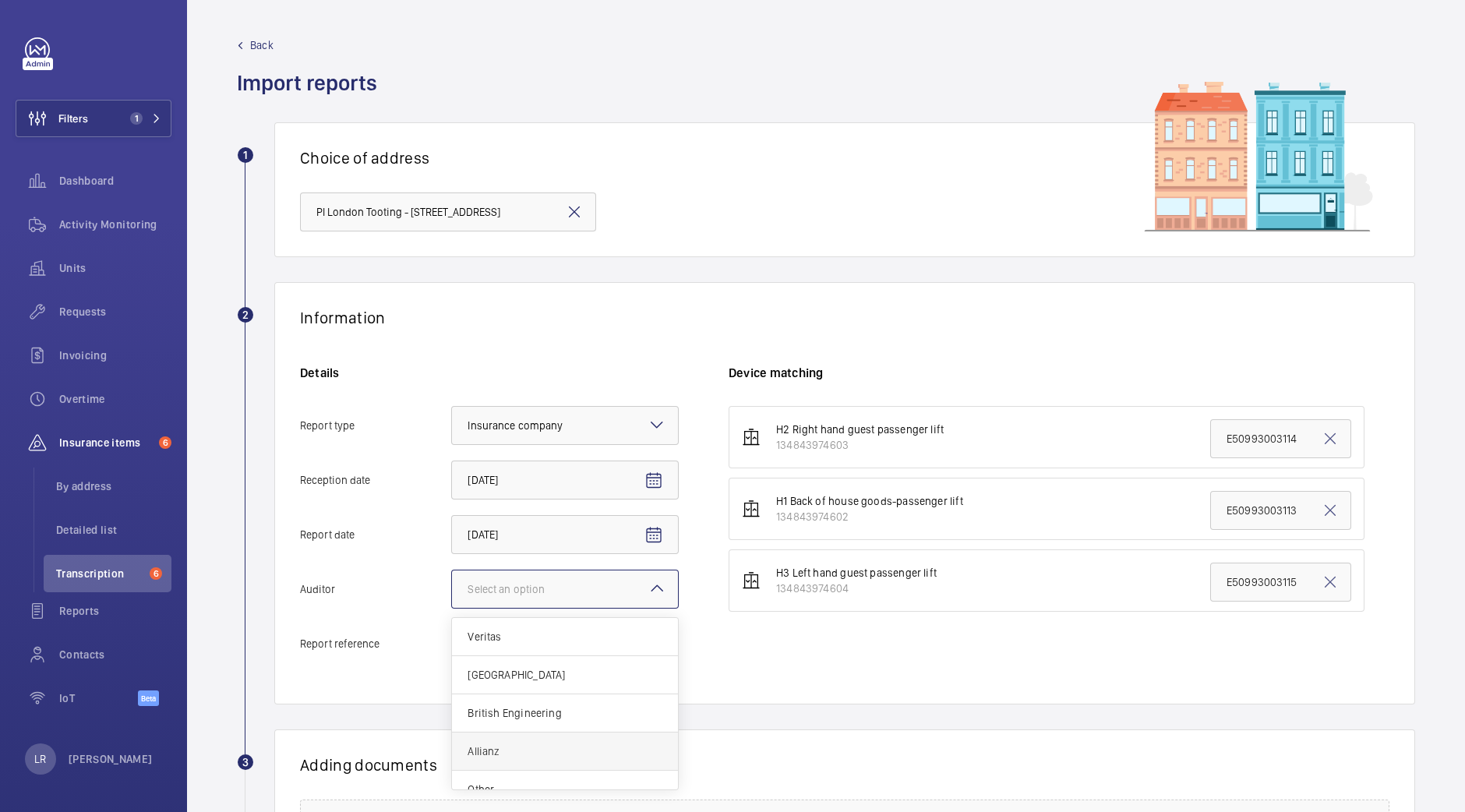
click at [452, 608] on input "Auditor Select an option Veritas Zurich British Engineering Allianz Other" at bounding box center [452, 589] width 0 height 37
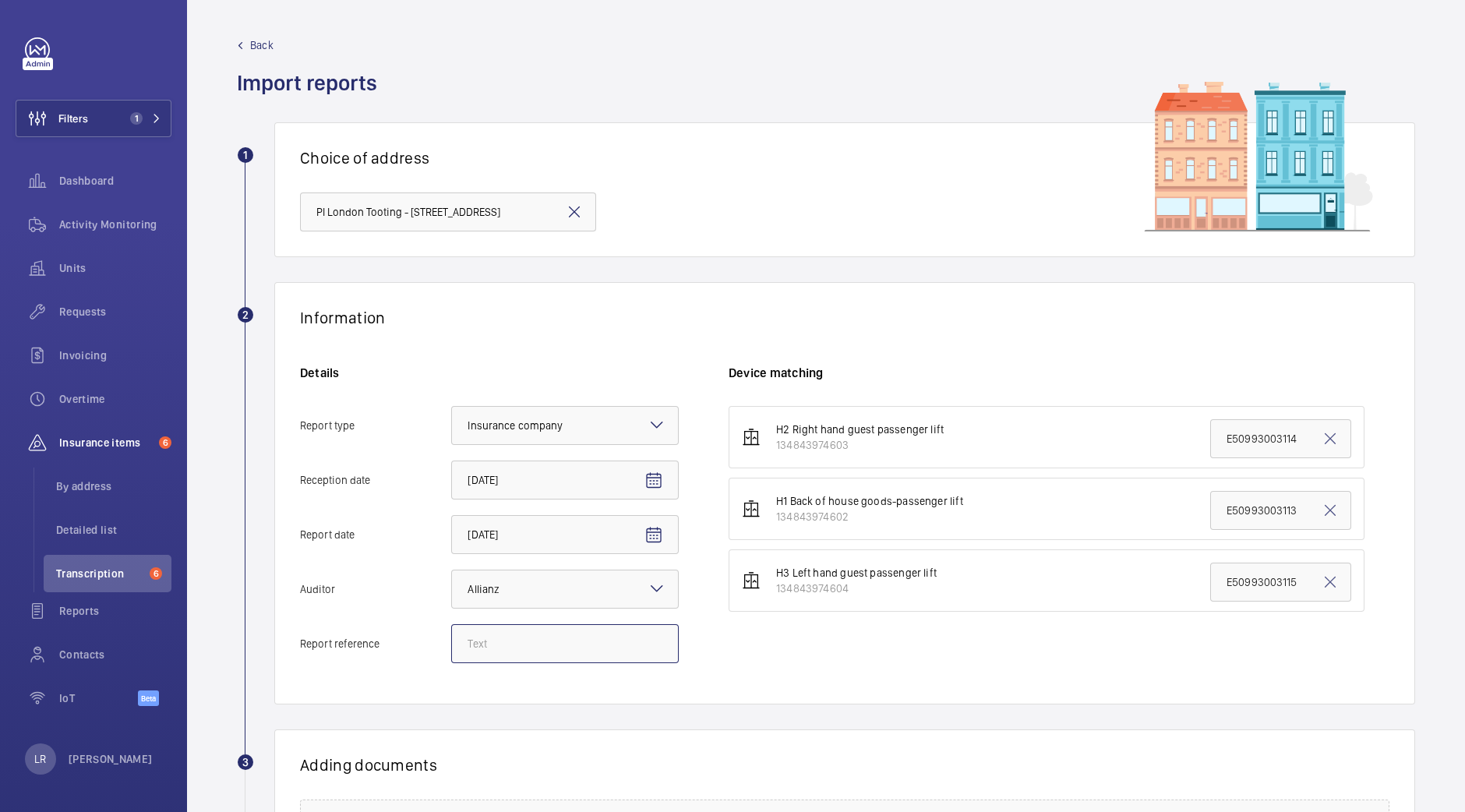
click at [583, 640] on input "Report reference" at bounding box center [565, 643] width 227 height 39
paste input "E50547004875"
type input "E50547004875"
drag, startPoint x: 1205, startPoint y: 431, endPoint x: 1465, endPoint y: 434, distance: 260.0
click at [1465, 434] on div "Back Import reports 1 Choice of address PI London Tooting - 180-214 Upper Tooti…" at bounding box center [826, 406] width 1279 height 812
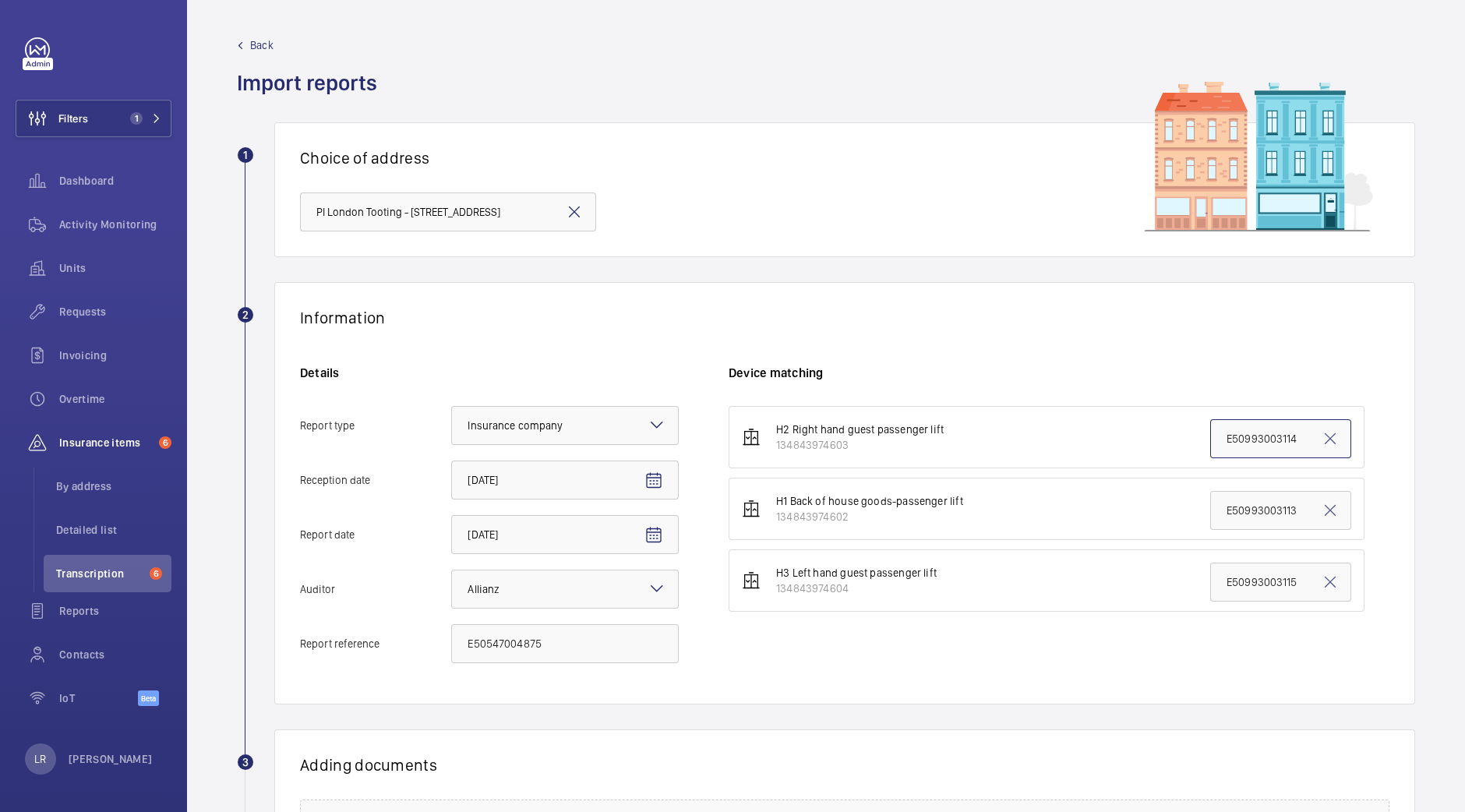
paste input "547004875"
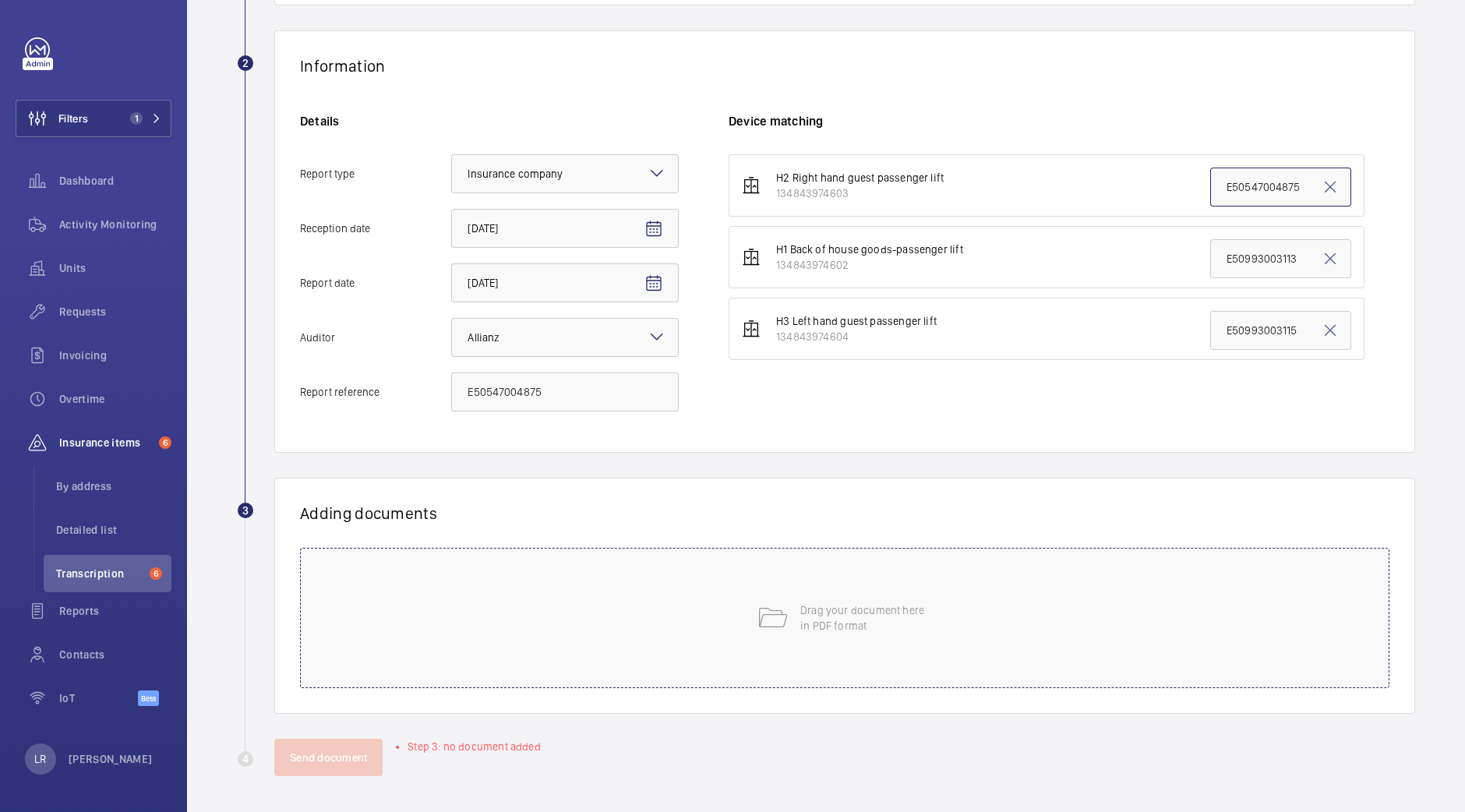
type input "E50547004875"
click at [895, 629] on p "Drag your document here in PDF format" at bounding box center [867, 618] width 133 height 31
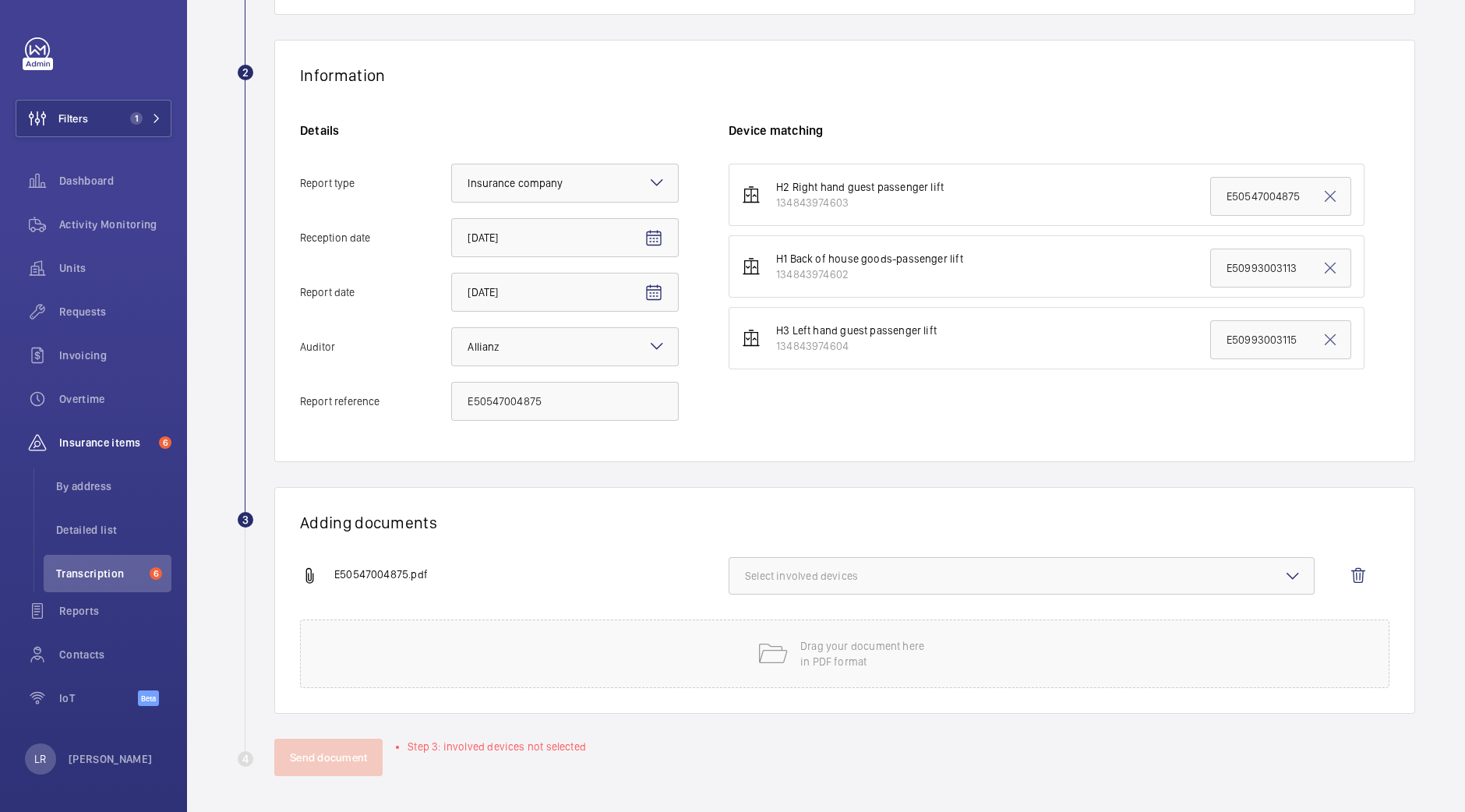
click at [798, 578] on span "Select involved devices" at bounding box center [1022, 575] width 553 height 15
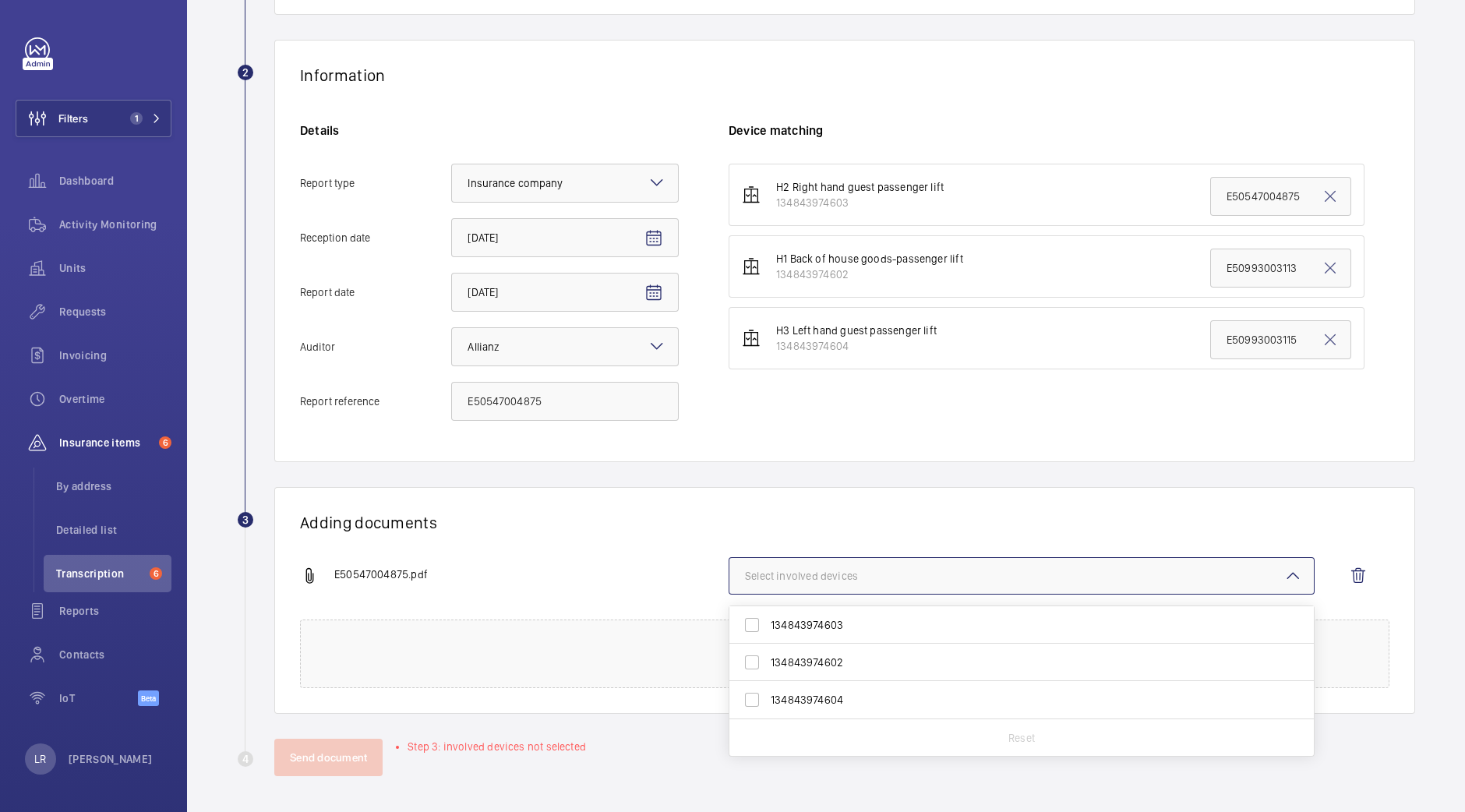
click at [811, 627] on span "134843974603" at bounding box center [1022, 624] width 504 height 15
click at [768, 627] on input "134843974603" at bounding box center [752, 625] width 31 height 31
checkbox input "true"
click at [578, 578] on div "E50547004875.pdf" at bounding box center [514, 576] width 429 height 19
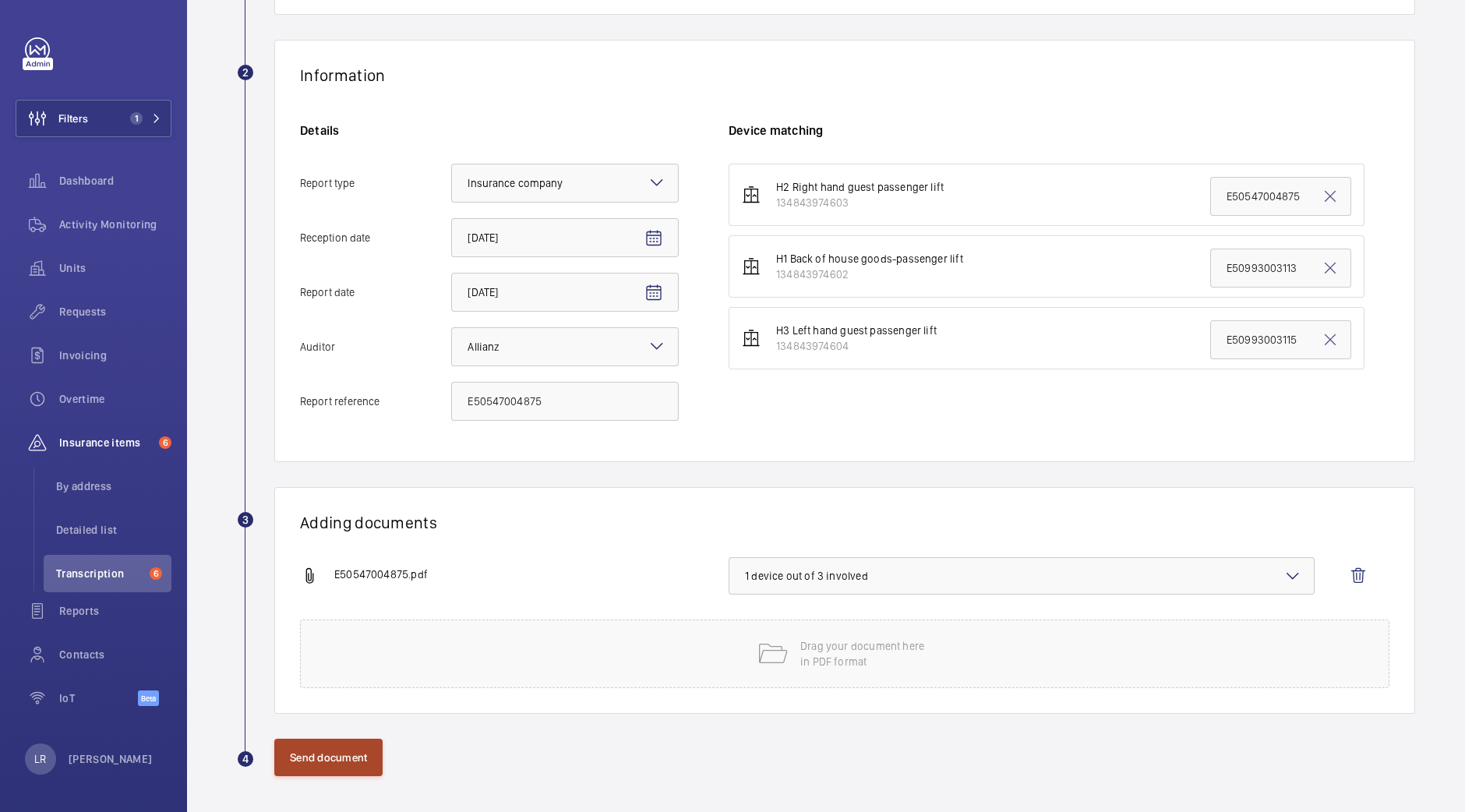
click at [363, 741] on button "Send document" at bounding box center [328, 757] width 108 height 37
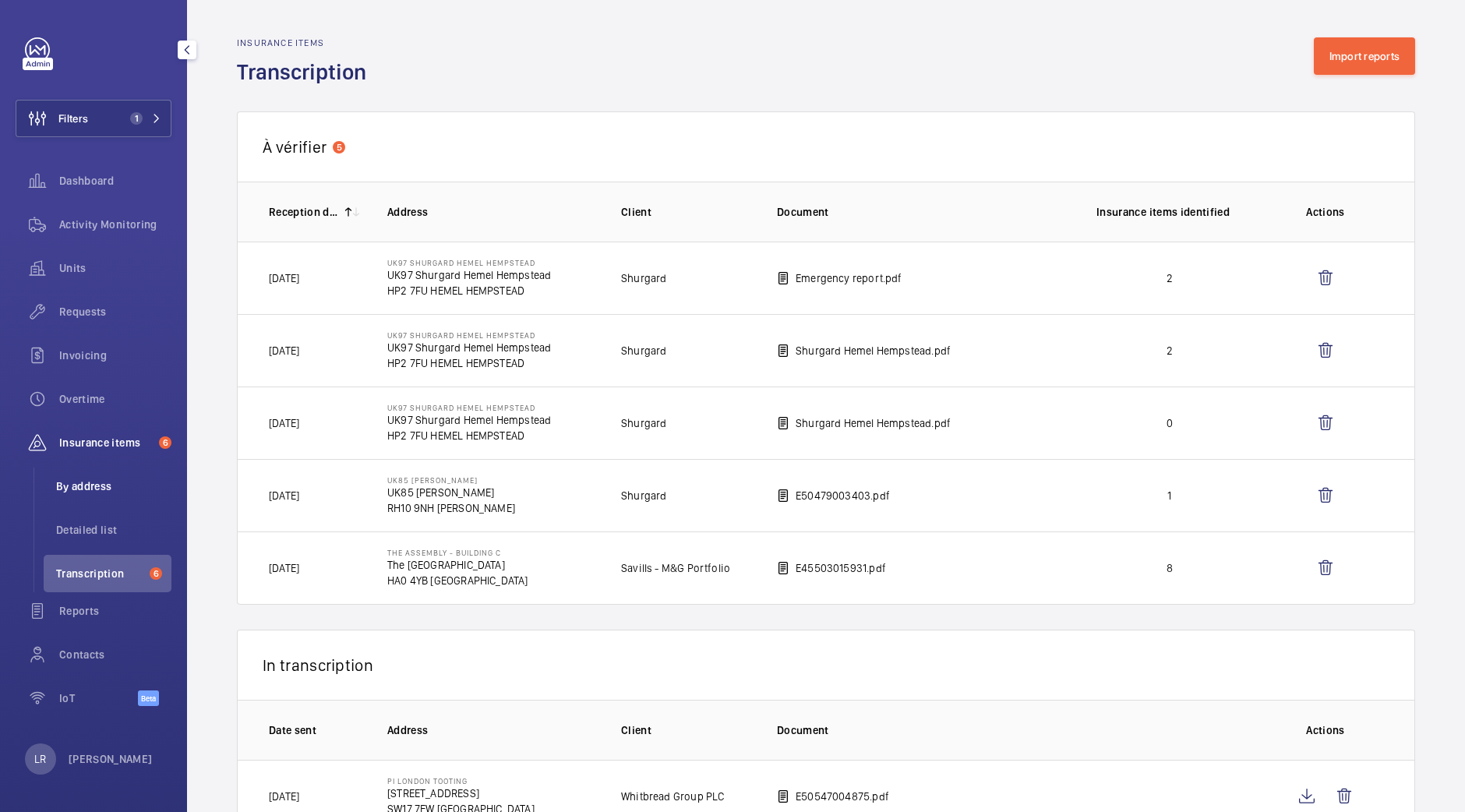
click at [137, 491] on span "By address" at bounding box center [114, 486] width 115 height 15
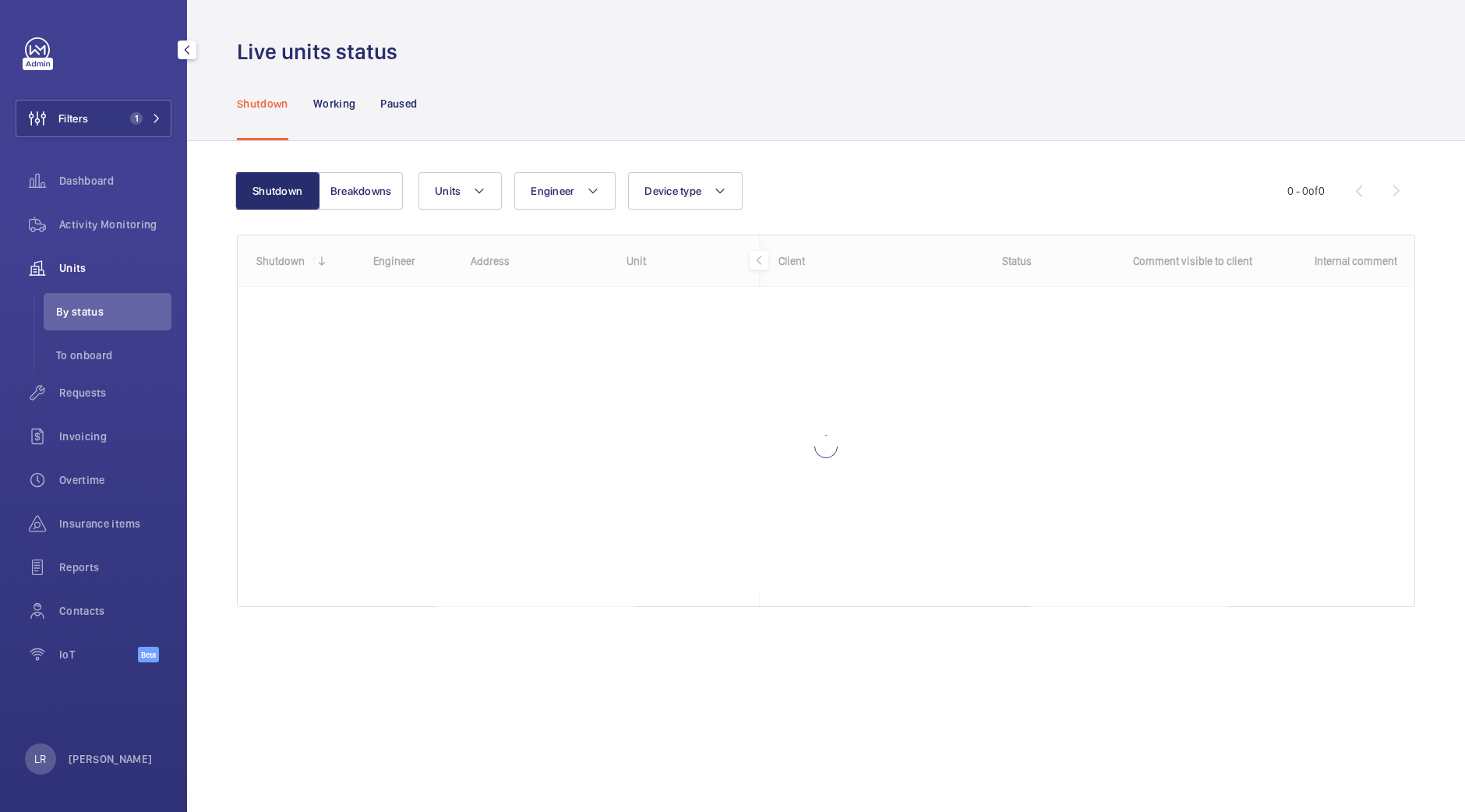
click at [129, 116] on span "1" at bounding box center [133, 119] width 19 height 13
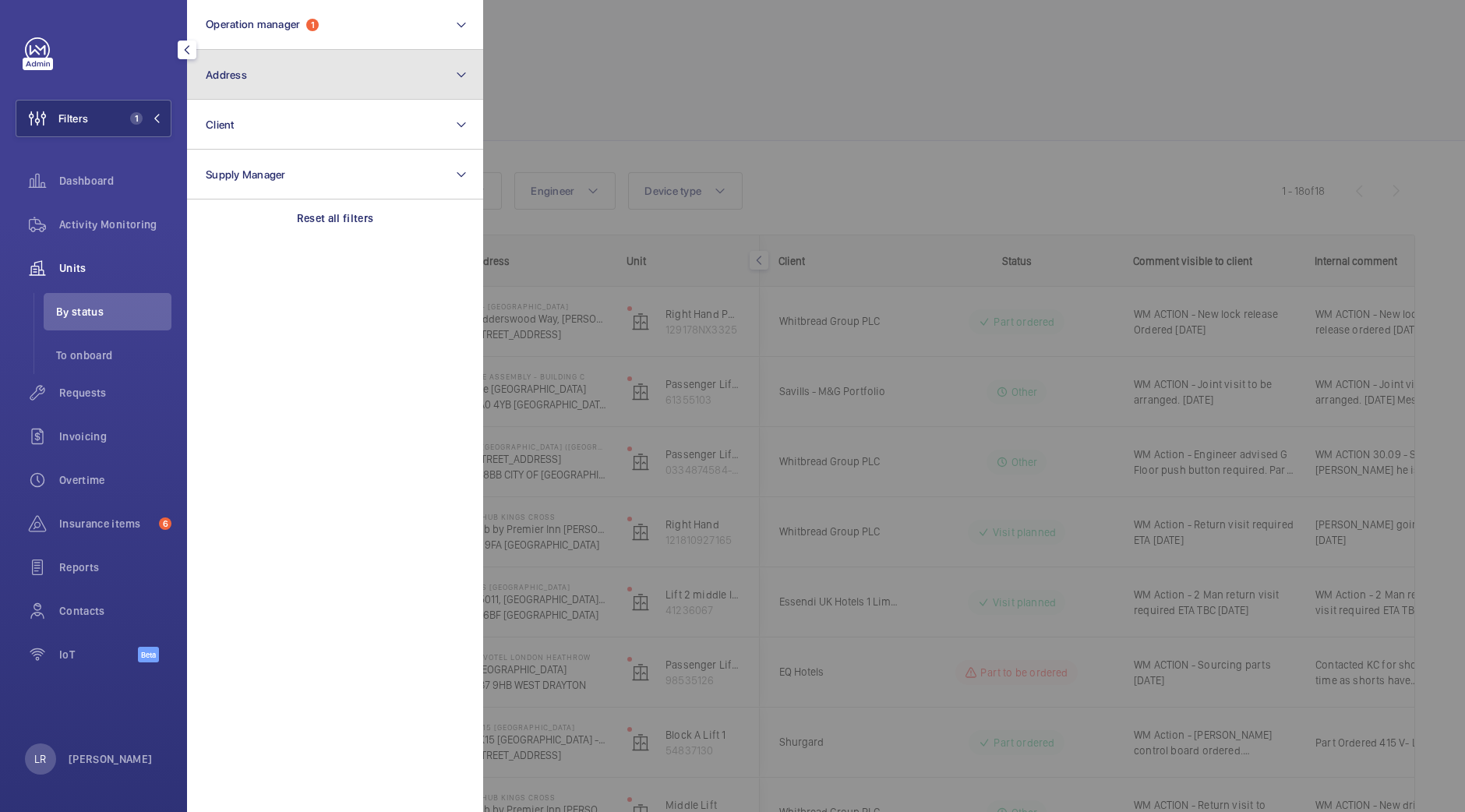
click at [331, 62] on button "Address" at bounding box center [335, 74] width 296 height 50
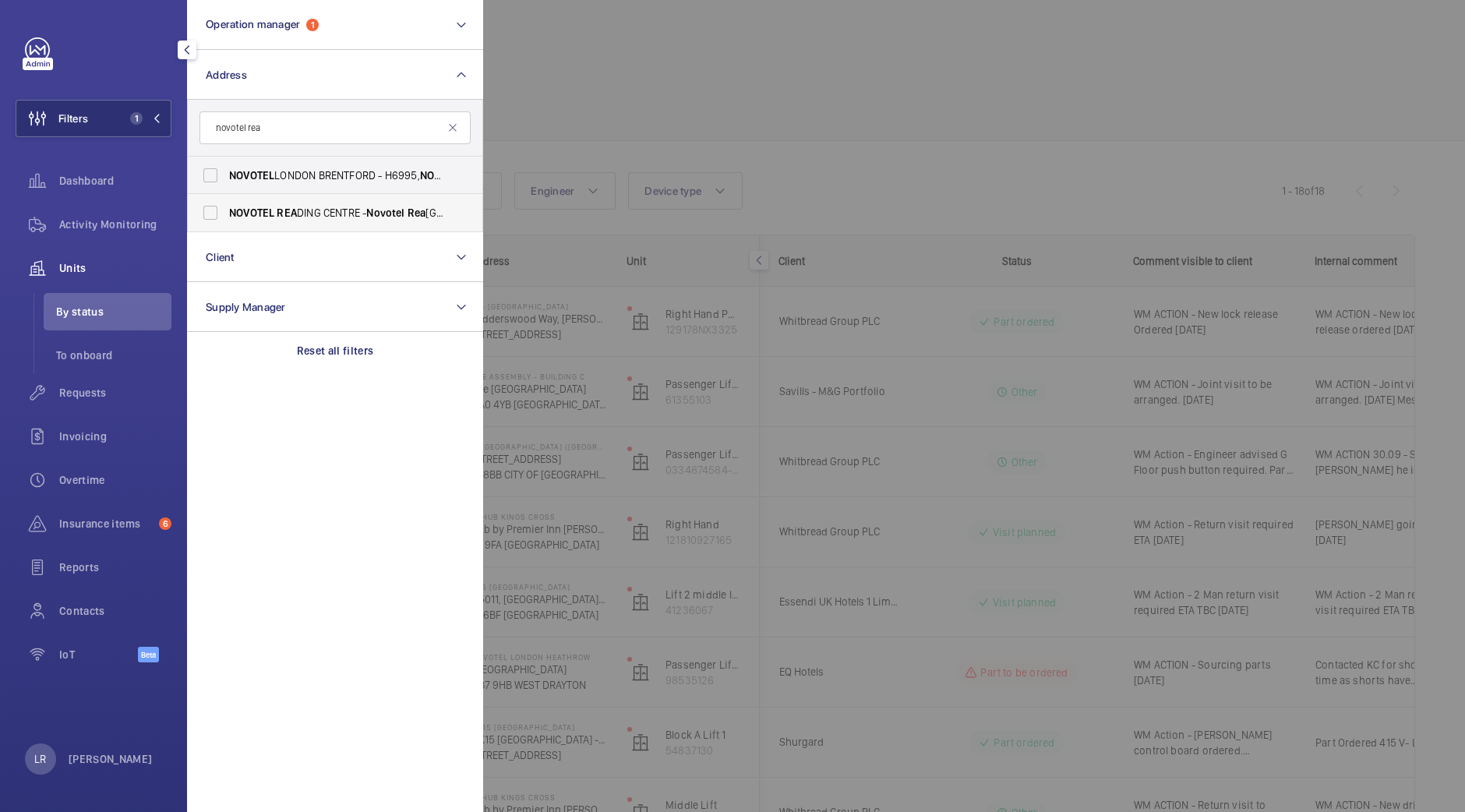
type input "novotel rea"
click at [363, 214] on span "NOVOTEL REA DING CENTRE - Novotel Rea ding Centre, REA DING RG1 1DP" at bounding box center [336, 213] width 214 height 15
click at [226, 214] on input "NOVOTEL REA DING CENTRE - Novotel Rea ding Centre, REA DING RG1 1DP" at bounding box center [210, 213] width 31 height 31
checkbox input "true"
click at [612, 122] on div at bounding box center [1216, 406] width 1465 height 812
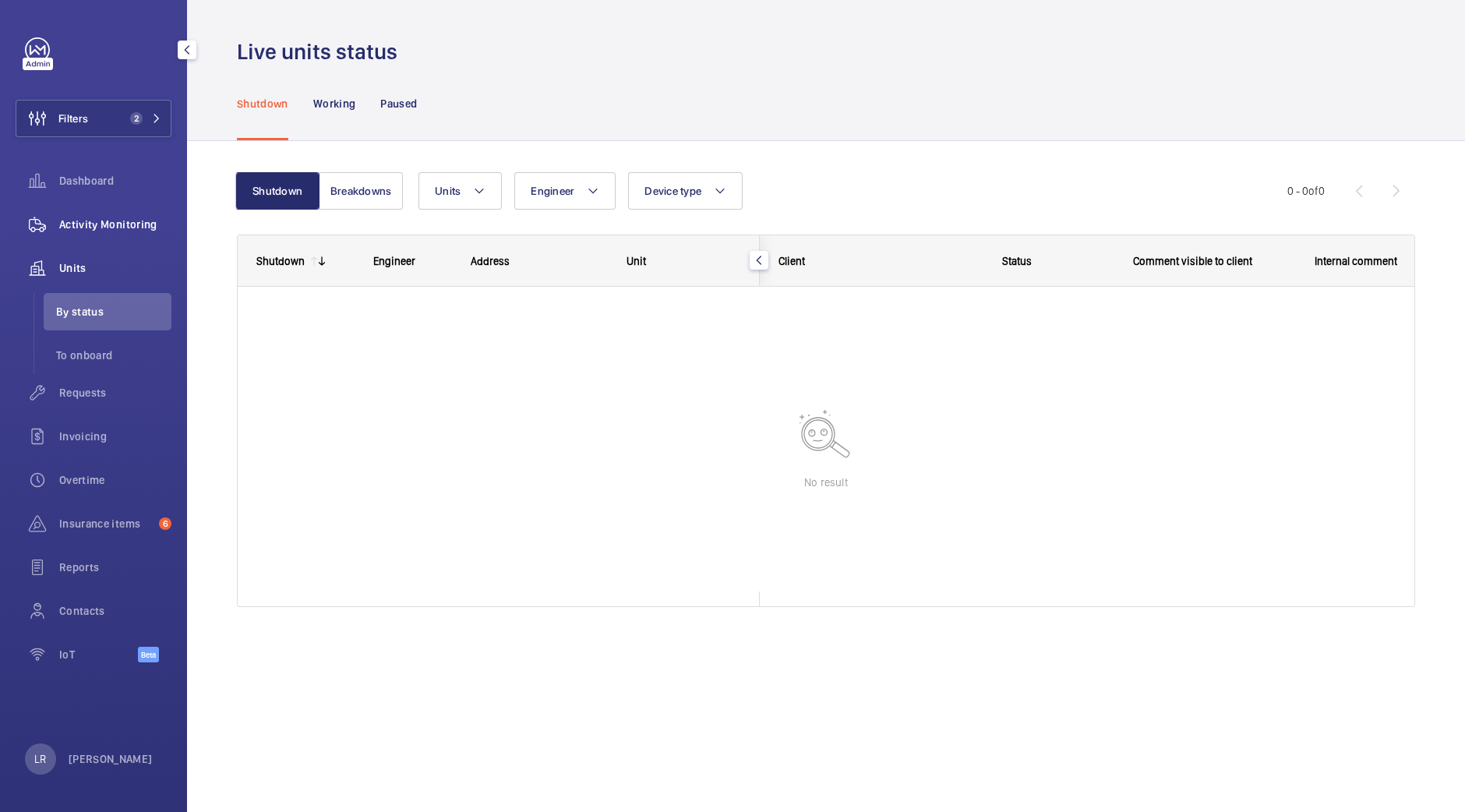
click at [129, 232] on span "Activity Monitoring" at bounding box center [115, 223] width 113 height 15
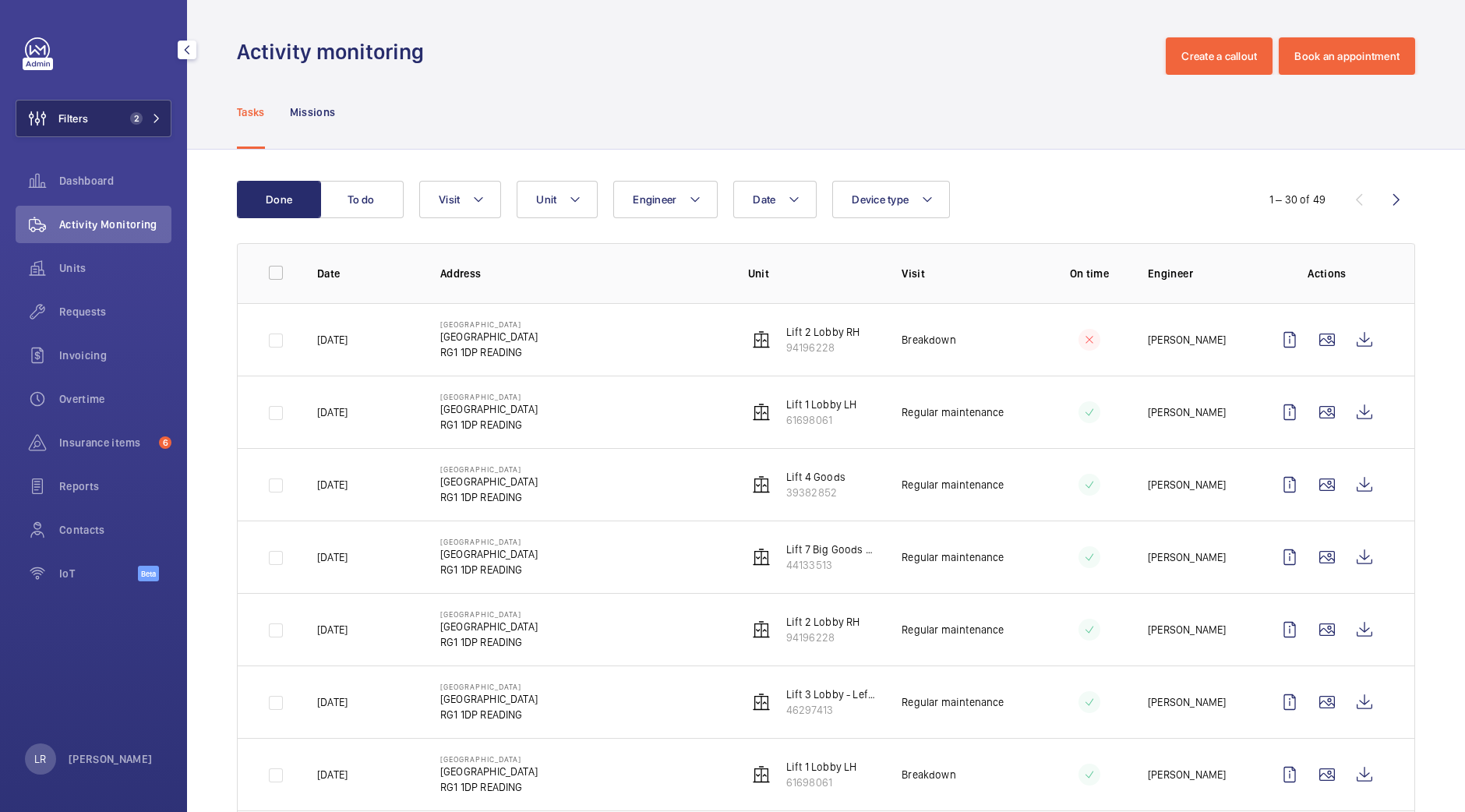
click at [138, 104] on button "Filters 2" at bounding box center [94, 118] width 156 height 37
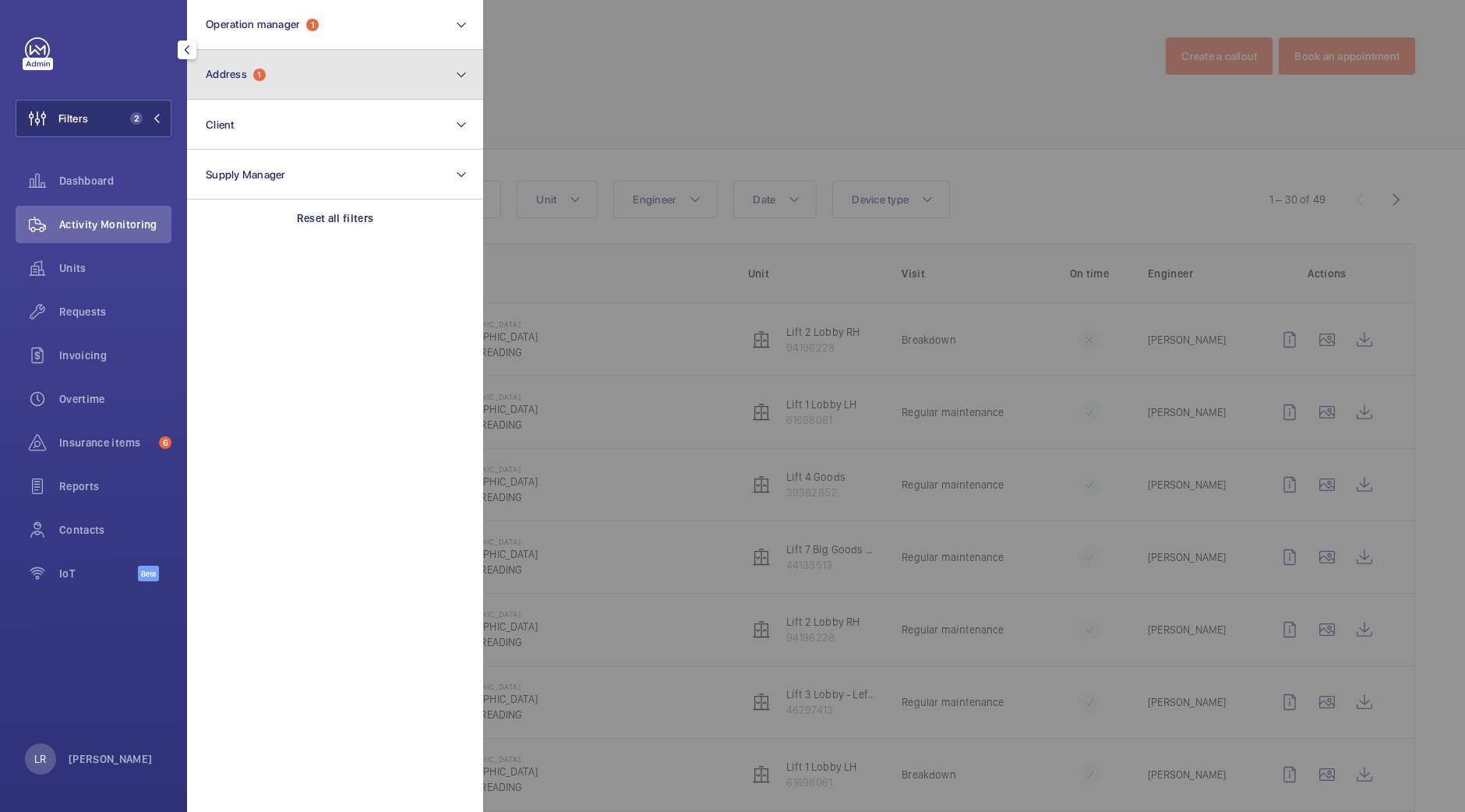
click at [346, 76] on button "Address 1" at bounding box center [335, 74] width 296 height 50
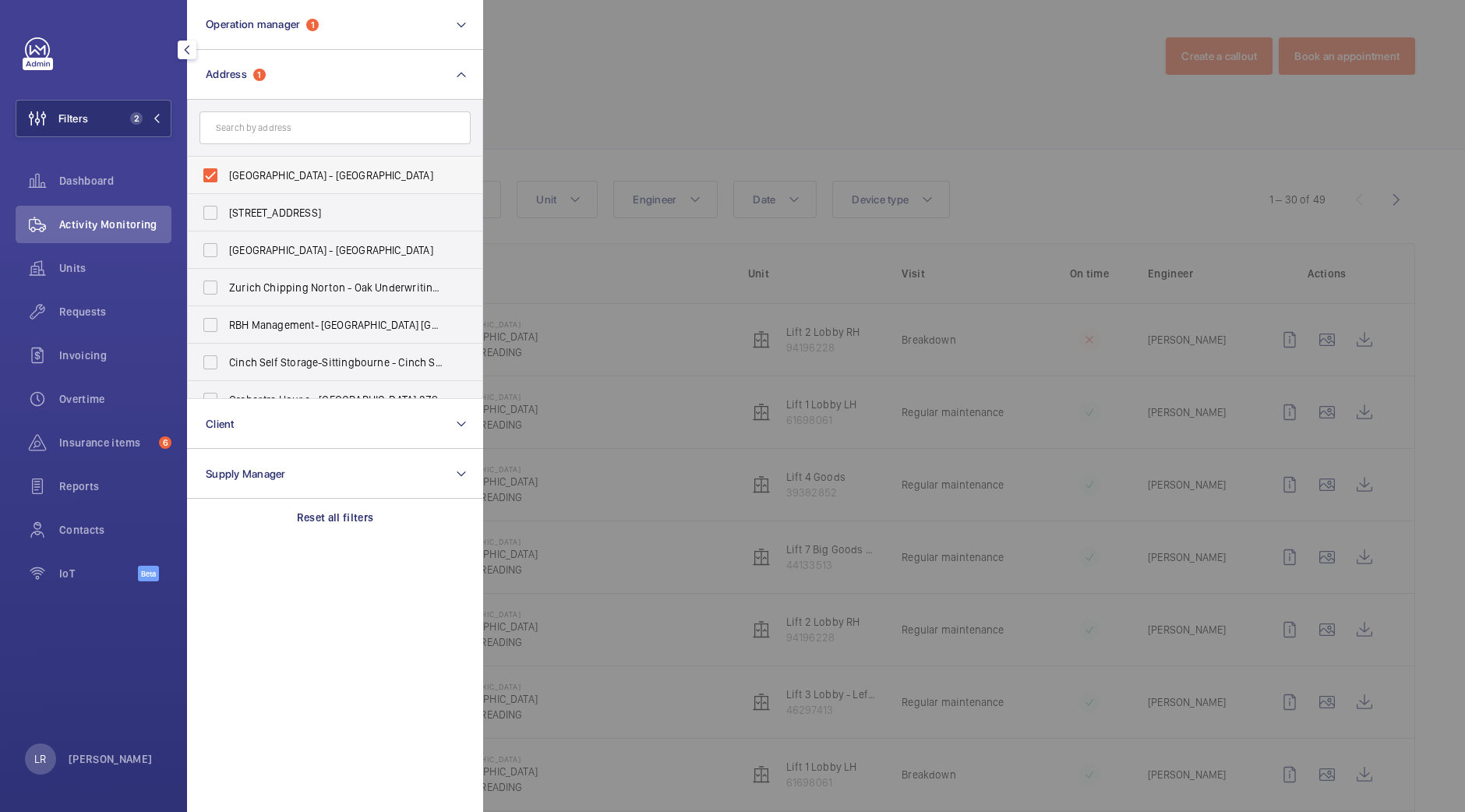
click at [293, 171] on span "NOVOTEL READING CENTRE - Novotel Reading Centre, READING RG1 1DP" at bounding box center [336, 174] width 214 height 15
click at [226, 171] on input "NOVOTEL READING CENTRE - Novotel Reading Centre, READING RG1 1DP" at bounding box center [210, 175] width 31 height 31
checkbox input "false"
click at [633, 64] on div at bounding box center [1216, 406] width 1465 height 812
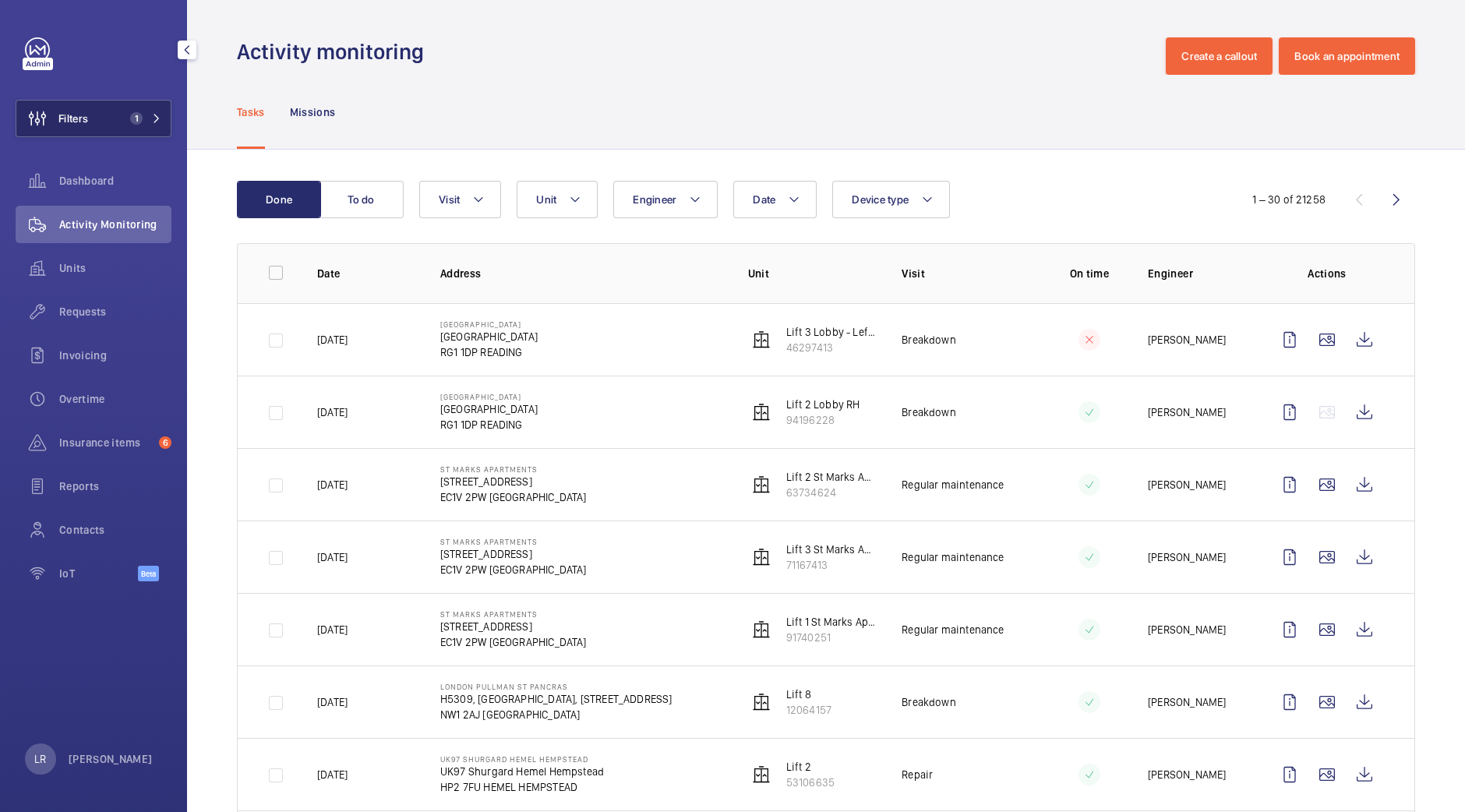
click at [118, 115] on button "Filters 1" at bounding box center [94, 118] width 156 height 37
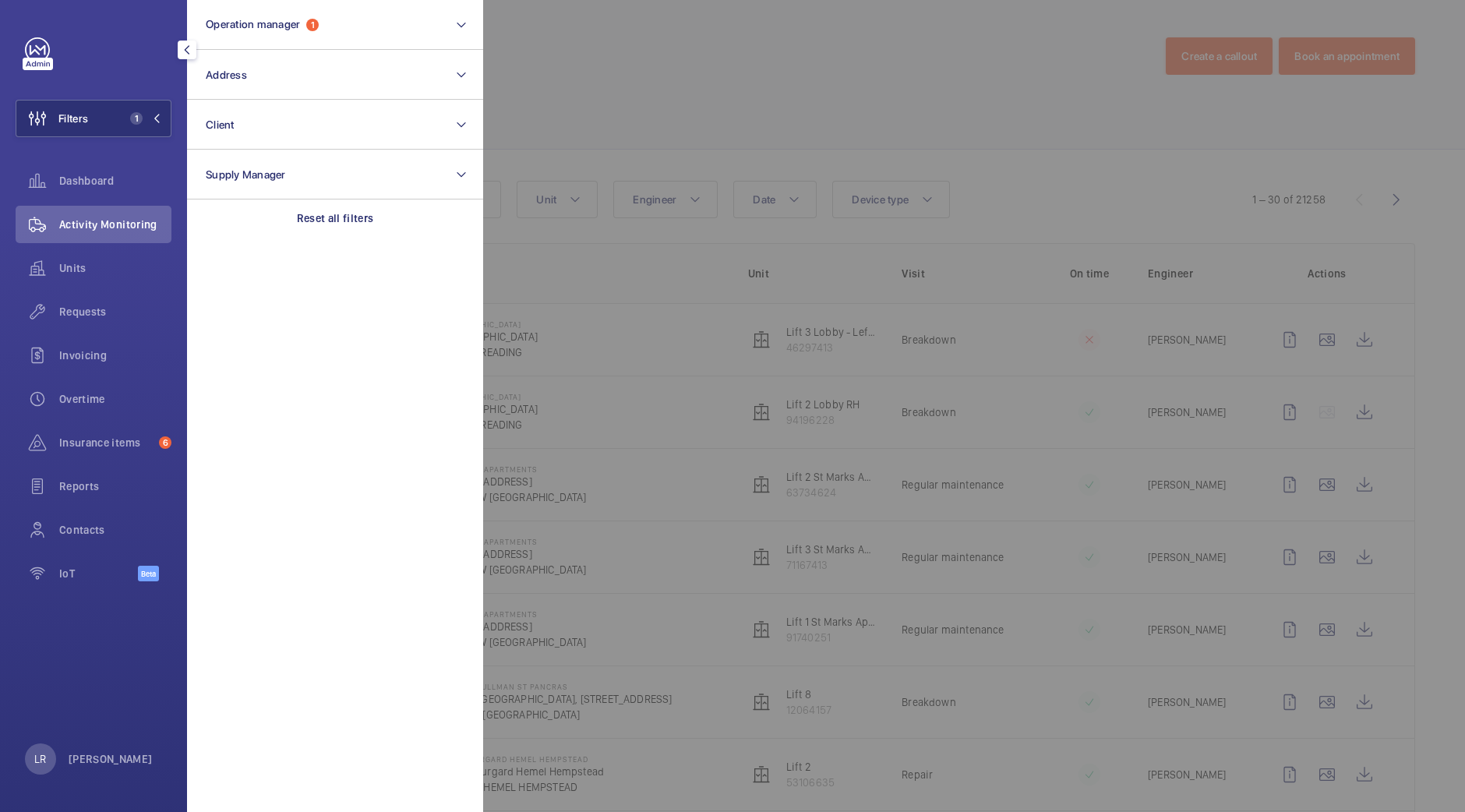
click at [583, 130] on div at bounding box center [1216, 406] width 1465 height 812
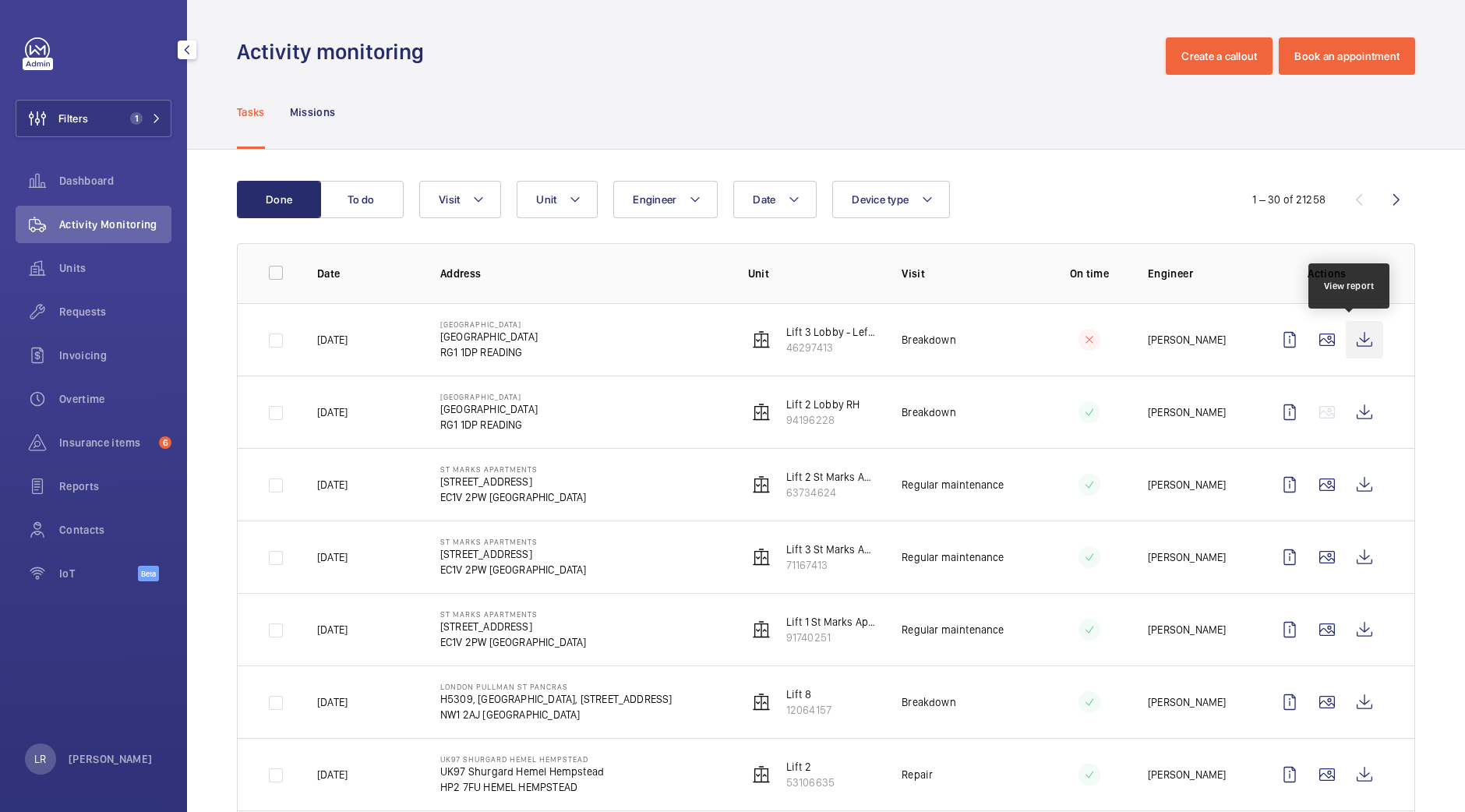
click at [1347, 349] on wm-front-icon-button at bounding box center [1364, 339] width 37 height 37
click at [1355, 413] on wm-front-icon-button at bounding box center [1364, 411] width 37 height 37
click at [68, 95] on div "Filters 1 Dashboard Activity Monitoring Units Requests Invoicing Overtime Insur…" at bounding box center [94, 318] width 156 height 561
click at [78, 131] on span "Filters" at bounding box center [52, 118] width 72 height 37
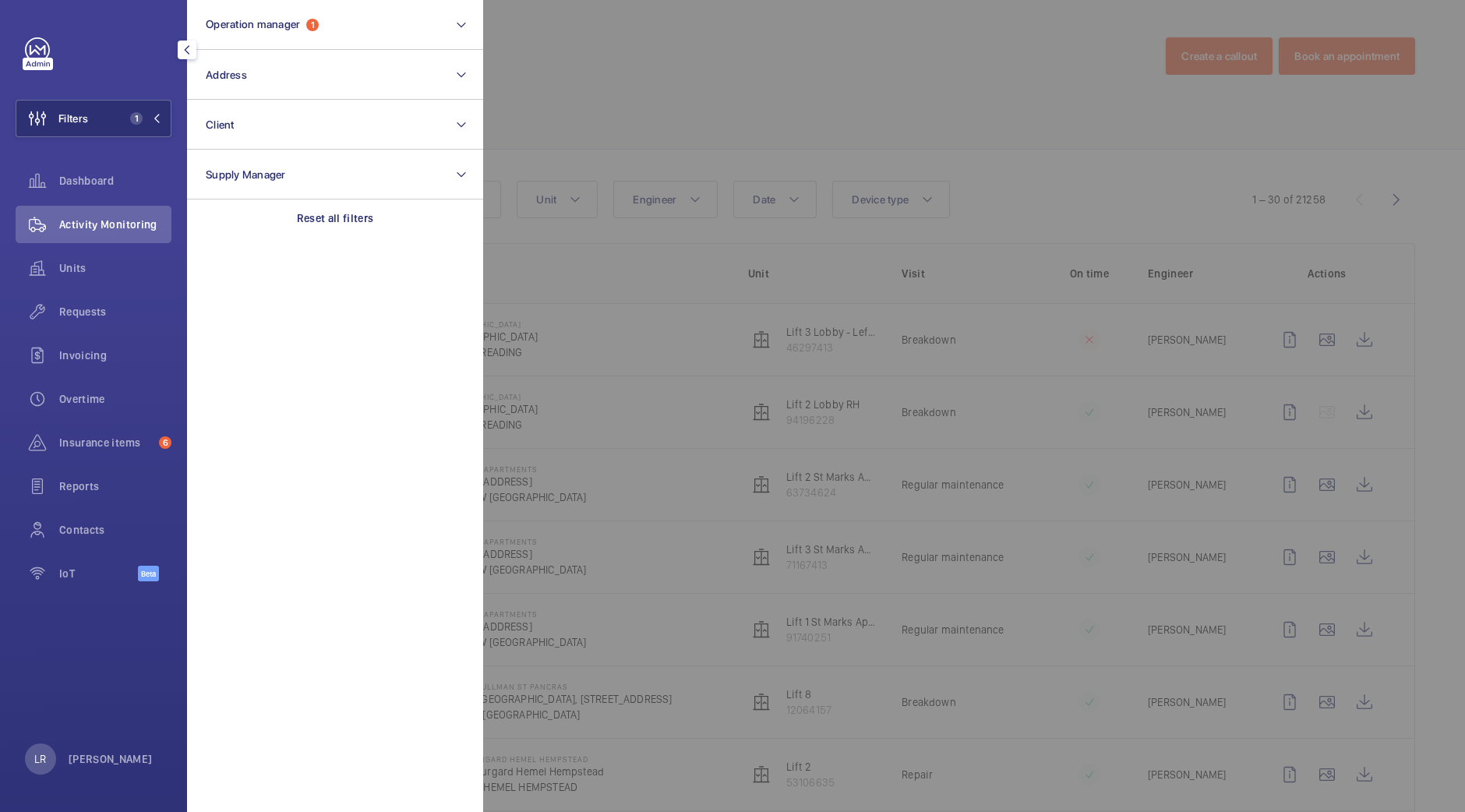
click at [635, 20] on div at bounding box center [1216, 406] width 1465 height 812
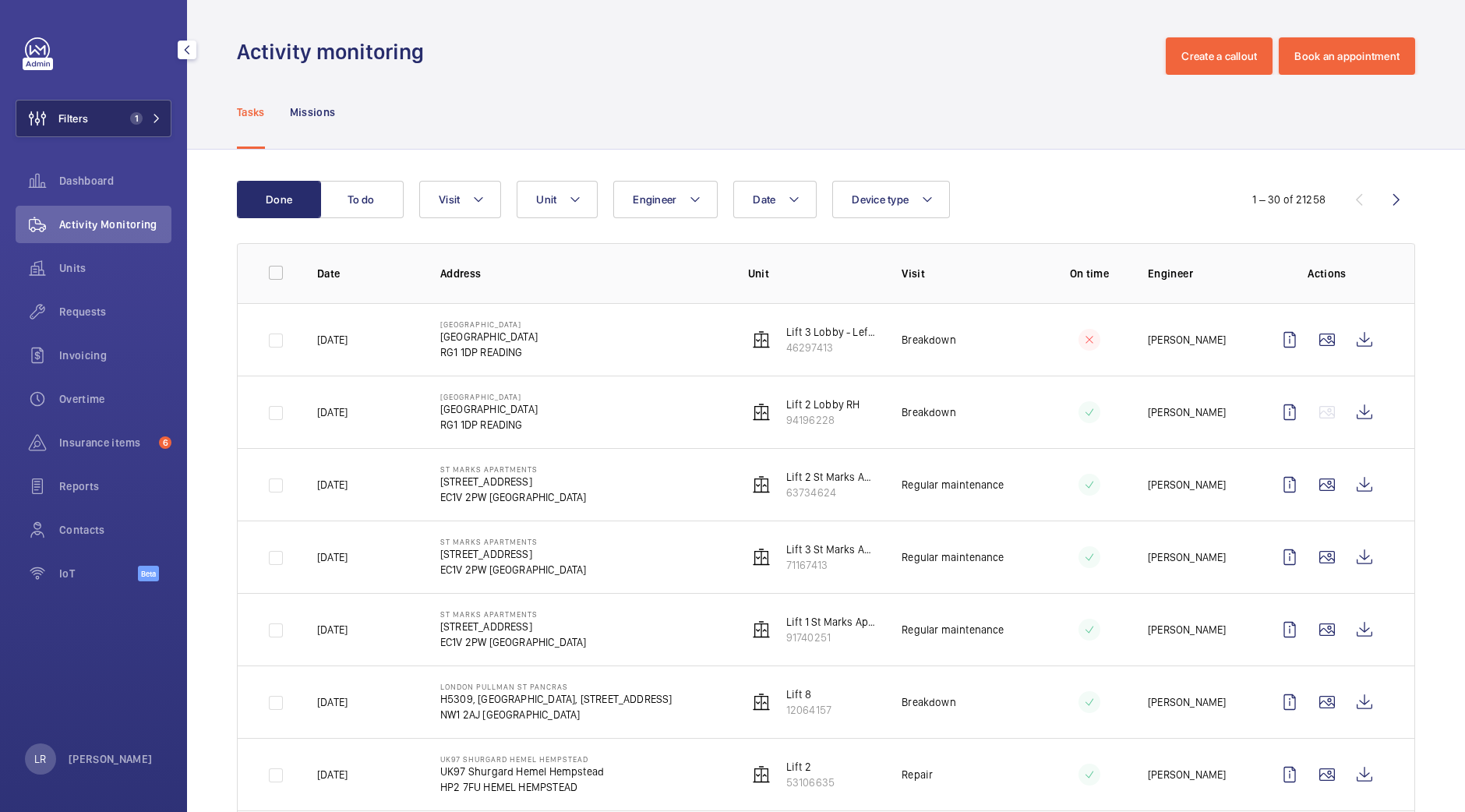
click at [156, 117] on mat-icon at bounding box center [156, 118] width 9 height 9
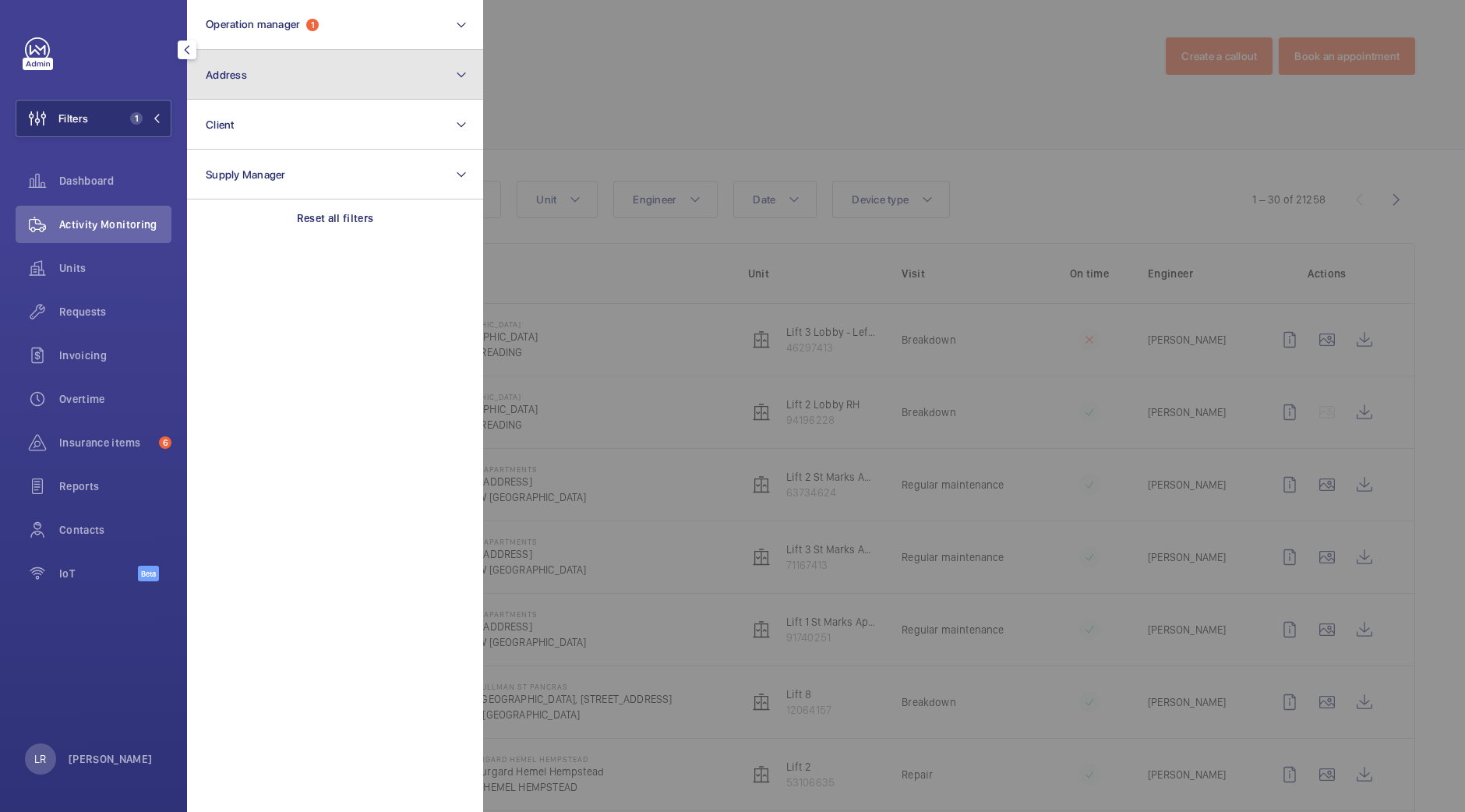
click at [386, 68] on button "Address" at bounding box center [335, 74] width 296 height 50
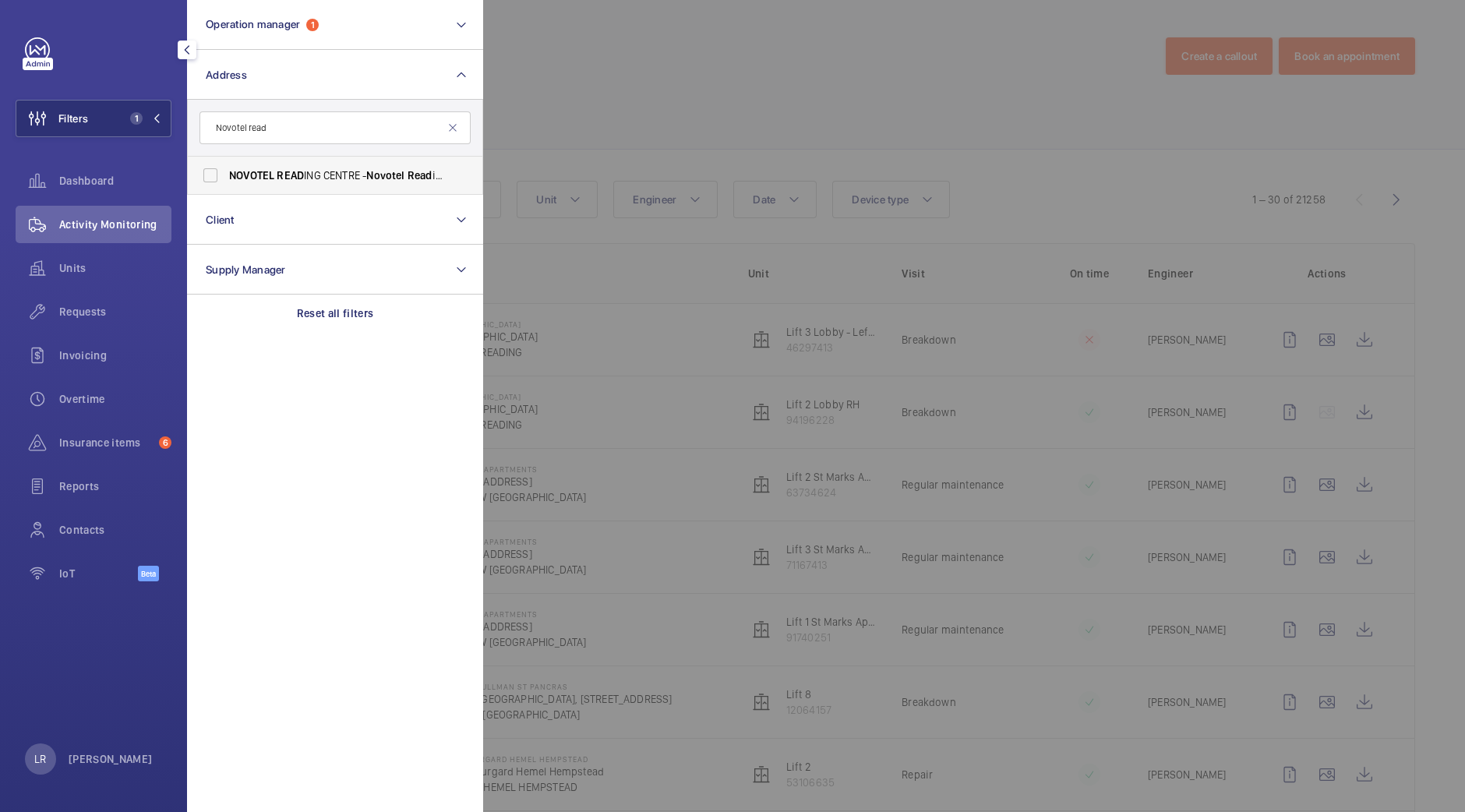
type input "Novotel read"
click at [388, 181] on span "Novotel" at bounding box center [385, 175] width 38 height 13
click at [226, 181] on input "NOVOTEL READ ING CENTRE - Novotel Read ing Centre, READ ING RG1 1DP" at bounding box center [210, 175] width 31 height 31
checkbox input "true"
click at [725, 64] on div at bounding box center [1216, 406] width 1465 height 812
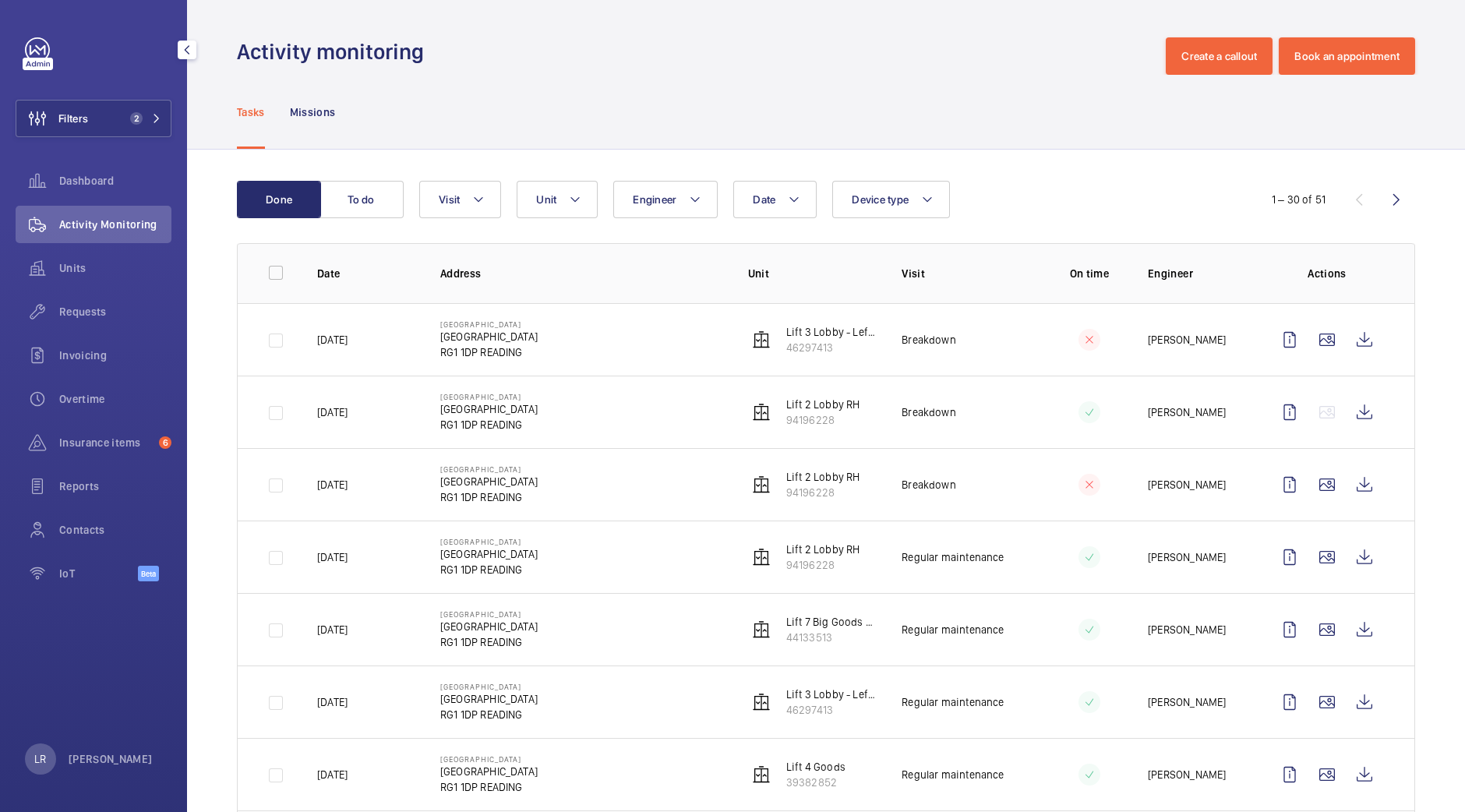
click at [372, 194] on button "To do" at bounding box center [362, 199] width 85 height 37
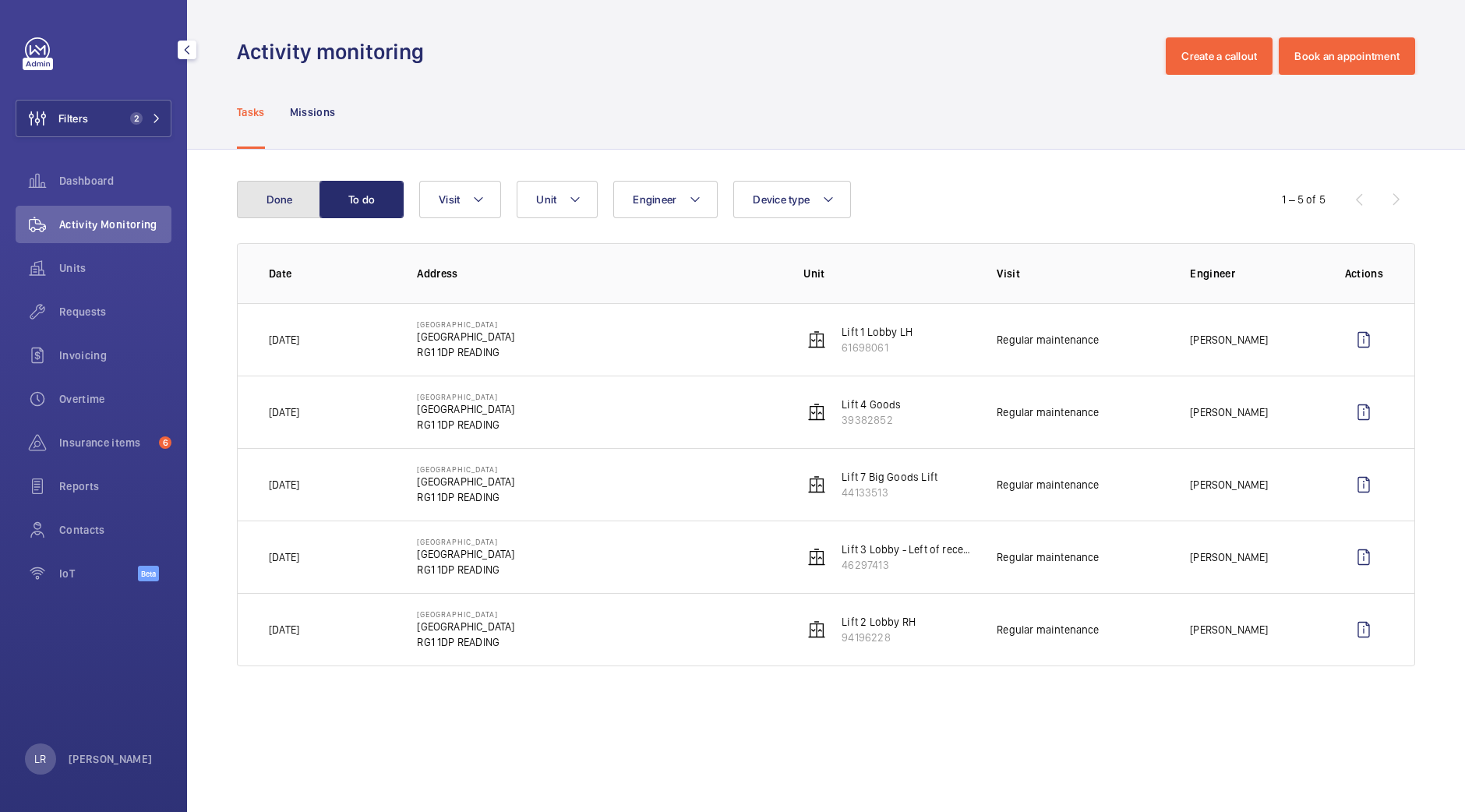
click at [287, 196] on button "Done" at bounding box center [279, 199] width 85 height 37
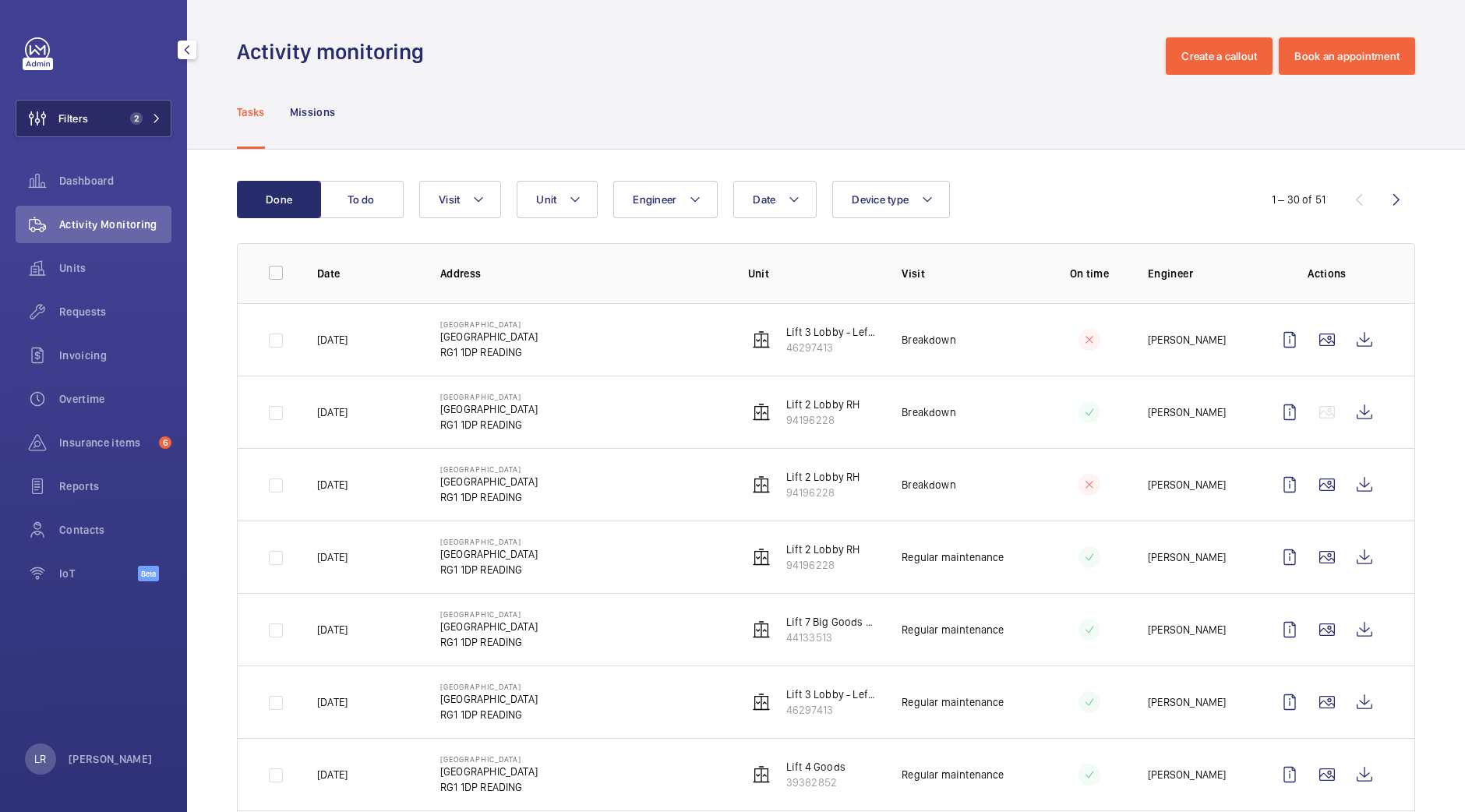
click at [82, 125] on span "Filters" at bounding box center [73, 118] width 30 height 15
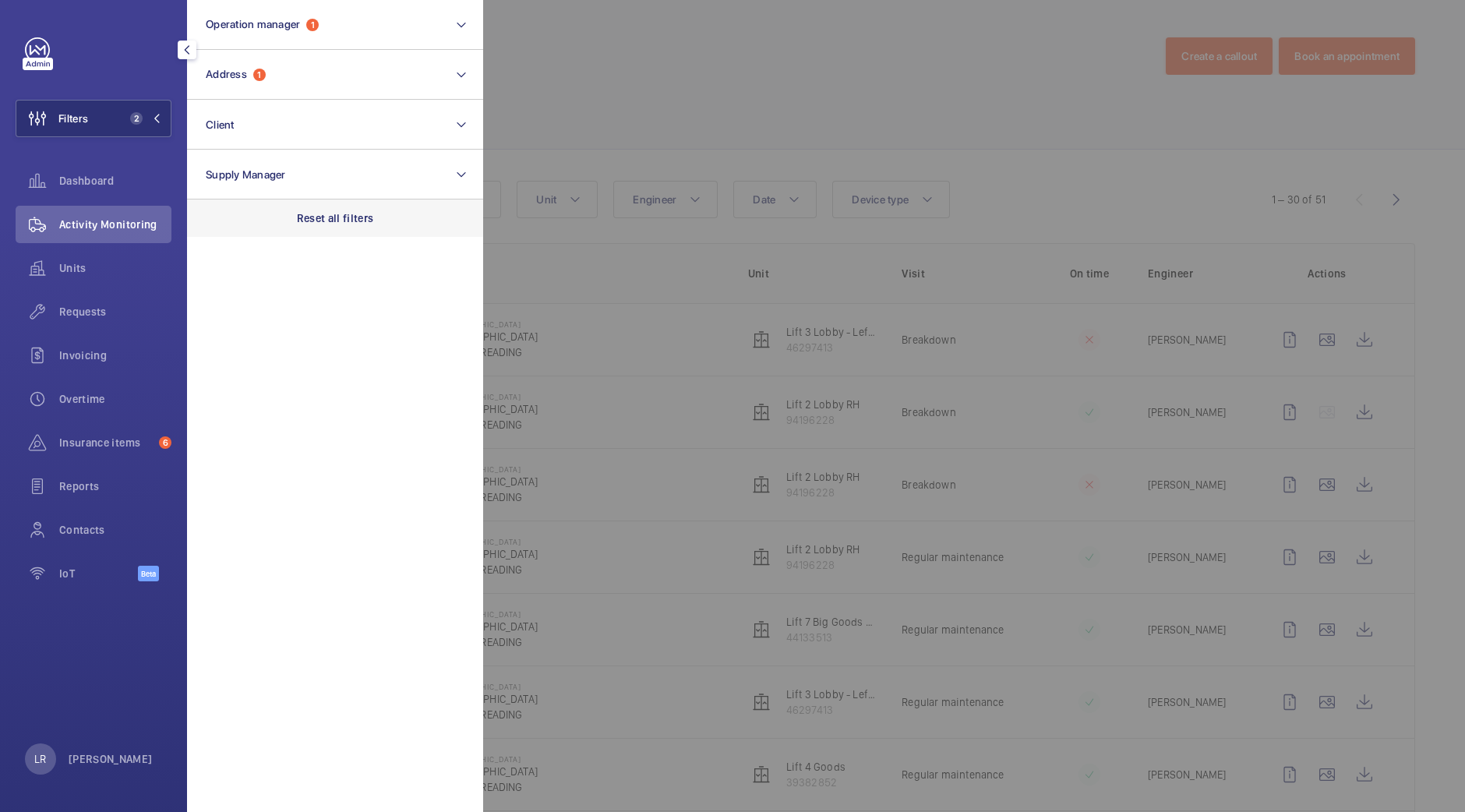
click at [262, 213] on div "Reset all filters" at bounding box center [335, 218] width 296 height 37
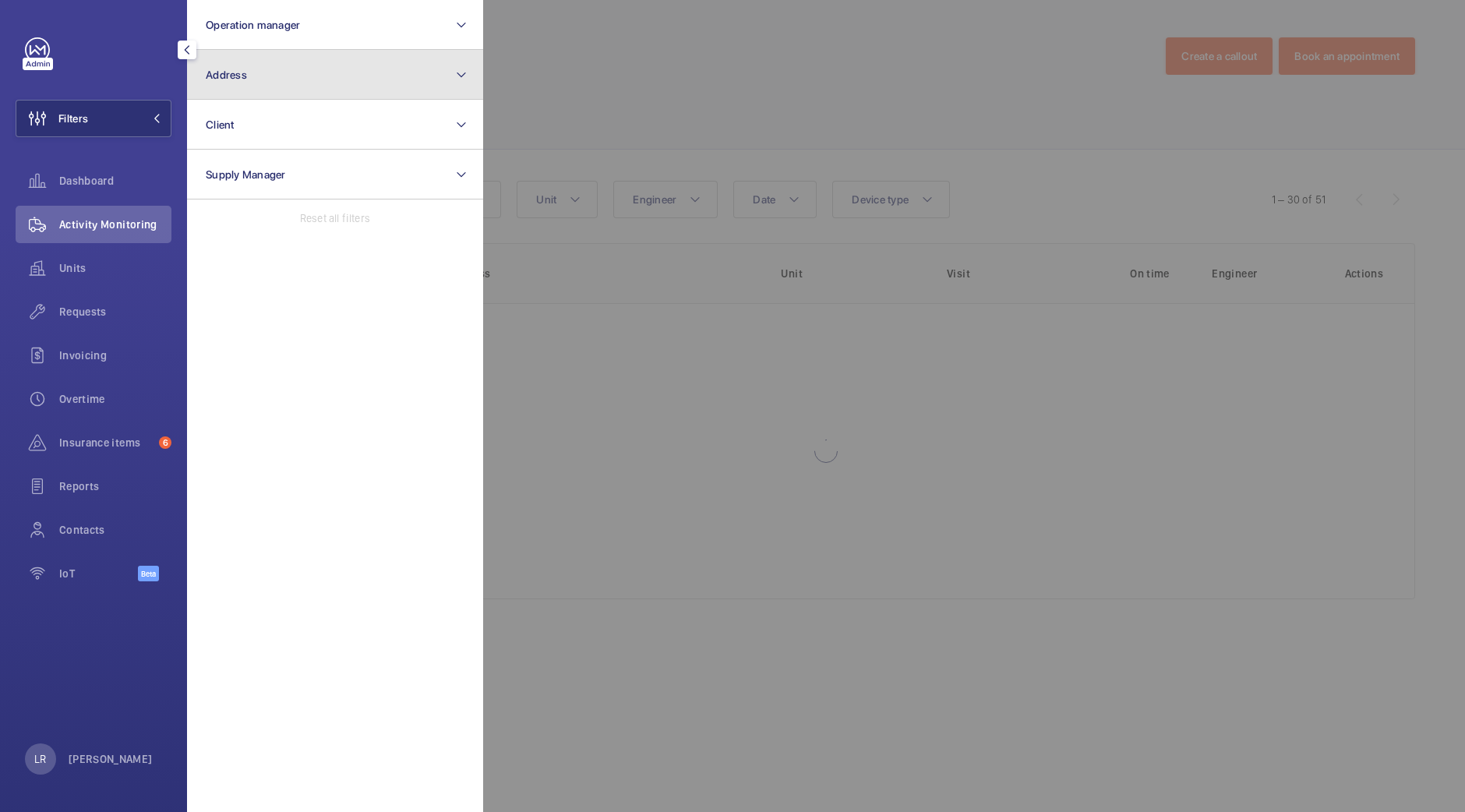
click at [344, 86] on button "Address" at bounding box center [335, 74] width 296 height 50
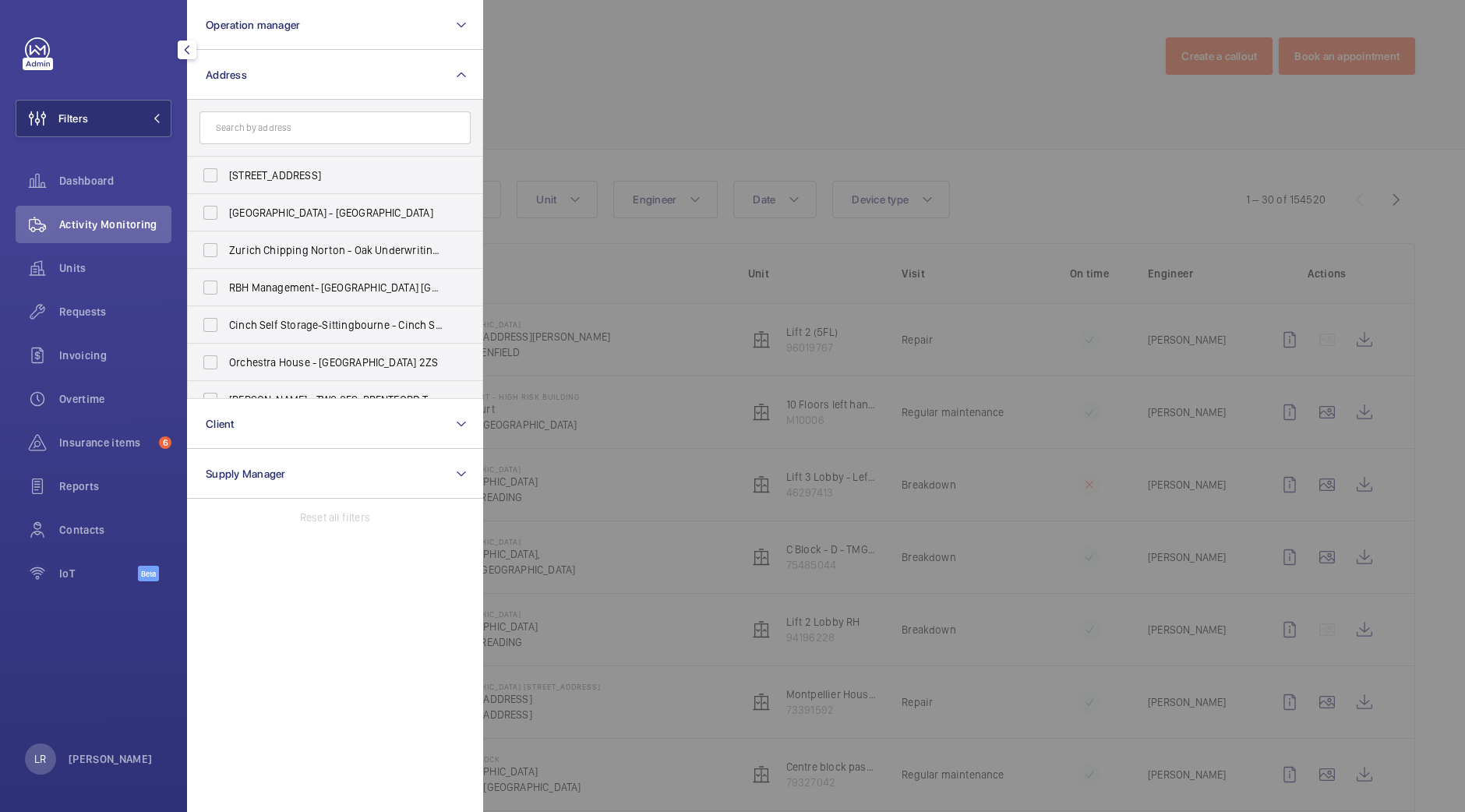
click at [343, 124] on input "text" at bounding box center [335, 128] width 271 height 33
type input "Natu"
click at [386, 365] on span "Natu ral History Museum - Cromwell Road, LONDON SW7 5BD" at bounding box center [336, 361] width 214 height 15
click at [226, 365] on input "Natu ral History Museum - Cromwell Road, LONDON SW7 5BD" at bounding box center [210, 362] width 31 height 31
checkbox input "true"
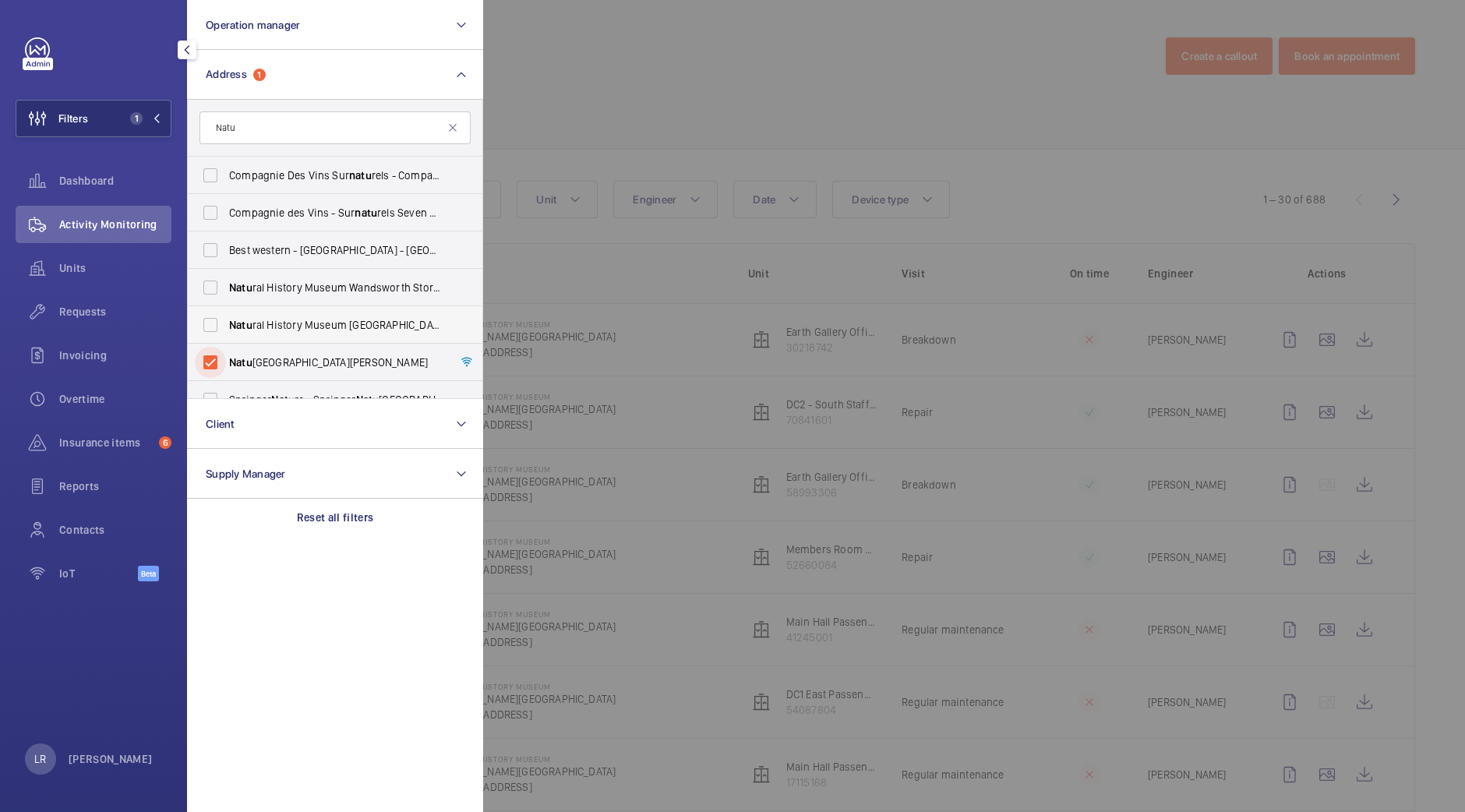
scroll to position [19, 0]
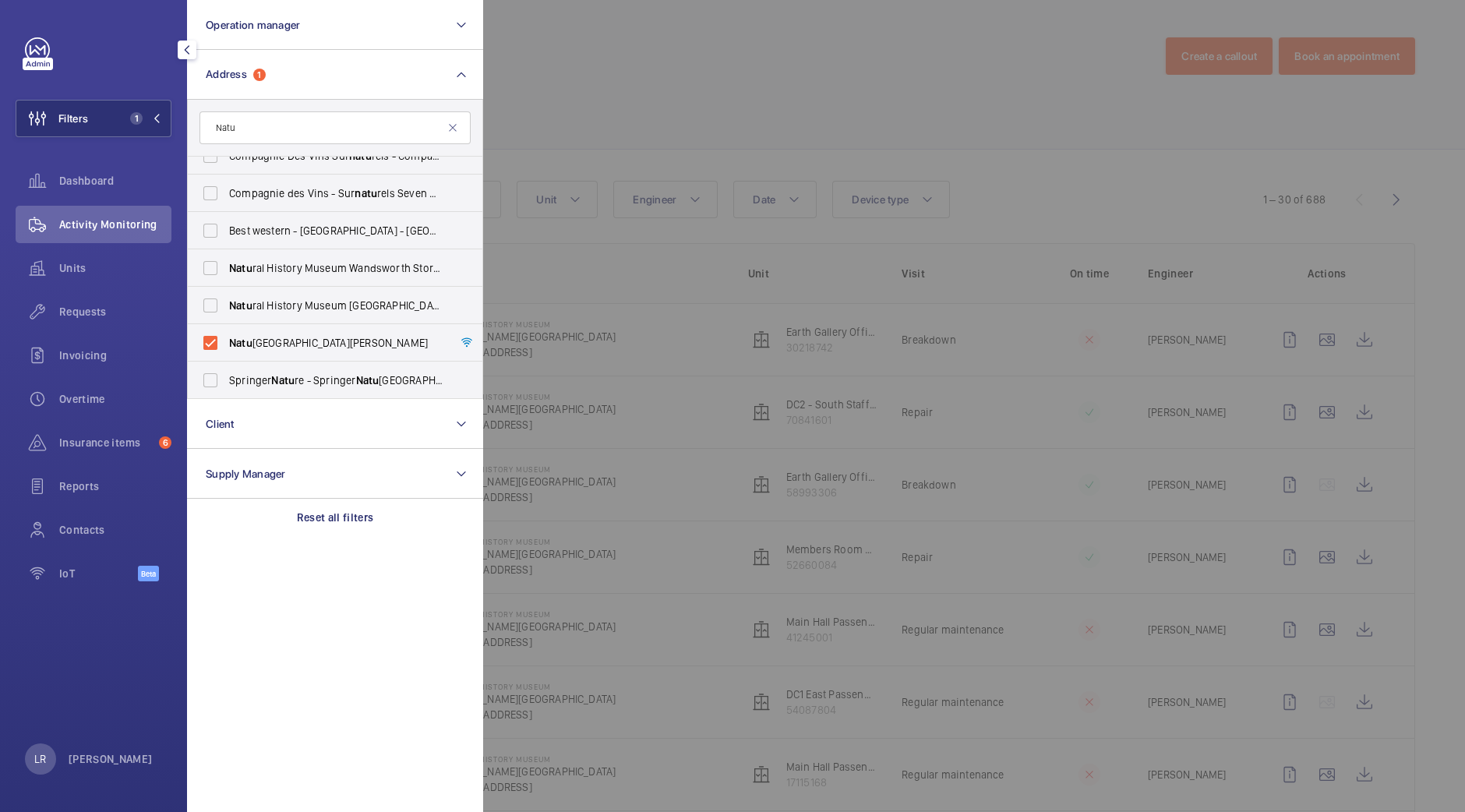
click at [770, 64] on div at bounding box center [1216, 406] width 1465 height 812
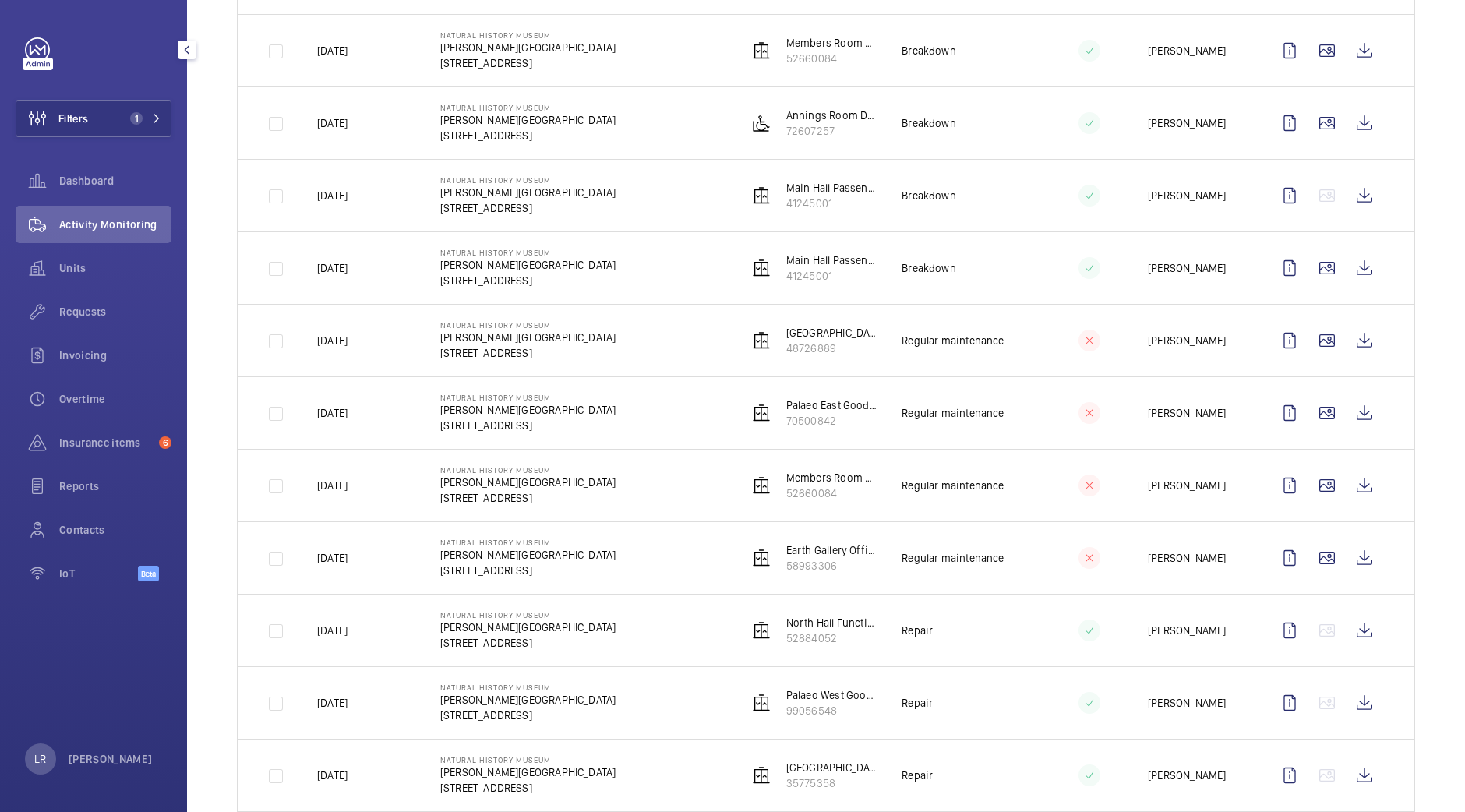
scroll to position [1415, 0]
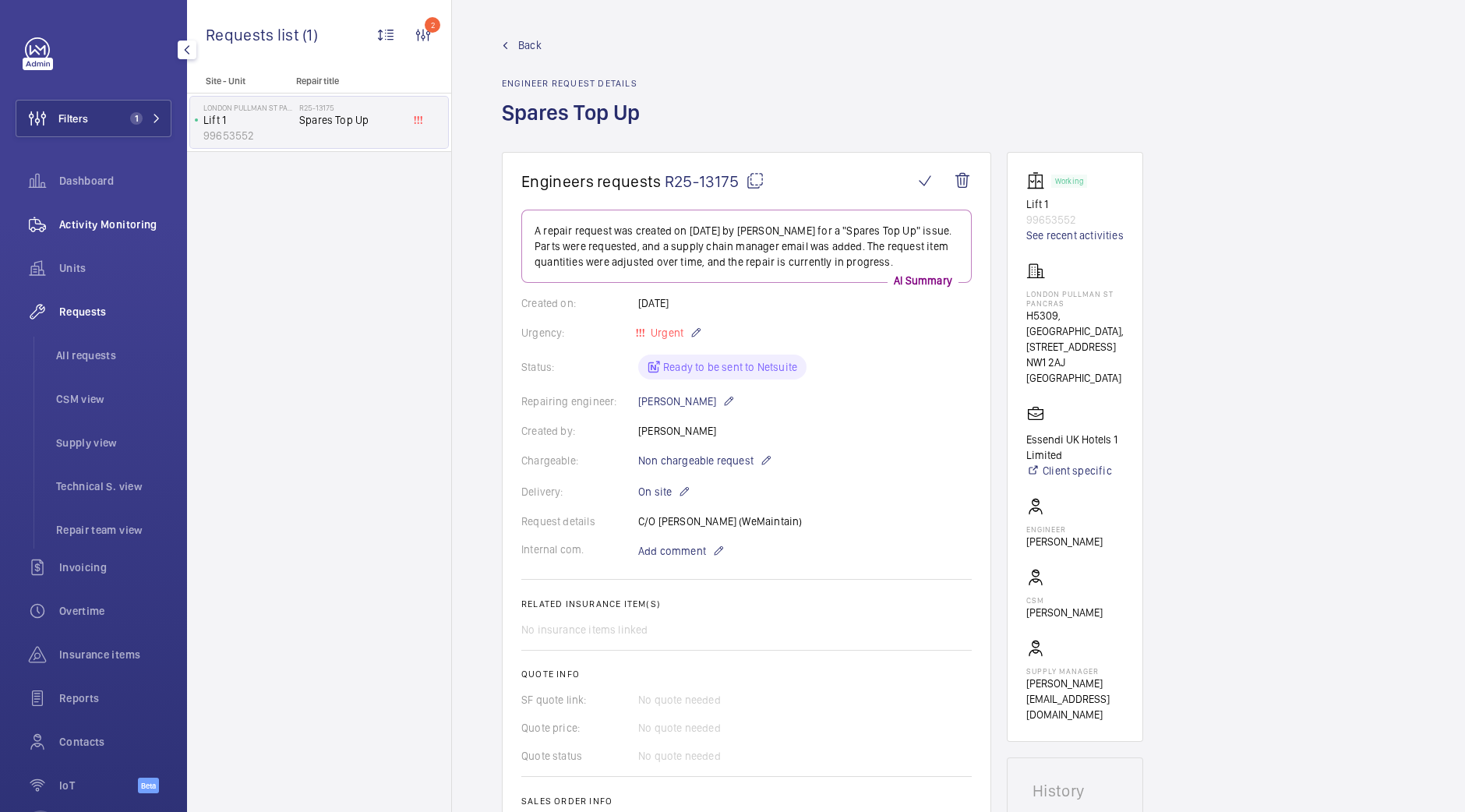
scroll to position [778, 0]
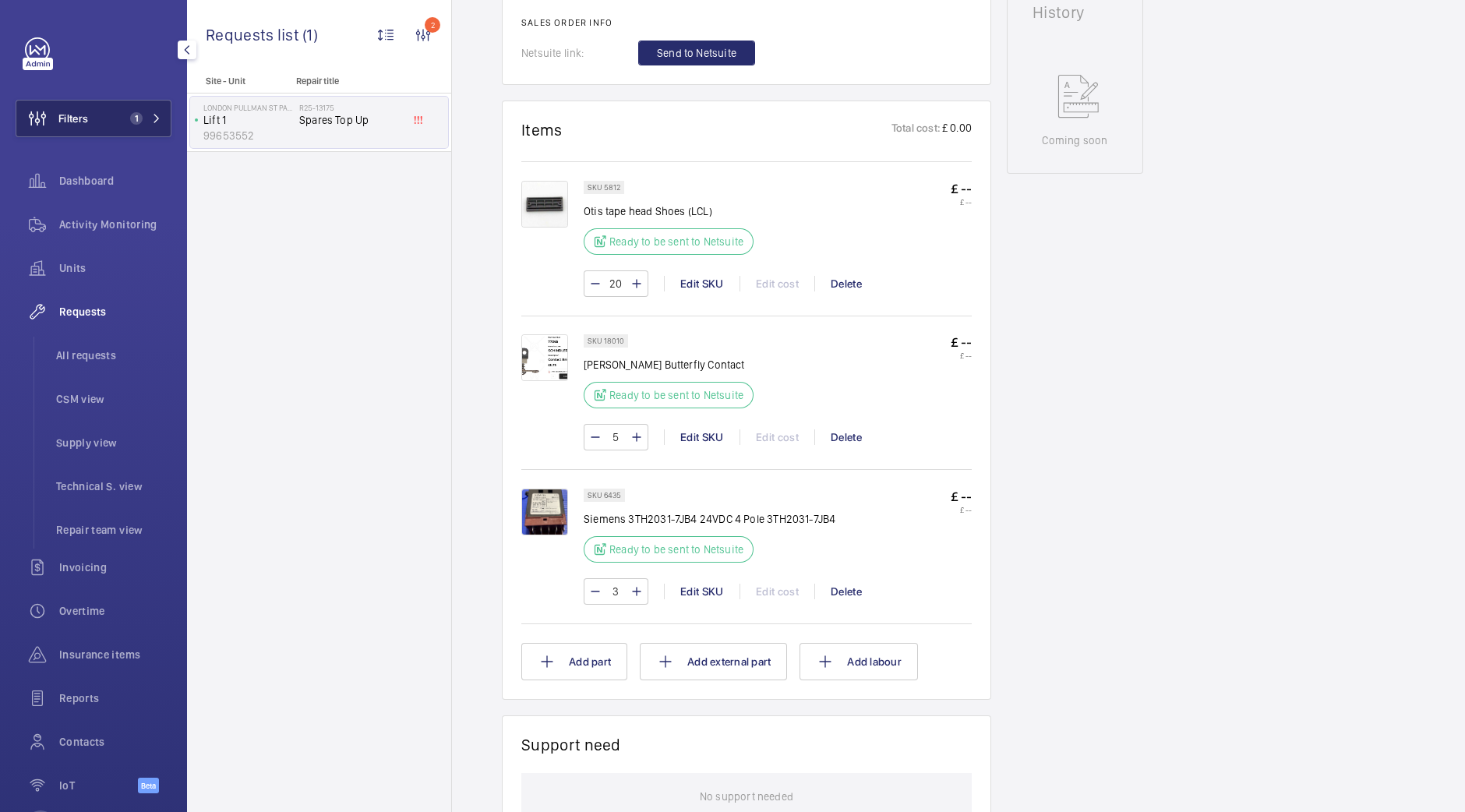
click at [152, 114] on mat-icon at bounding box center [156, 118] width 9 height 9
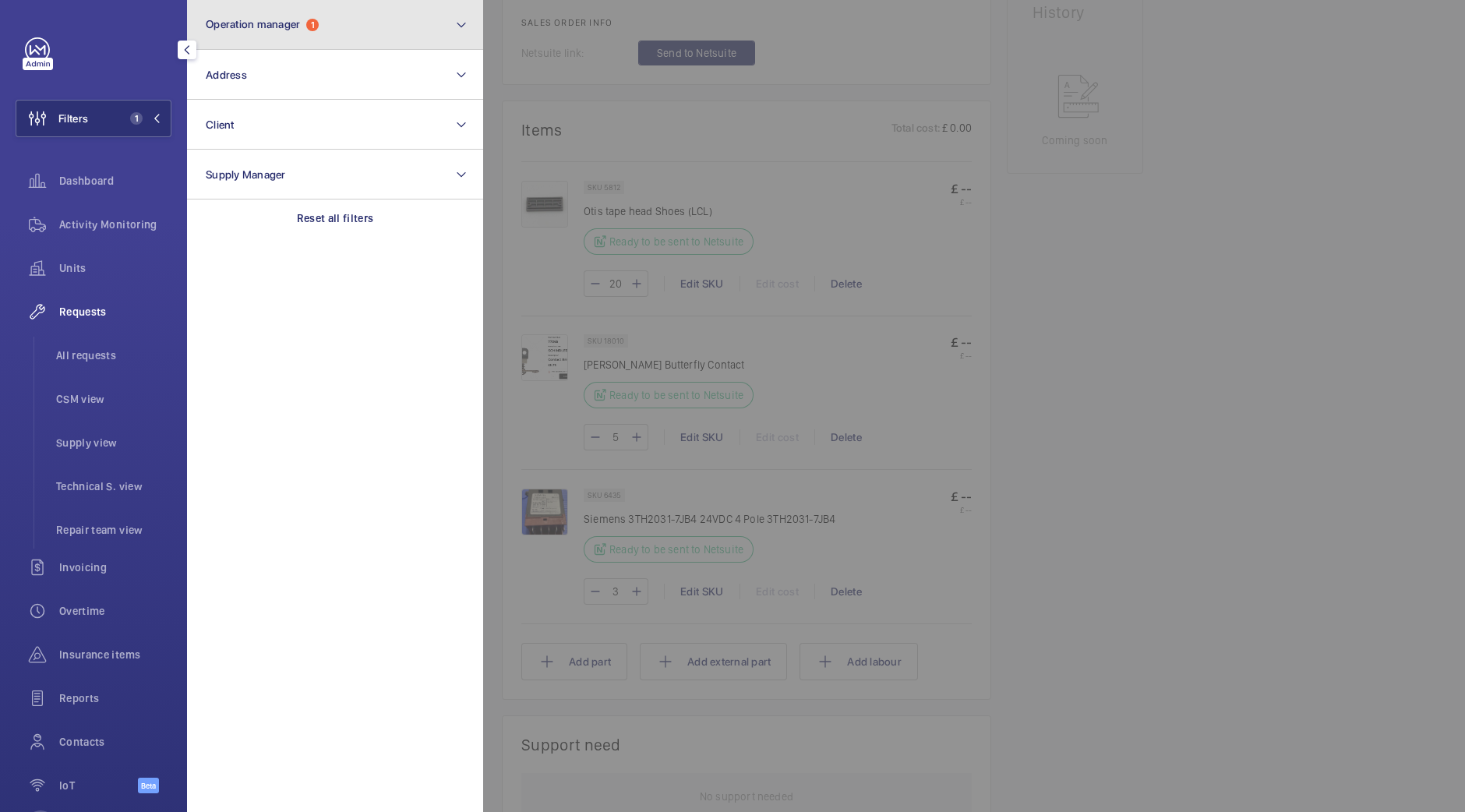
click at [308, 46] on button "Operation manager 1" at bounding box center [335, 25] width 296 height 50
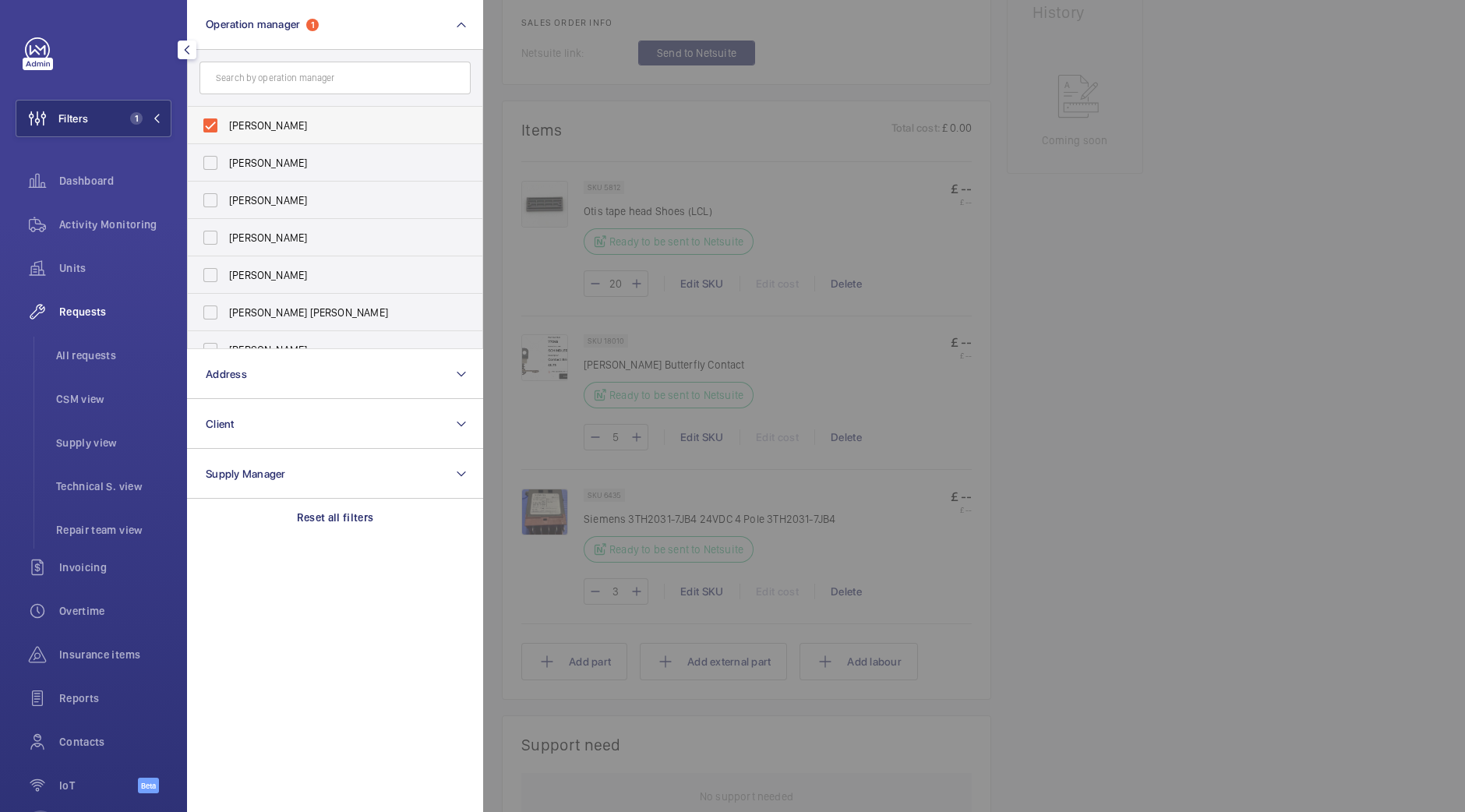
click at [304, 129] on span "[PERSON_NAME]" at bounding box center [336, 125] width 214 height 15
click at [226, 129] on input "[PERSON_NAME]" at bounding box center [210, 125] width 31 height 31
checkbox input "false"
click at [369, 41] on button "Operation manager" at bounding box center [335, 25] width 296 height 50
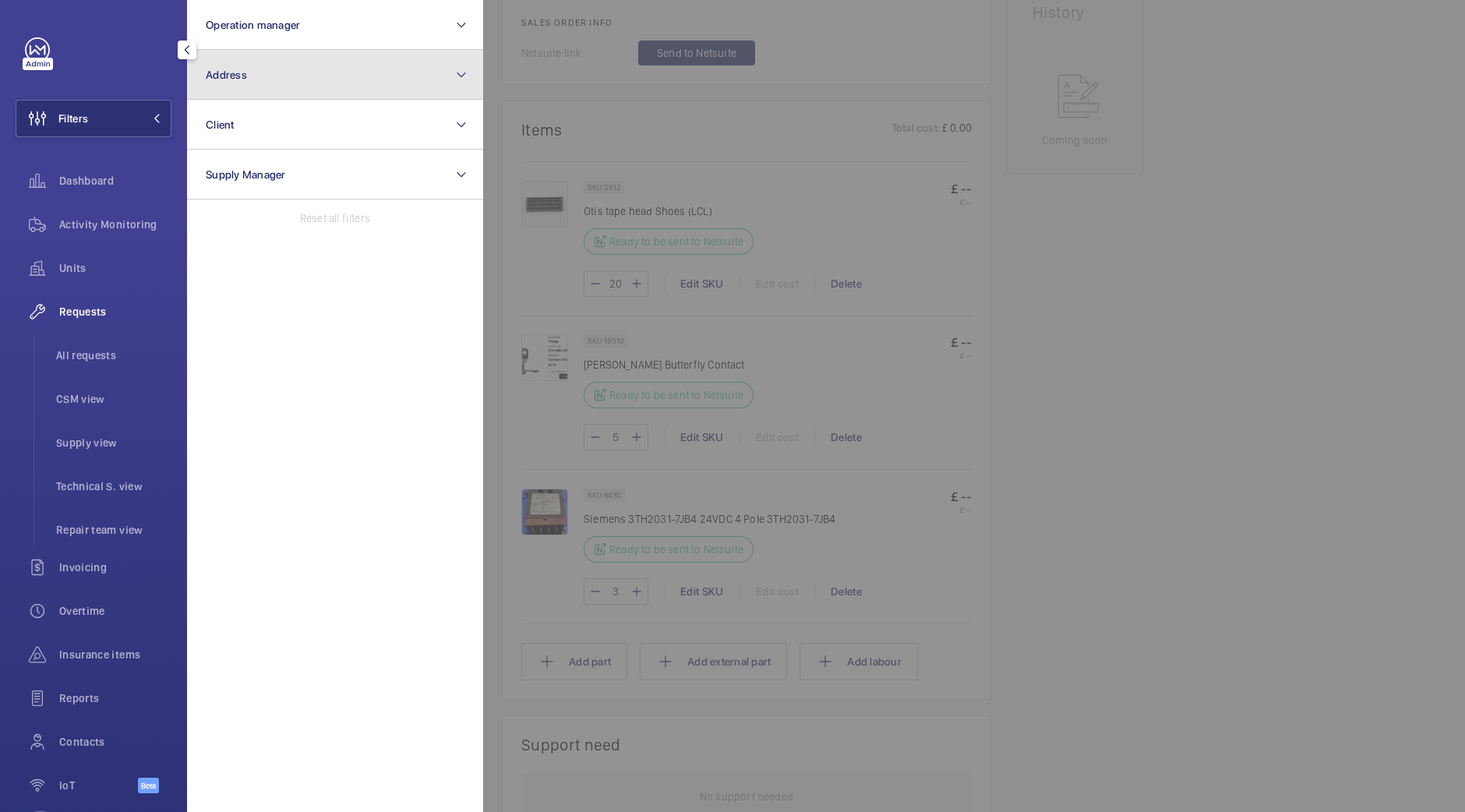
click at [347, 79] on button "Address" at bounding box center [335, 74] width 296 height 50
